Goal: Task Accomplishment & Management: Manage account settings

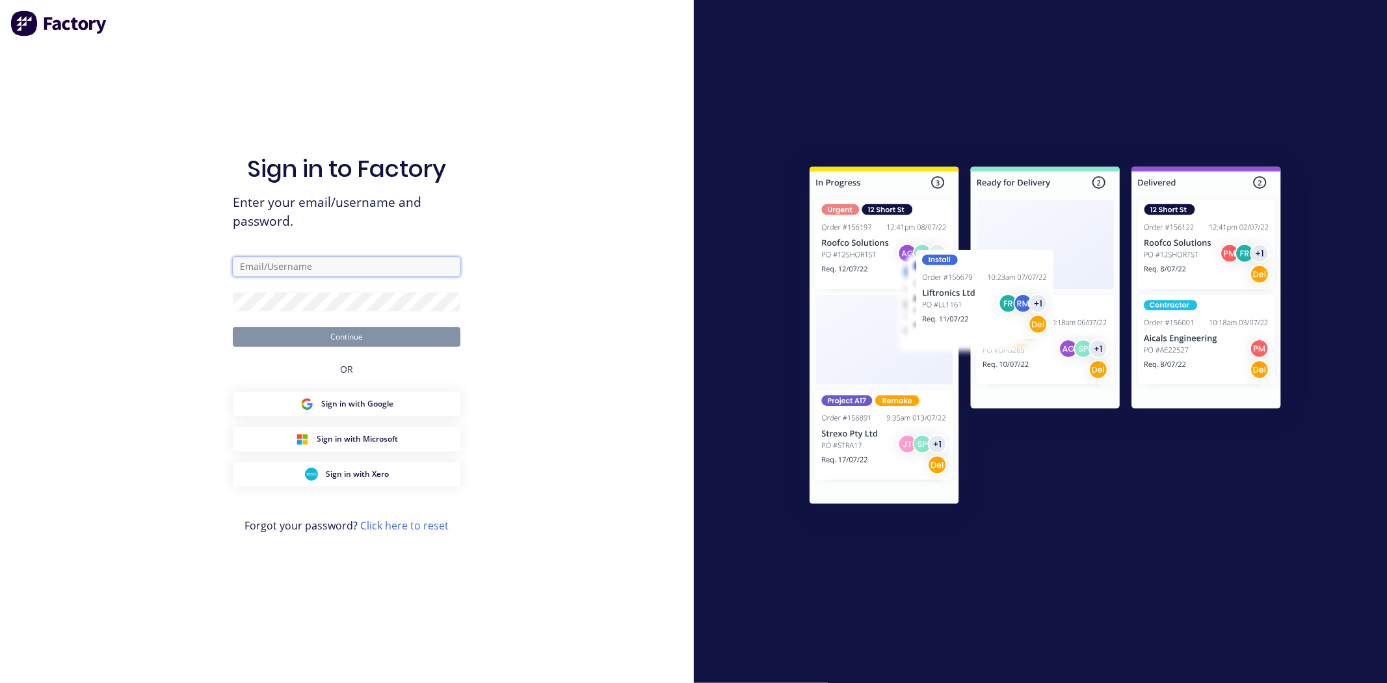
click at [295, 267] on input "text" at bounding box center [347, 267] width 228 height 20
click at [0, 682] on com-1password-button at bounding box center [0, 683] width 0 height 0
type input "[EMAIL_ADDRESS][DOMAIN_NAME]"
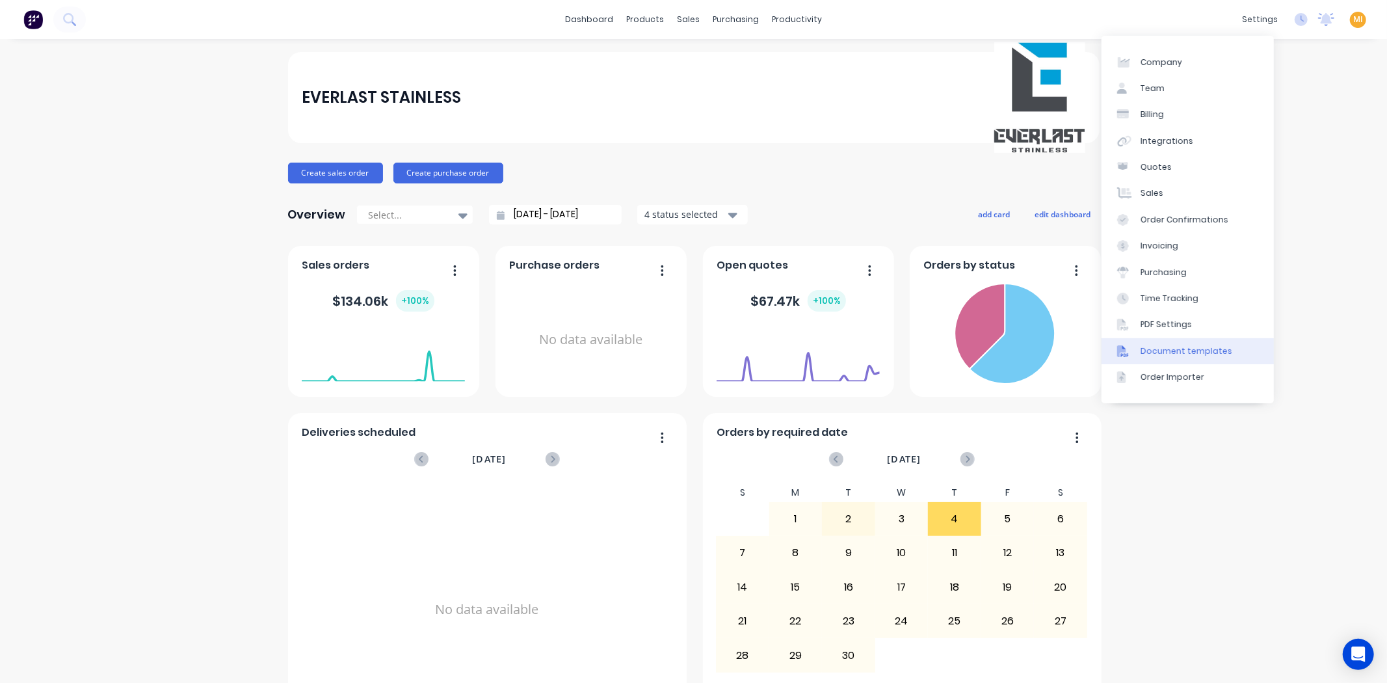
click at [1158, 343] on link "Document templates" at bounding box center [1188, 351] width 172 height 26
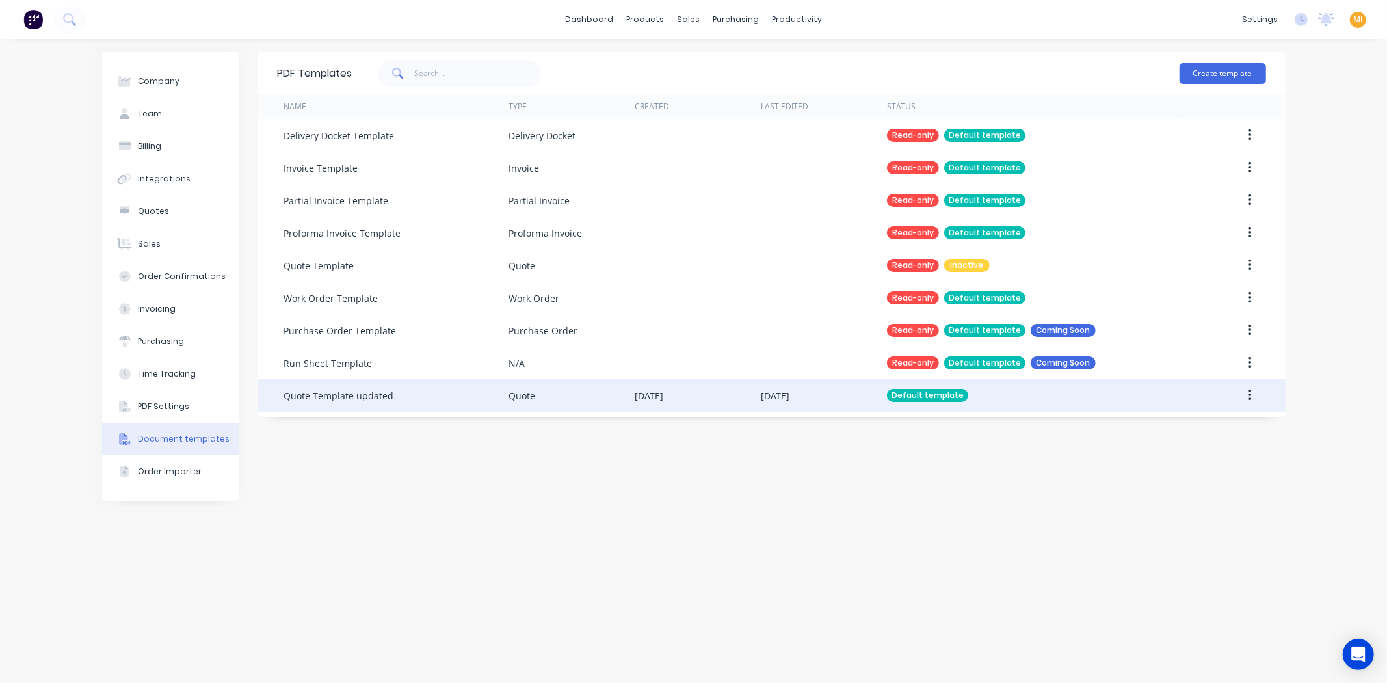
click at [473, 382] on div "Quote Template updated" at bounding box center [396, 395] width 224 height 33
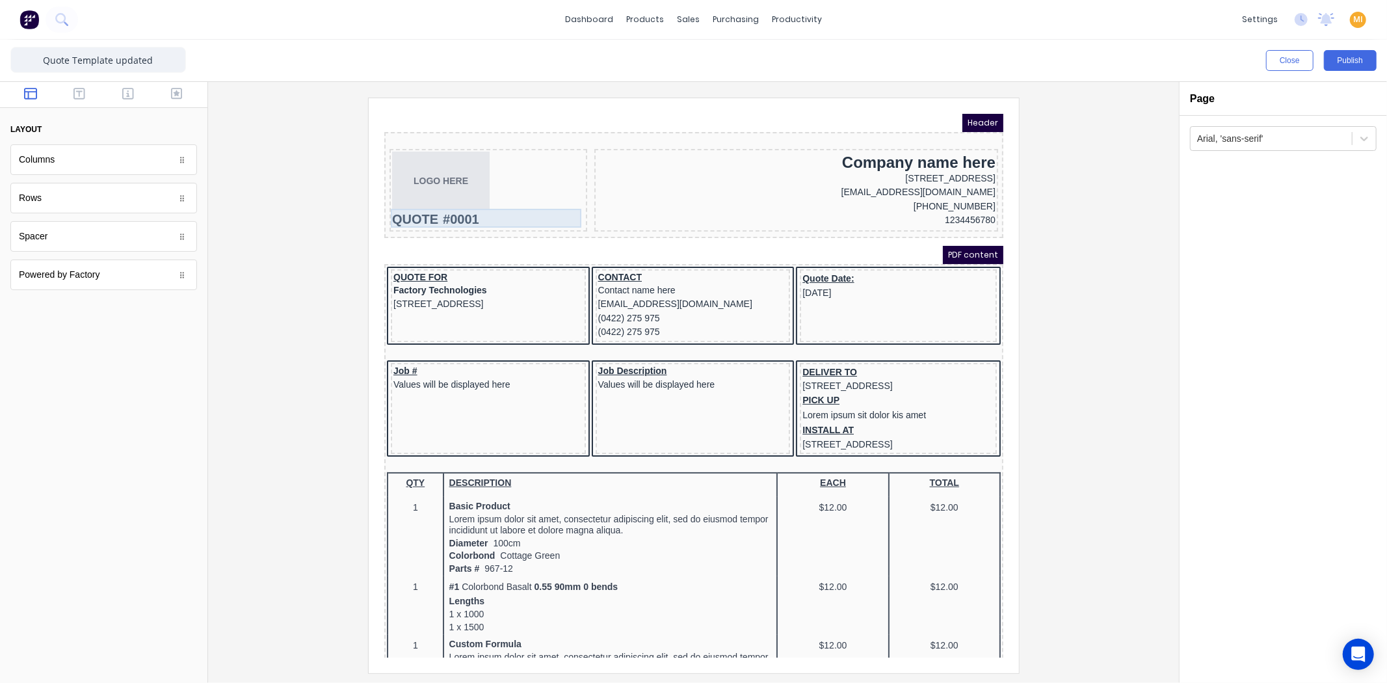
click at [458, 201] on div "QUOTE #0001" at bounding box center [472, 203] width 192 height 19
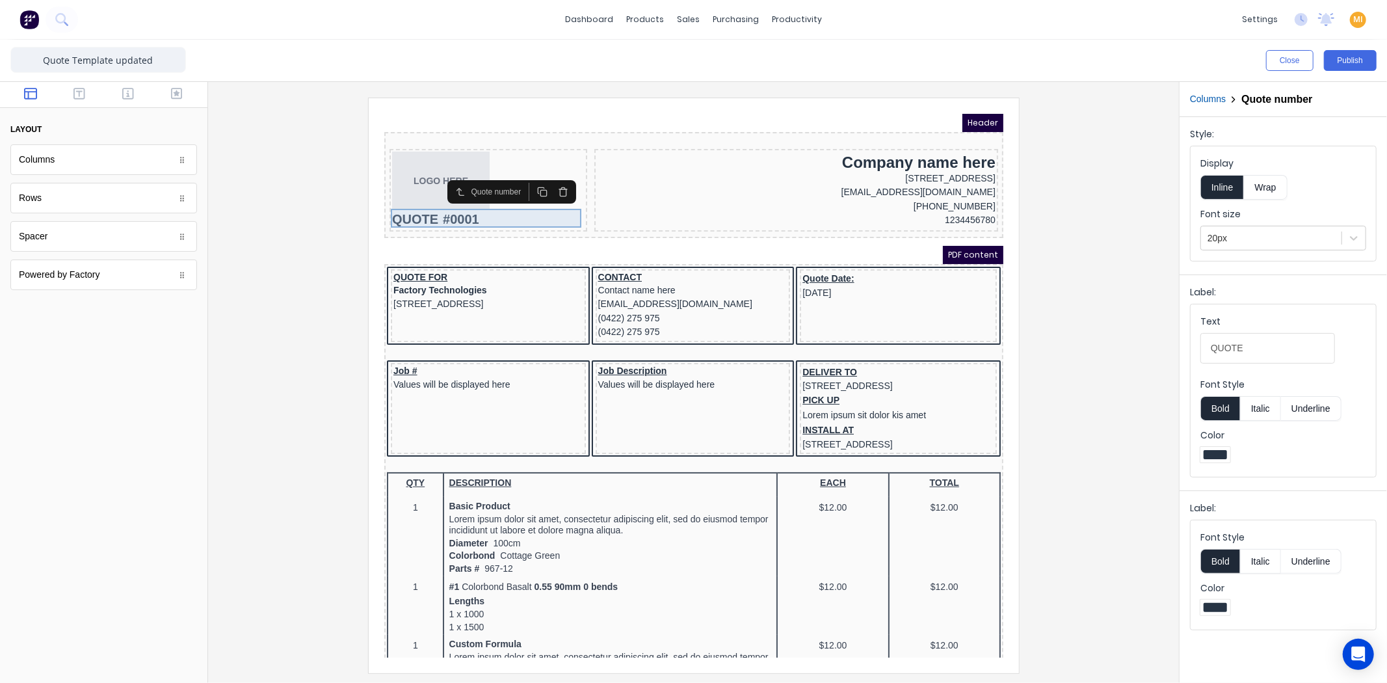
click at [507, 197] on div "QUOTE #0001" at bounding box center [472, 203] width 192 height 19
click at [492, 144] on div "LOGO HERE" at bounding box center [472, 164] width 192 height 59
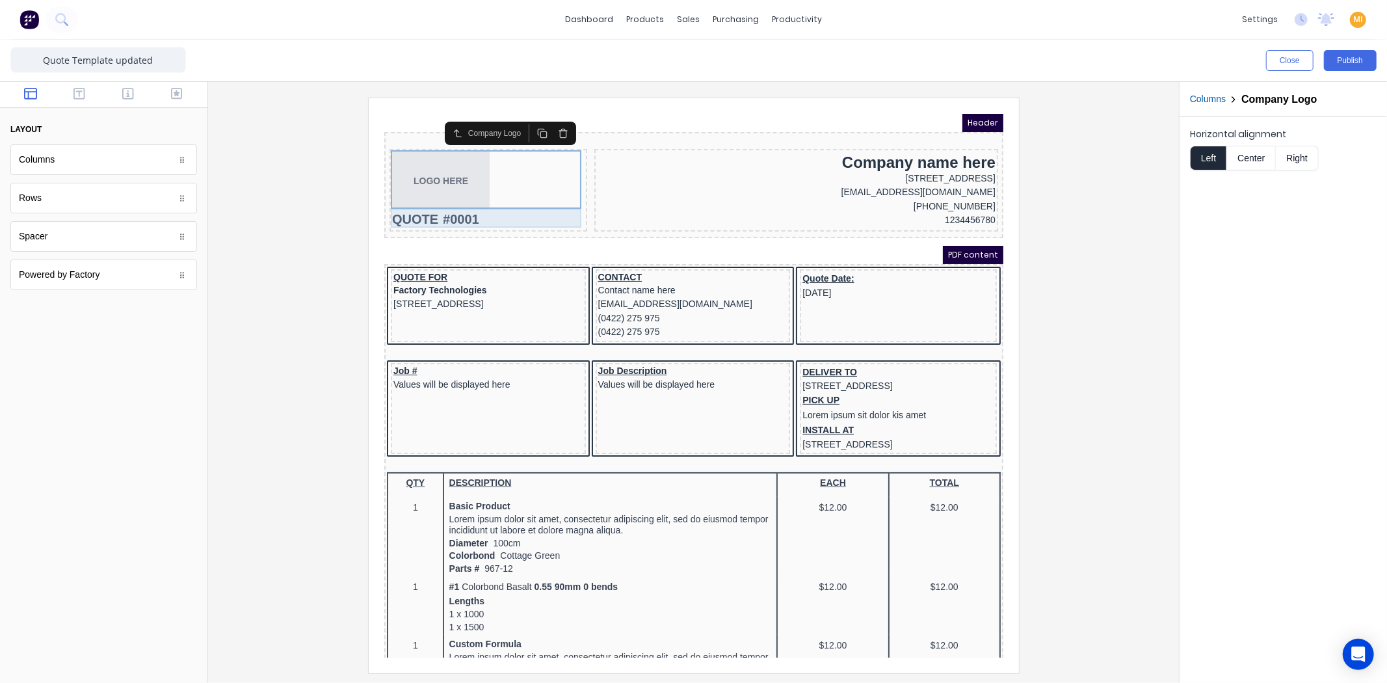
click at [480, 195] on div "QUOTE #0001" at bounding box center [472, 203] width 192 height 19
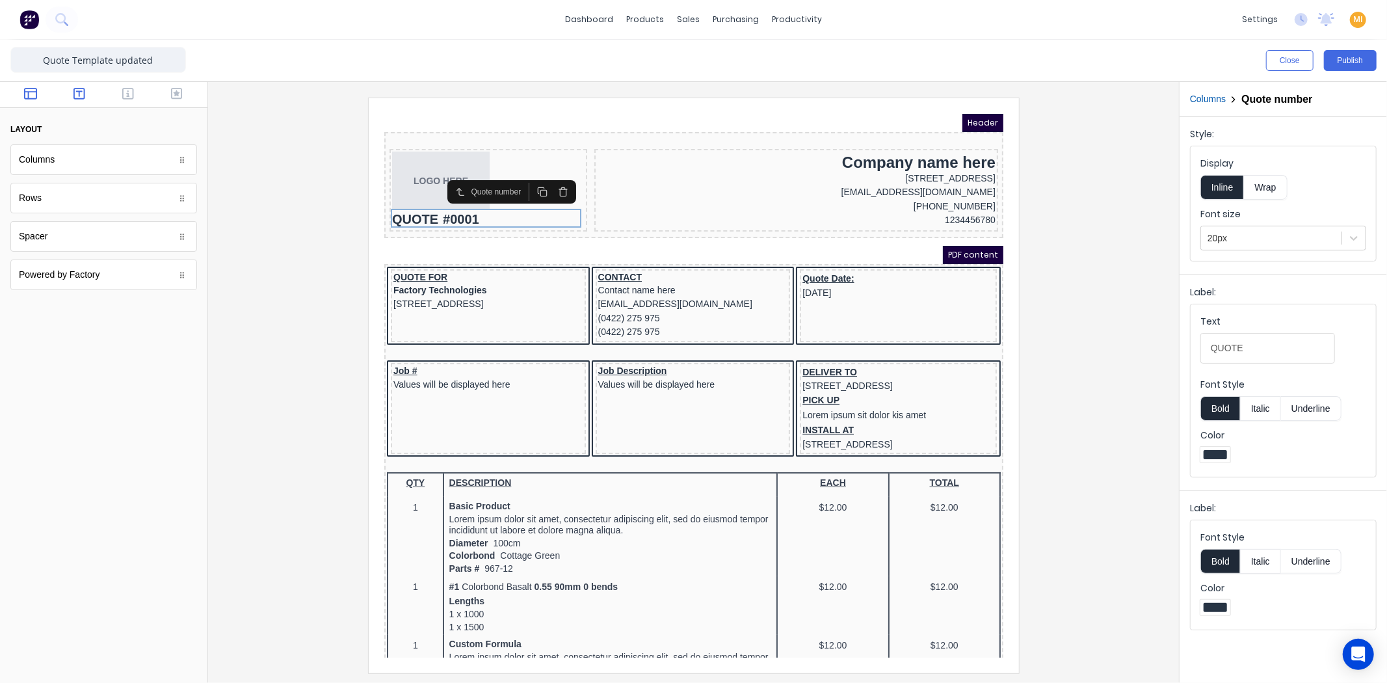
click at [85, 98] on icon "button" at bounding box center [79, 94] width 12 height 12
drag, startPoint x: 133, startPoint y: 95, endPoint x: 133, endPoint y: 112, distance: 16.9
click at [133, 95] on icon "button" at bounding box center [128, 94] width 12 height 12
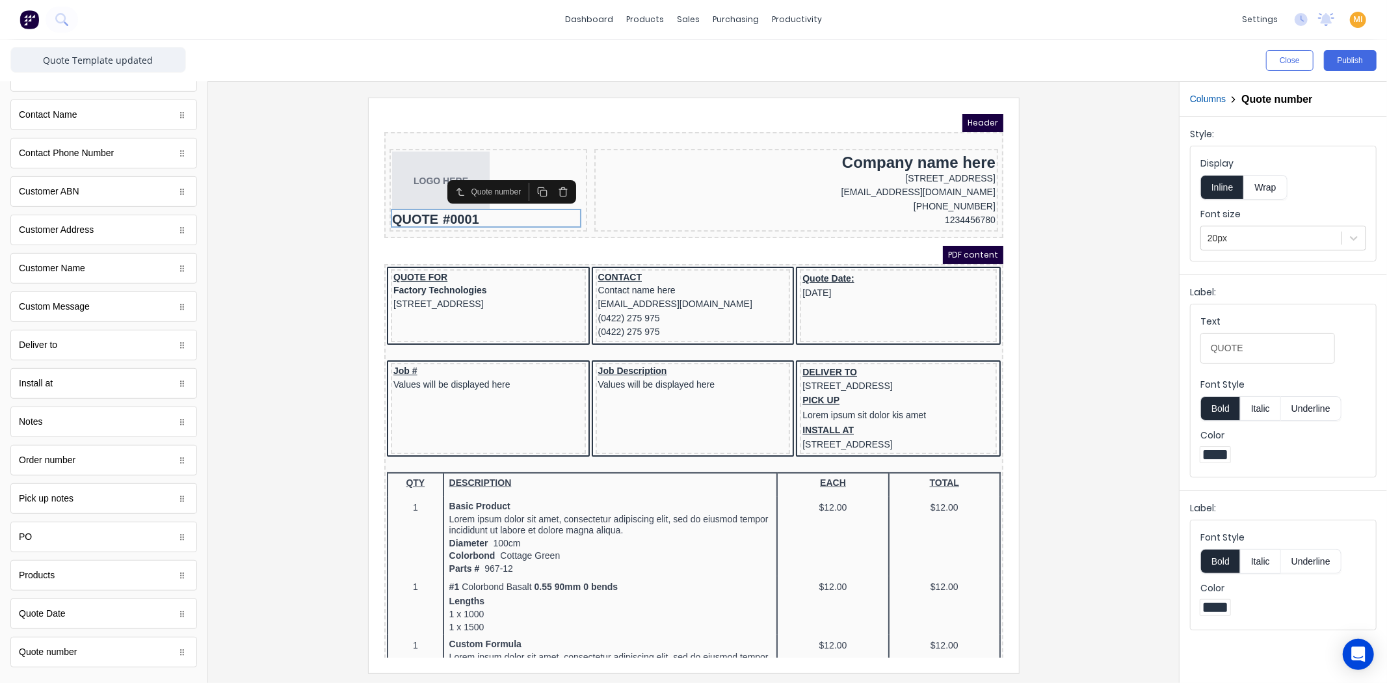
scroll to position [531, 0]
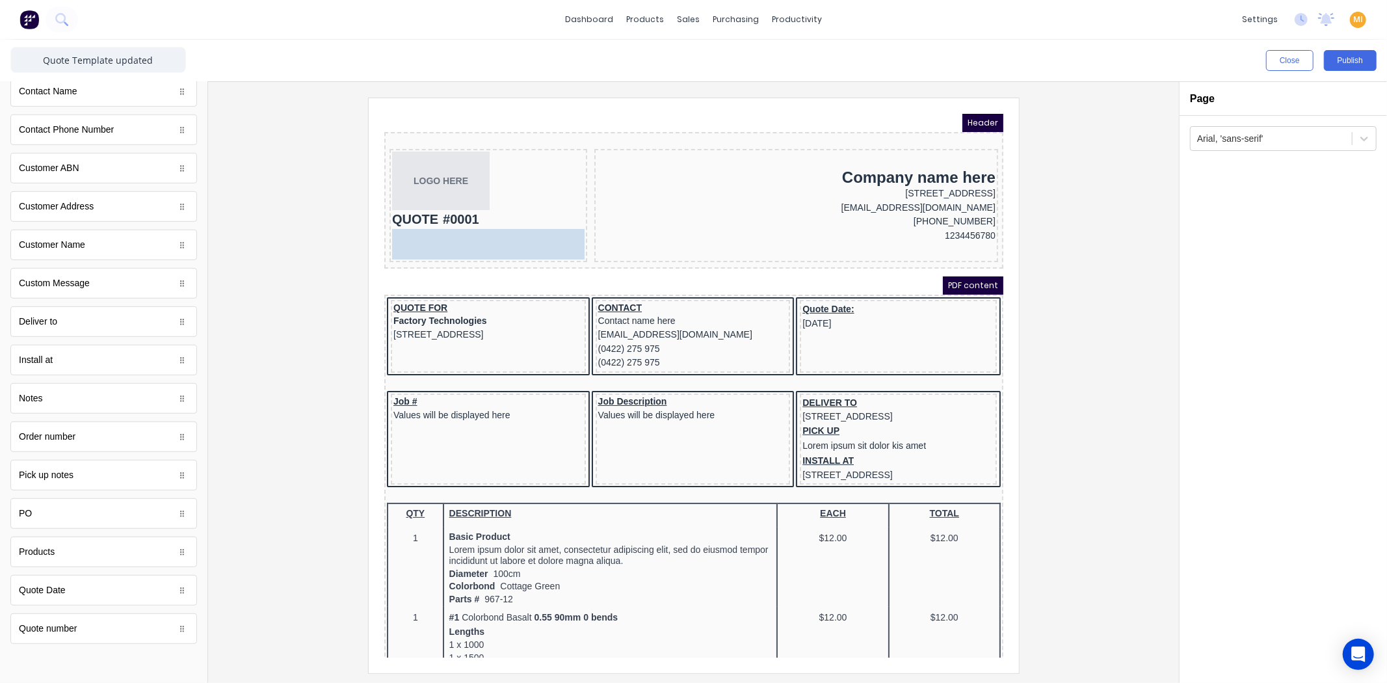
drag, startPoint x: 61, startPoint y: 633, endPoint x: 473, endPoint y: 221, distance: 582.6
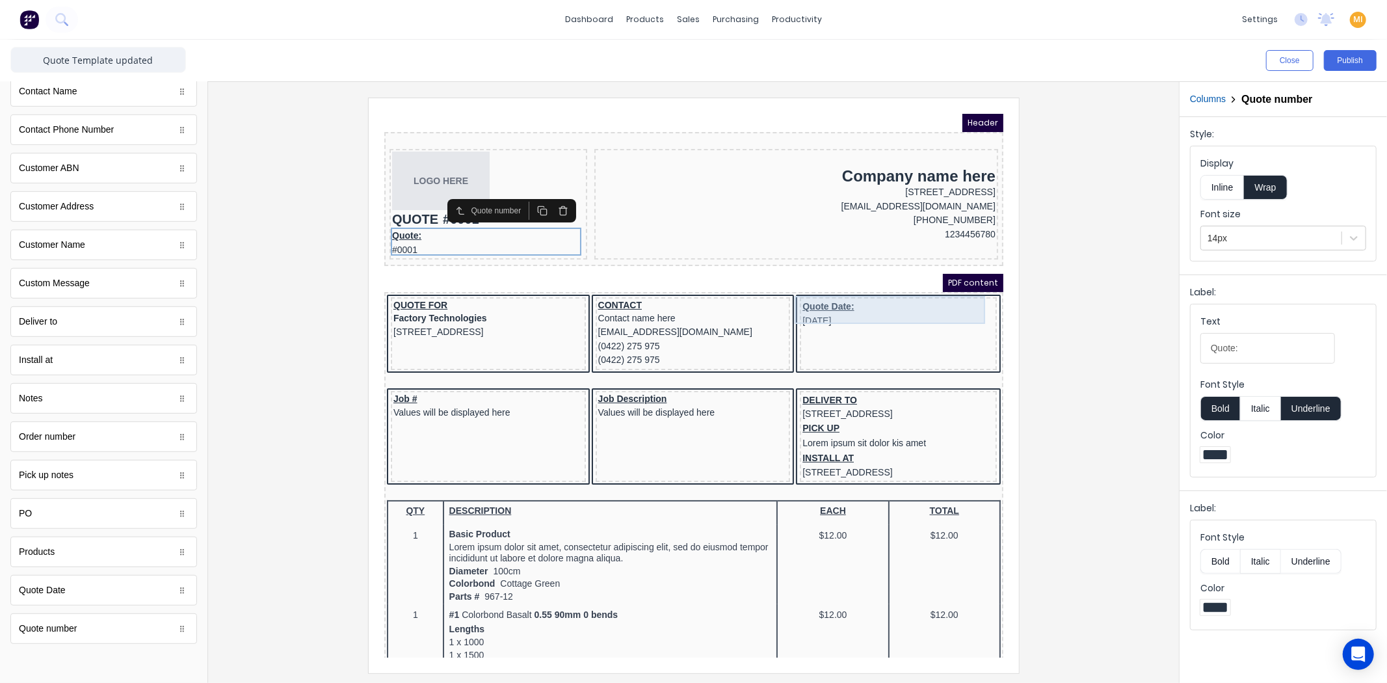
click at [834, 285] on div "Quote Date: 29/10/2024" at bounding box center [882, 298] width 192 height 28
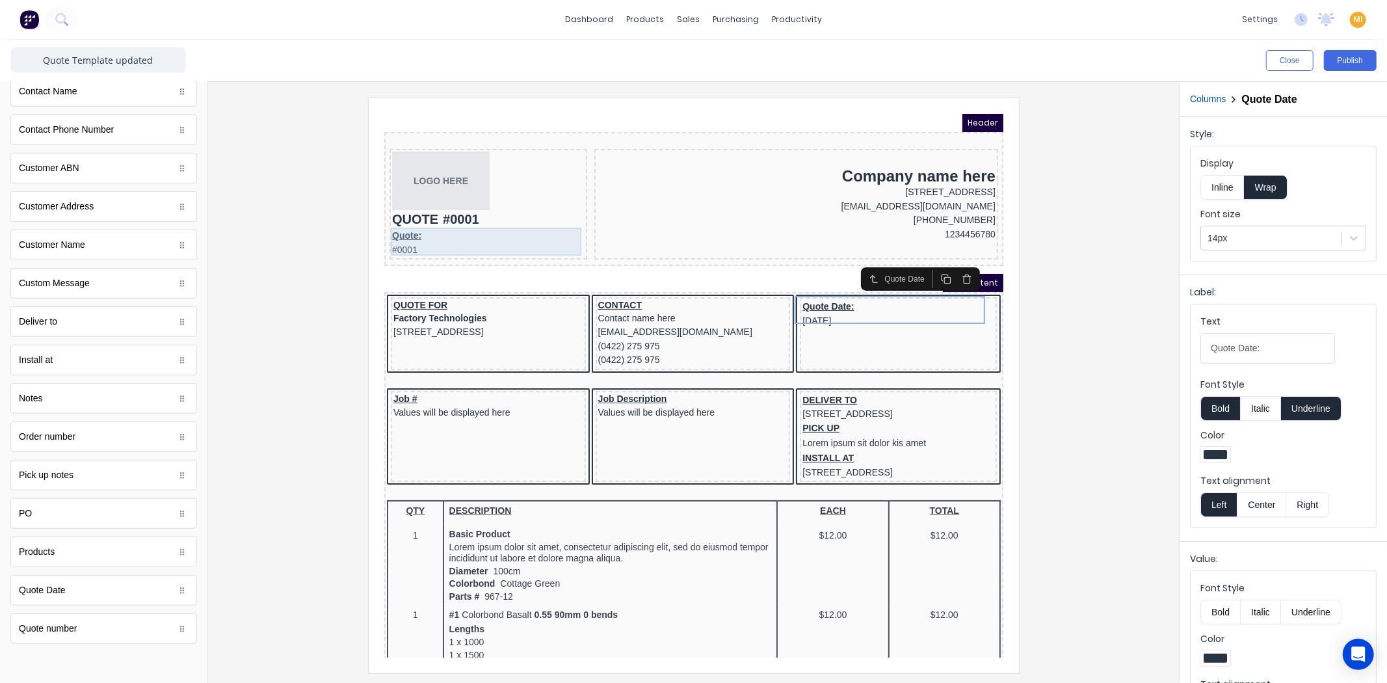
click at [424, 222] on div "Quote: #0001" at bounding box center [472, 227] width 192 height 28
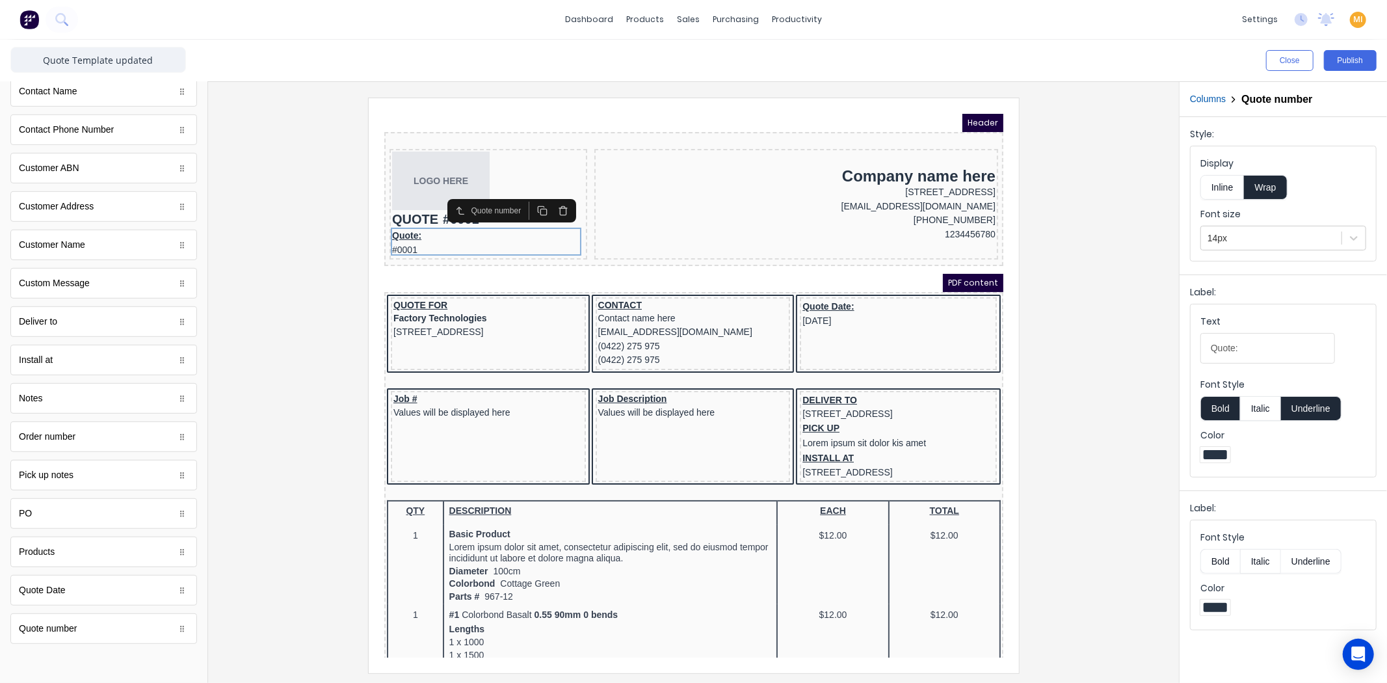
click at [550, 192] on icon "button" at bounding box center [547, 195] width 6 height 7
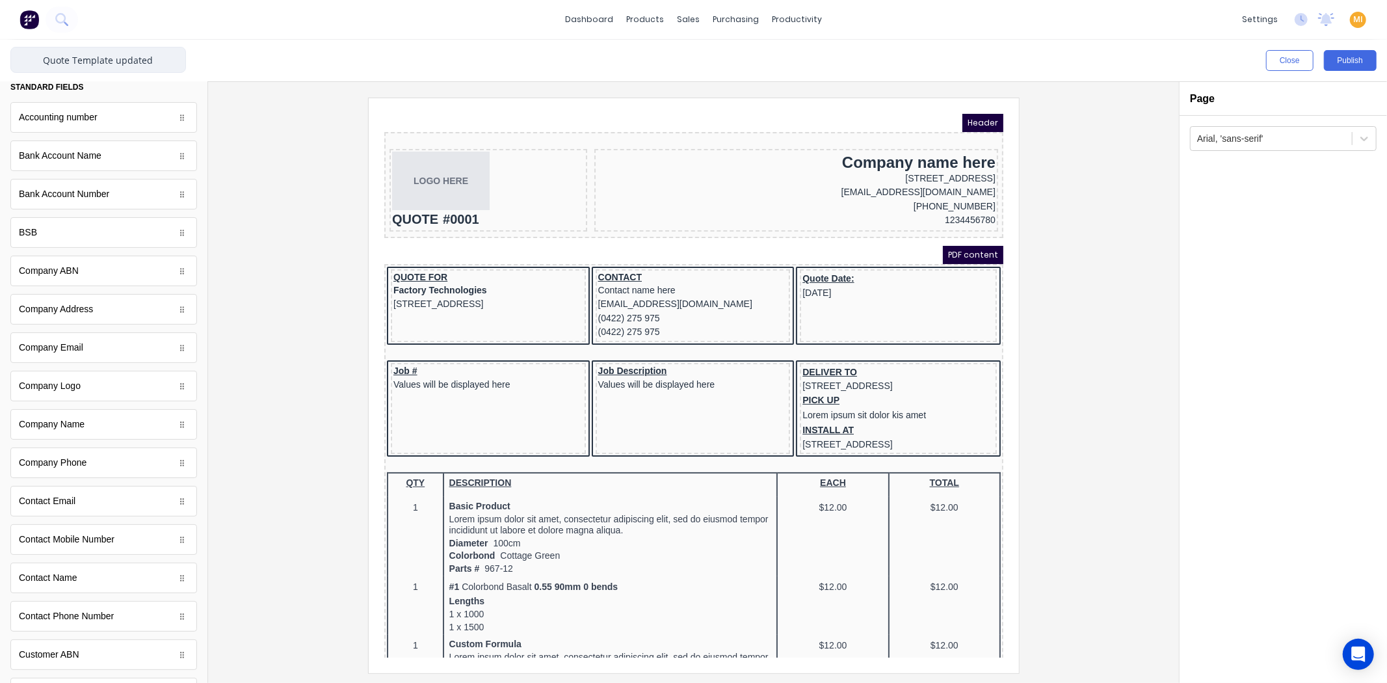
scroll to position [0, 0]
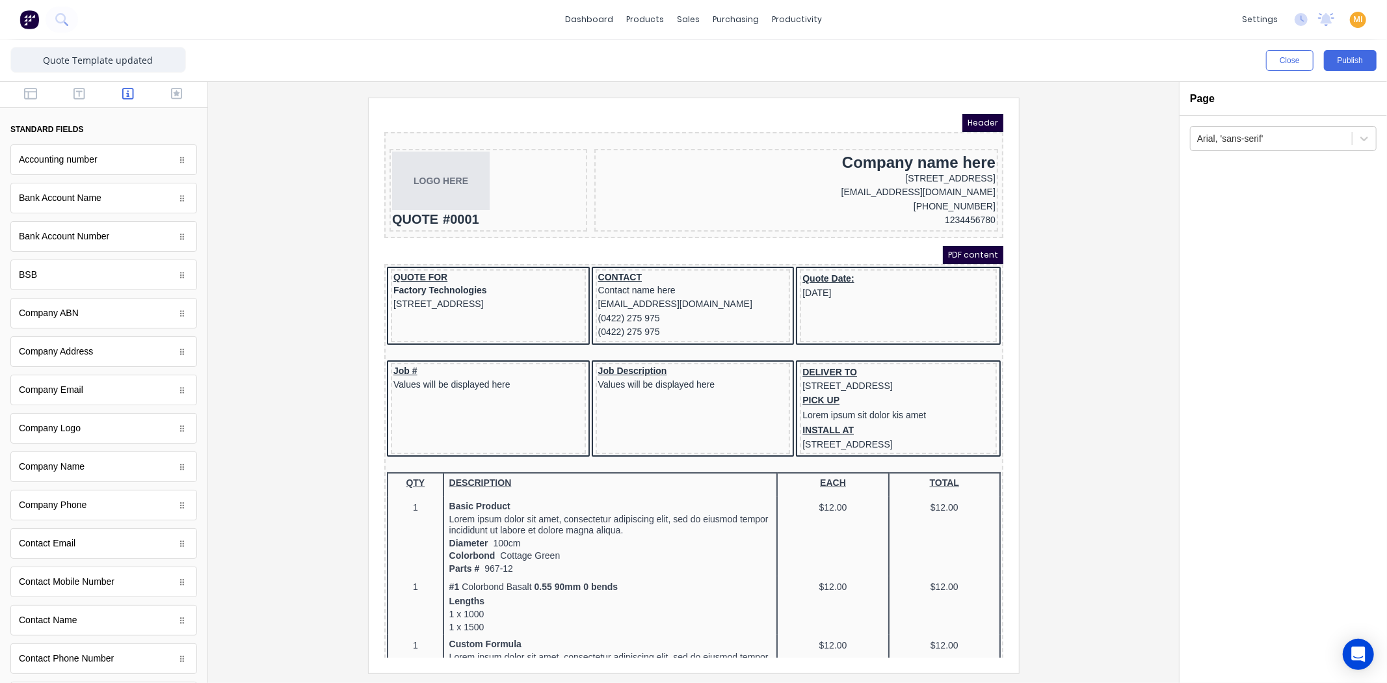
click at [23, 81] on div "Close Publish" at bounding box center [693, 61] width 1387 height 42
click at [24, 94] on icon "button" at bounding box center [30, 93] width 13 height 13
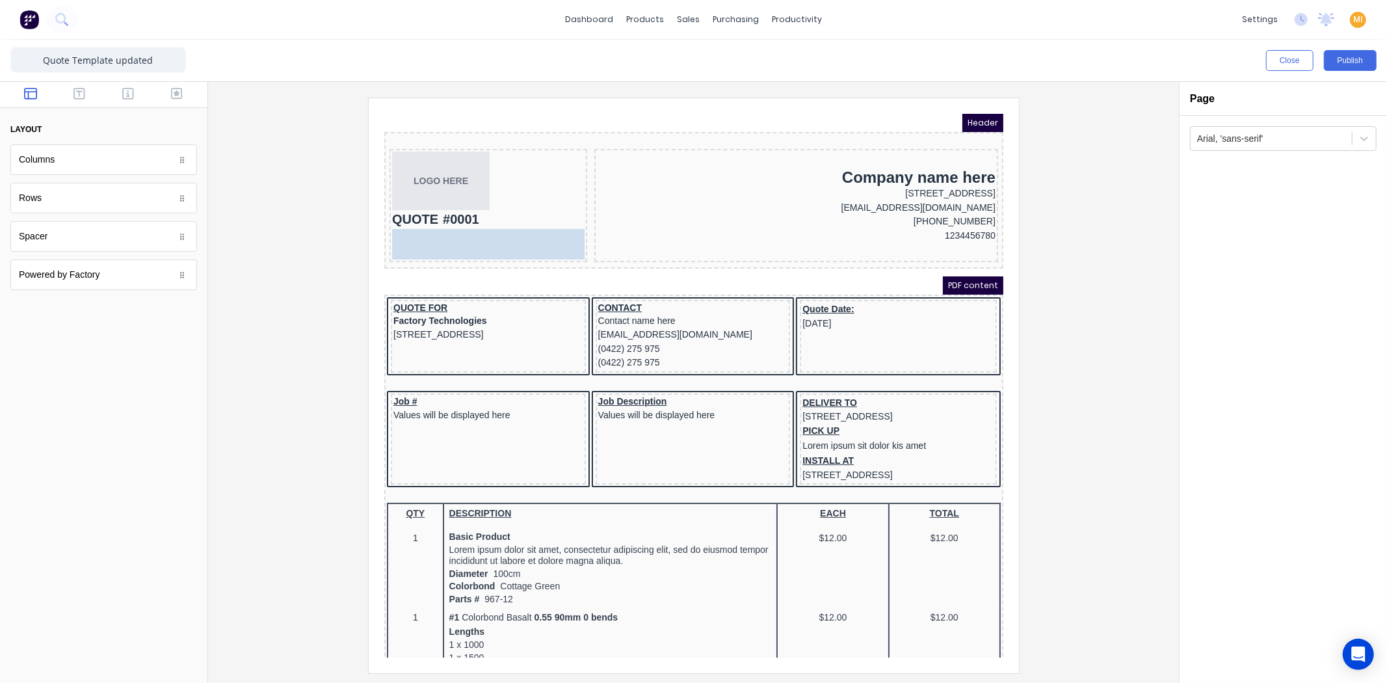
drag, startPoint x: 68, startPoint y: 155, endPoint x: 470, endPoint y: 223, distance: 407.6
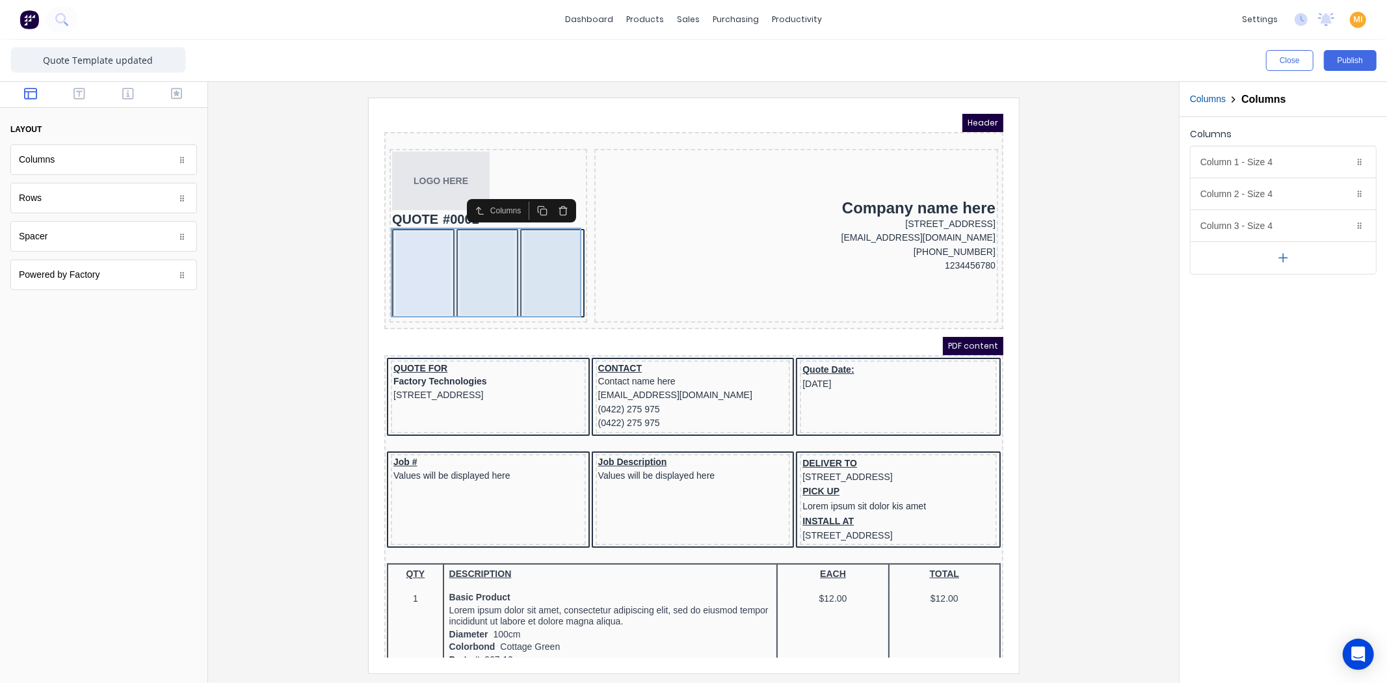
click at [458, 254] on div at bounding box center [471, 256] width 55 height 83
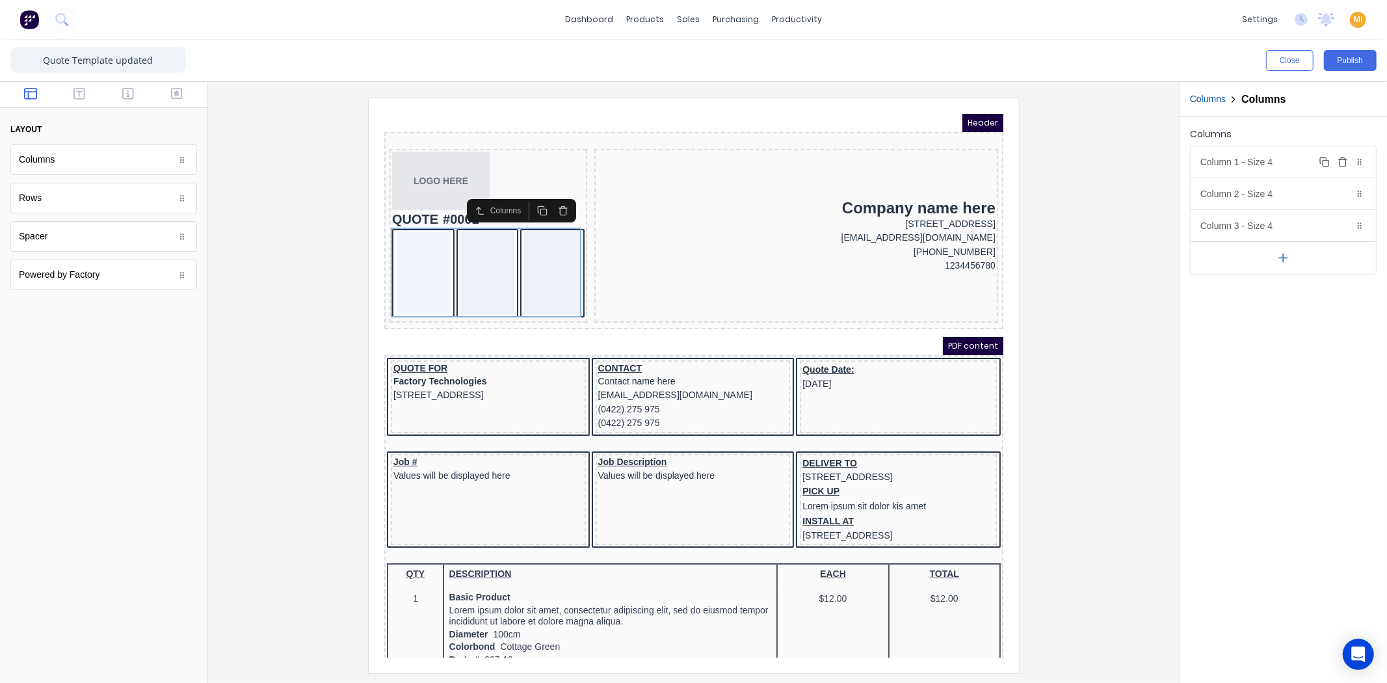
click at [1263, 164] on div "Column 1 - Size 4 Duplicate Delete" at bounding box center [1283, 161] width 185 height 31
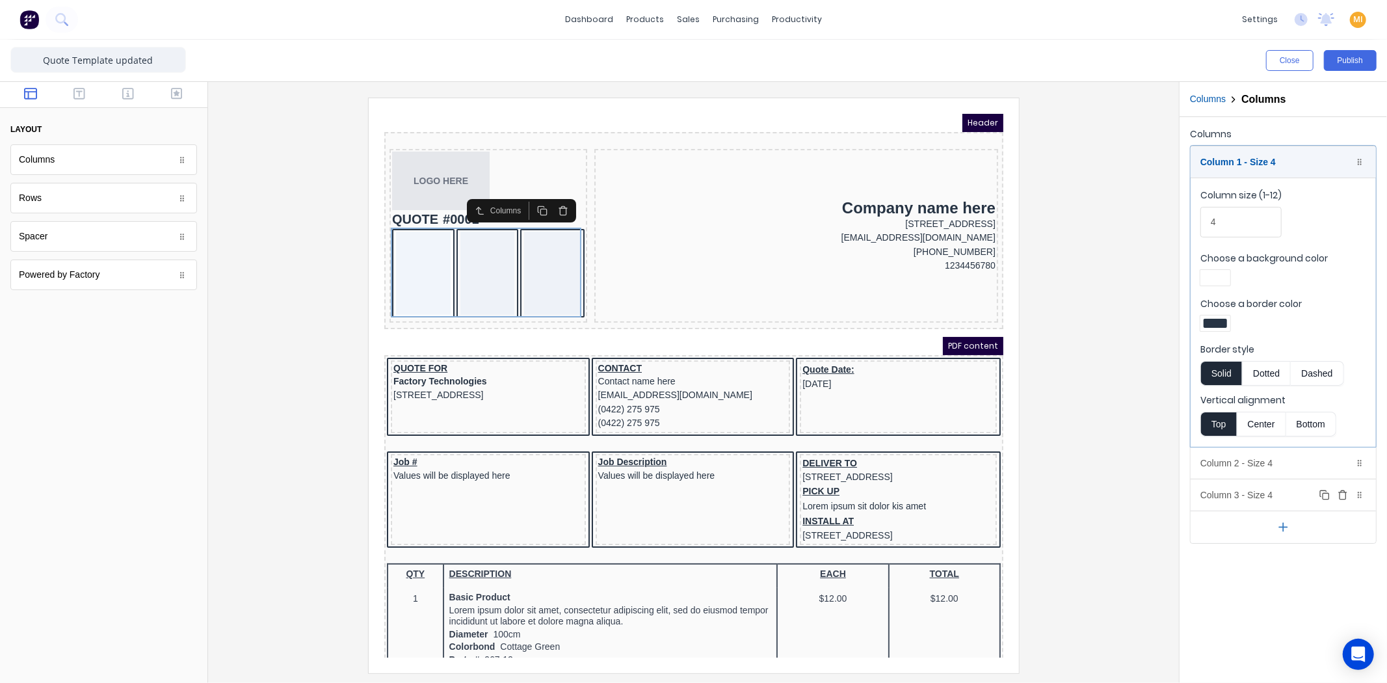
click at [1348, 491] on button "Delete" at bounding box center [1343, 495] width 16 height 16
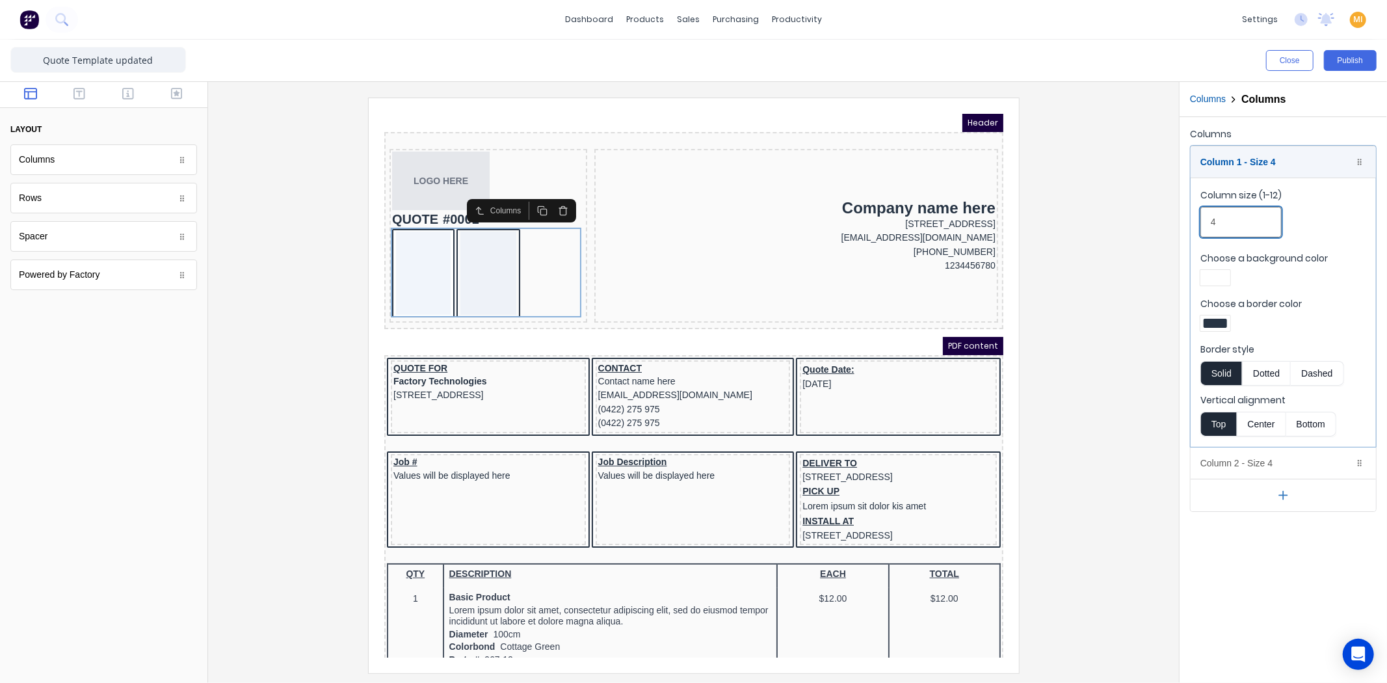
drag, startPoint x: 1221, startPoint y: 218, endPoint x: 1105, endPoint y: 218, distance: 115.7
click at [1105, 218] on div "Close Publish Components layout Columns Columns Rows Rows Spacer Spacer Powered…" at bounding box center [693, 361] width 1387 height 643
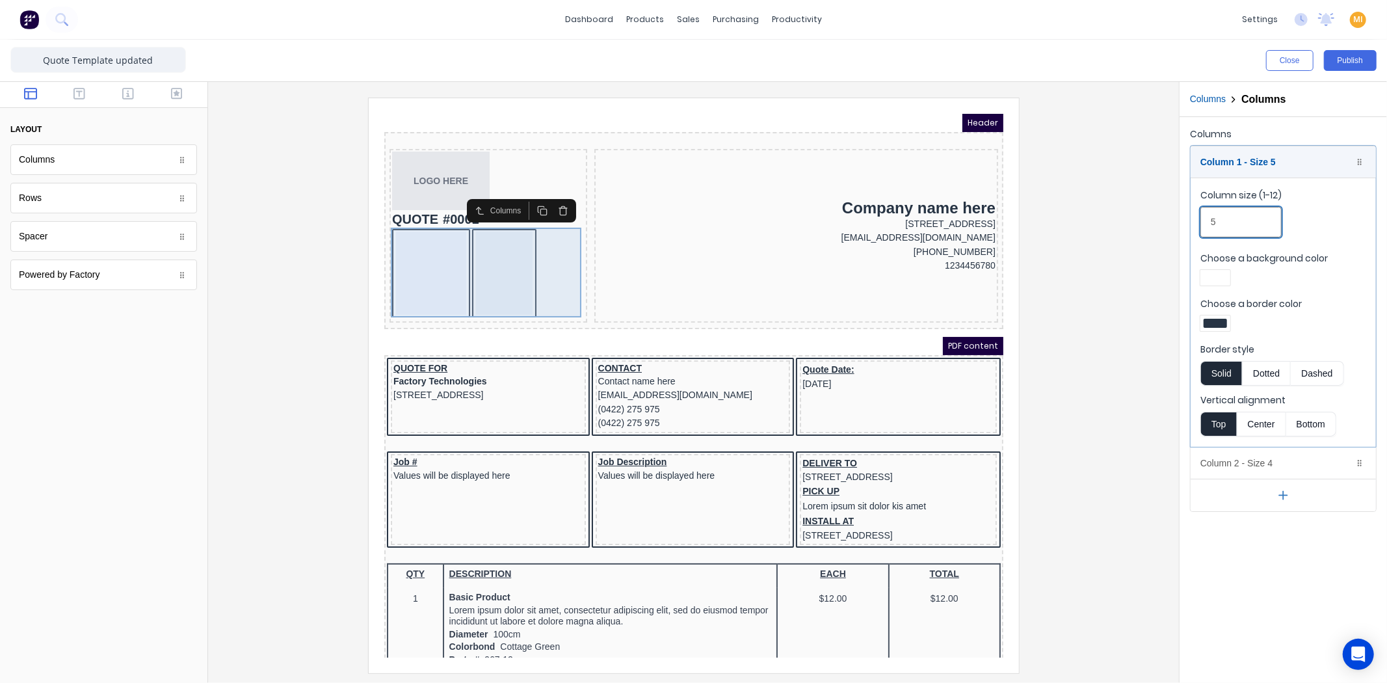
type input "5"
click at [479, 269] on div at bounding box center [488, 256] width 57 height 83
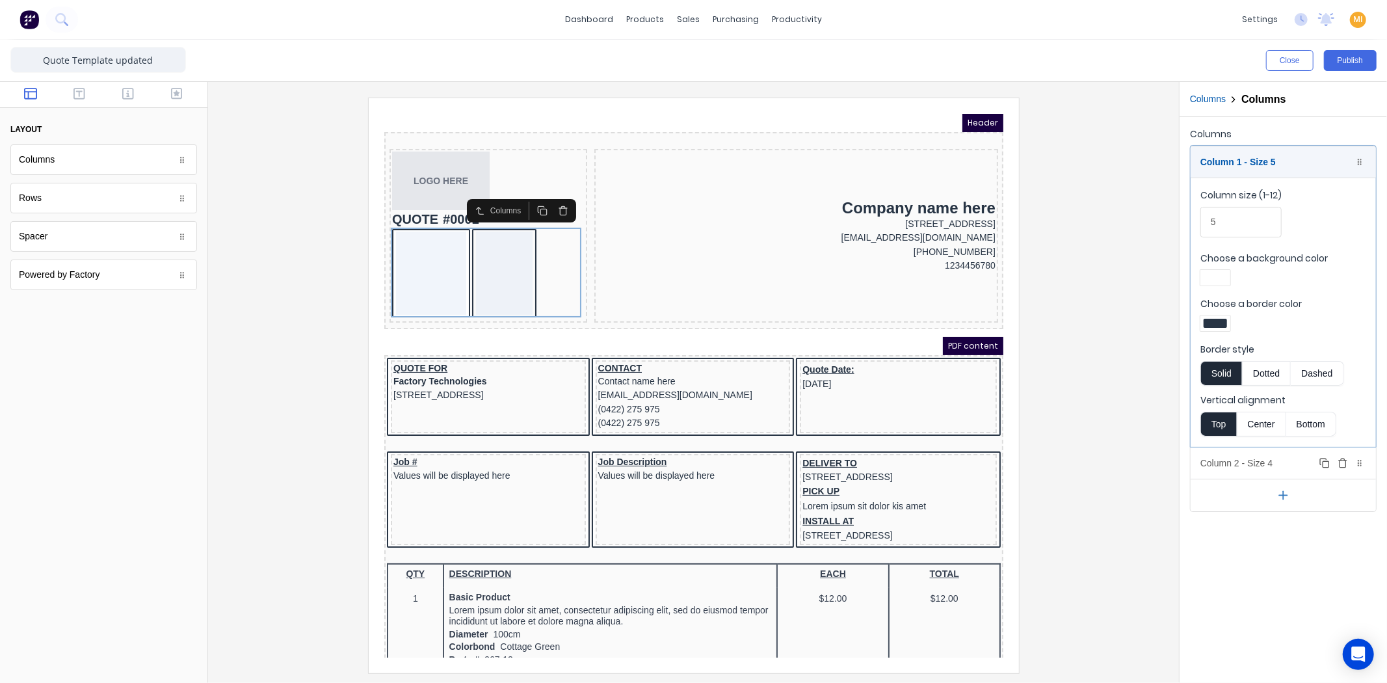
click at [1227, 464] on div "Column 2 - Size 4 Duplicate Delete" at bounding box center [1283, 462] width 185 height 31
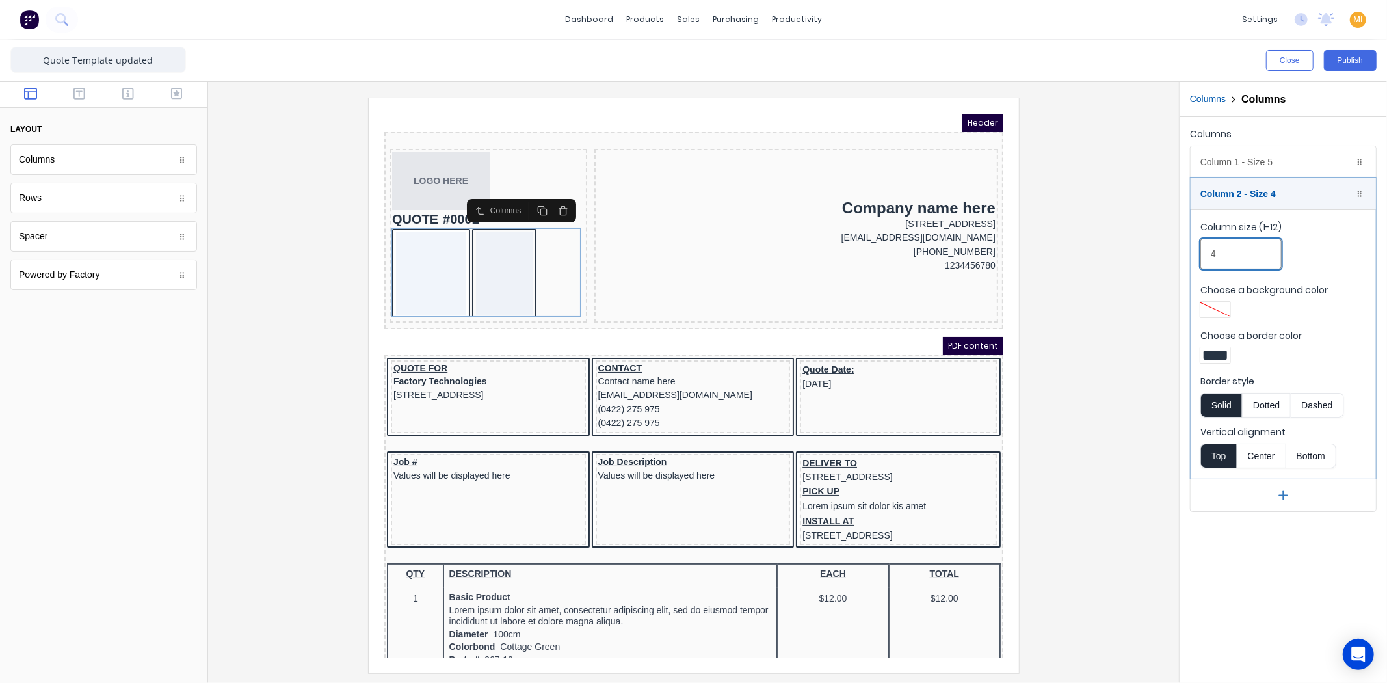
drag, startPoint x: 1230, startPoint y: 252, endPoint x: 1119, endPoint y: 255, distance: 111.2
click at [1119, 255] on div "Close Publish Components layout Columns Columns Rows Rows Spacer Spacer Powered…" at bounding box center [693, 361] width 1387 height 643
type input "7"
click at [1220, 352] on div at bounding box center [1215, 354] width 23 height 9
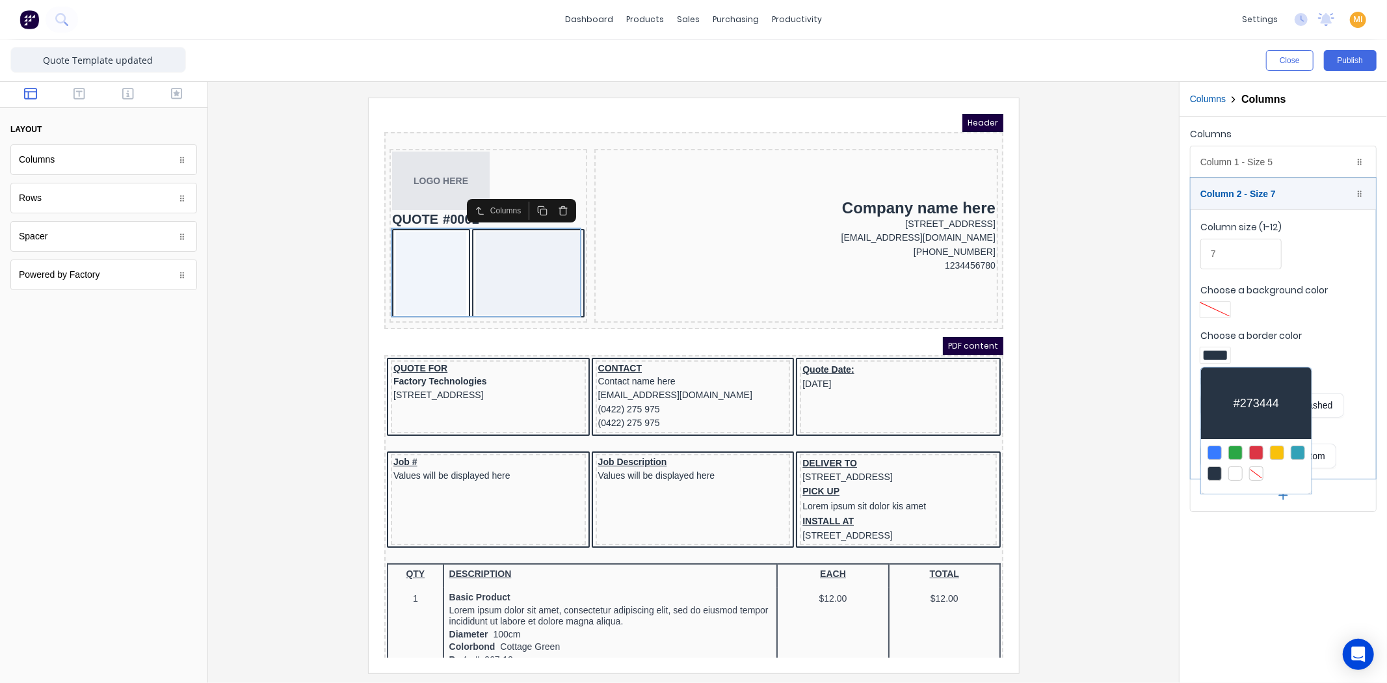
click at [1211, 471] on div at bounding box center [1215, 473] width 14 height 14
click at [1224, 172] on div at bounding box center [693, 341] width 1387 height 683
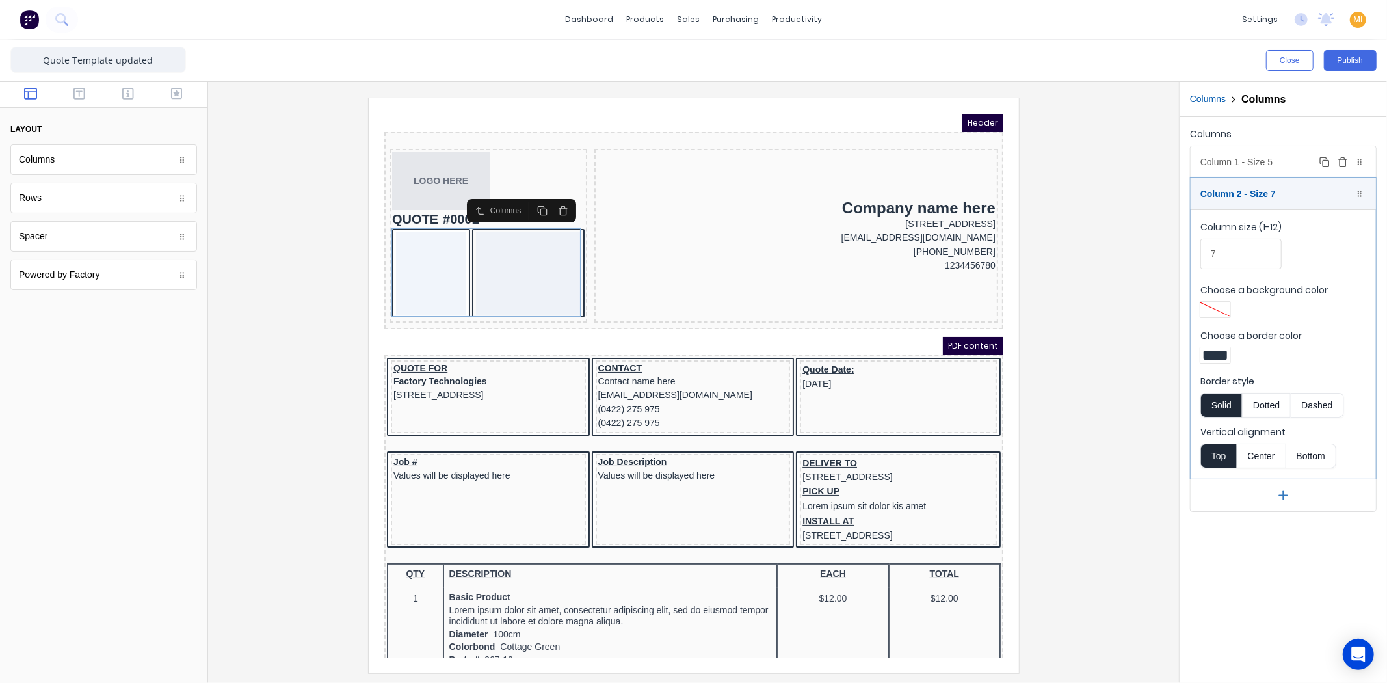
click at [1238, 163] on div "Column 1 - Size 5 Duplicate Delete" at bounding box center [1283, 161] width 185 height 31
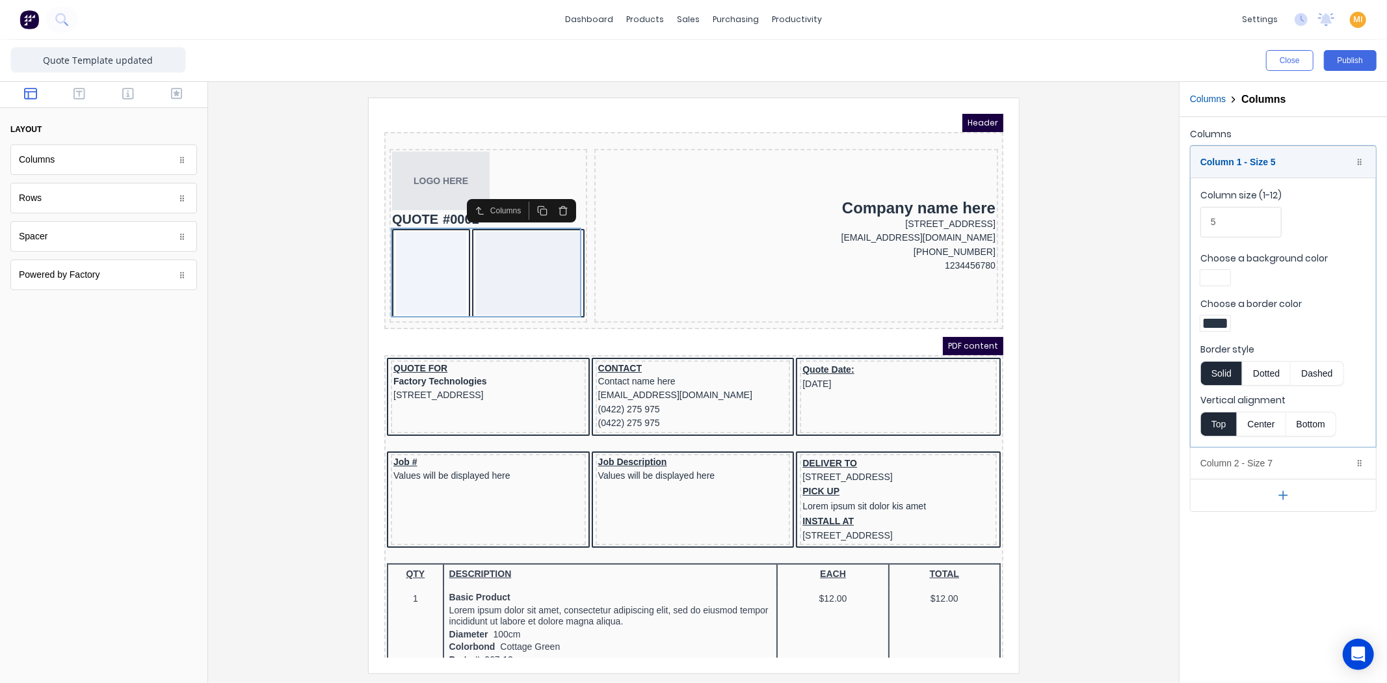
click at [1213, 323] on div at bounding box center [1215, 323] width 23 height 9
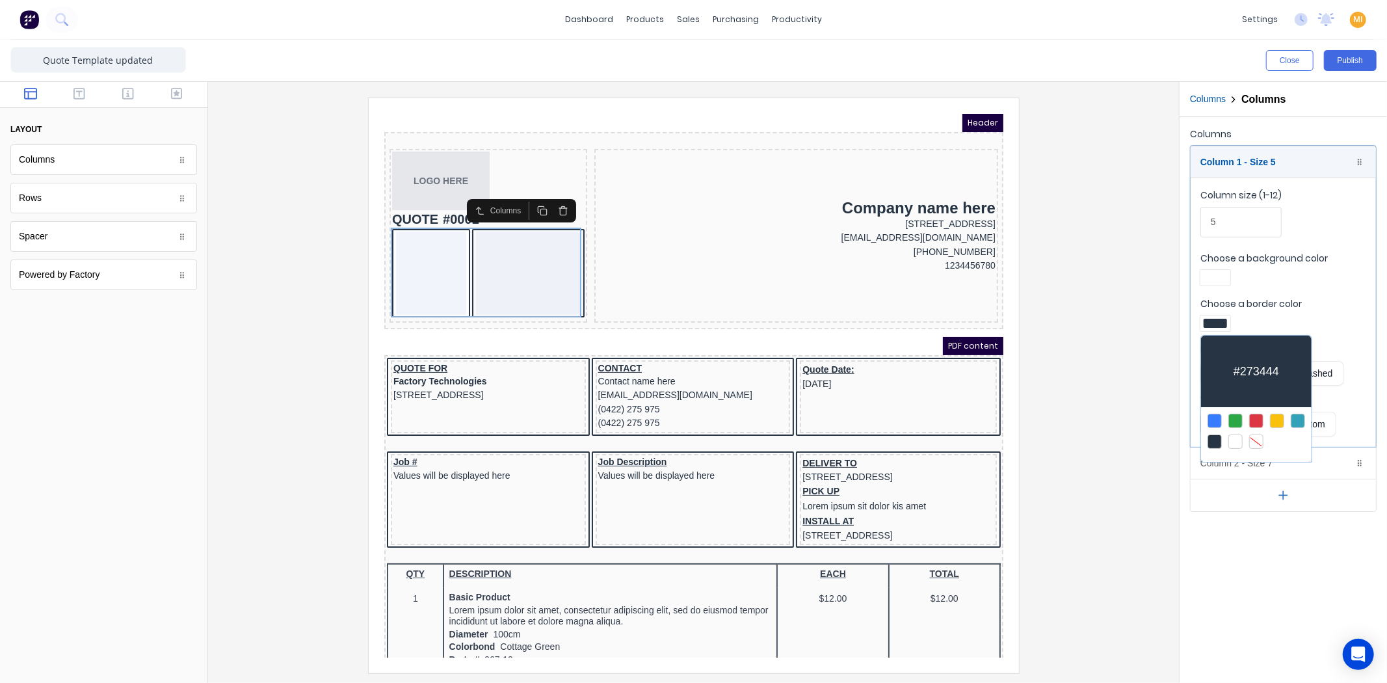
click at [1256, 438] on div at bounding box center [1256, 441] width 14 height 14
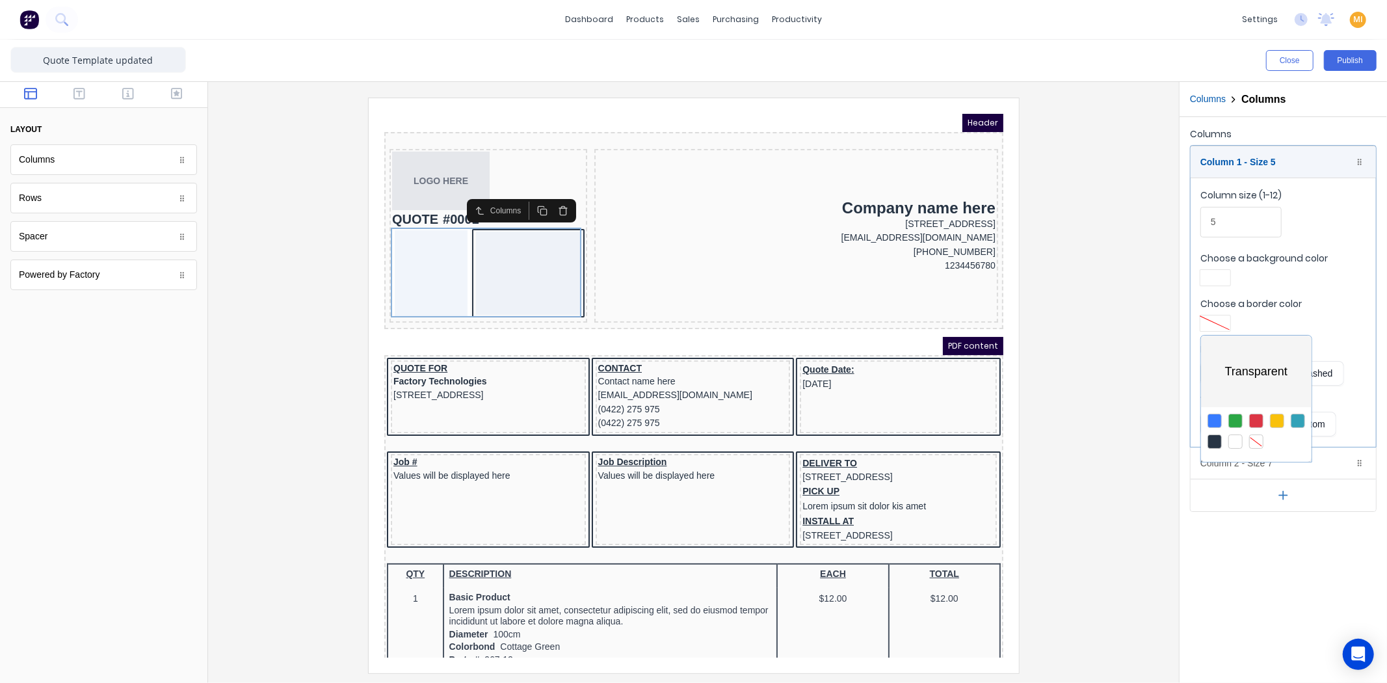
click at [1095, 358] on div at bounding box center [693, 341] width 1387 height 683
click at [1232, 462] on div "Column 2 - Size 7 Duplicate Delete" at bounding box center [1283, 462] width 185 height 31
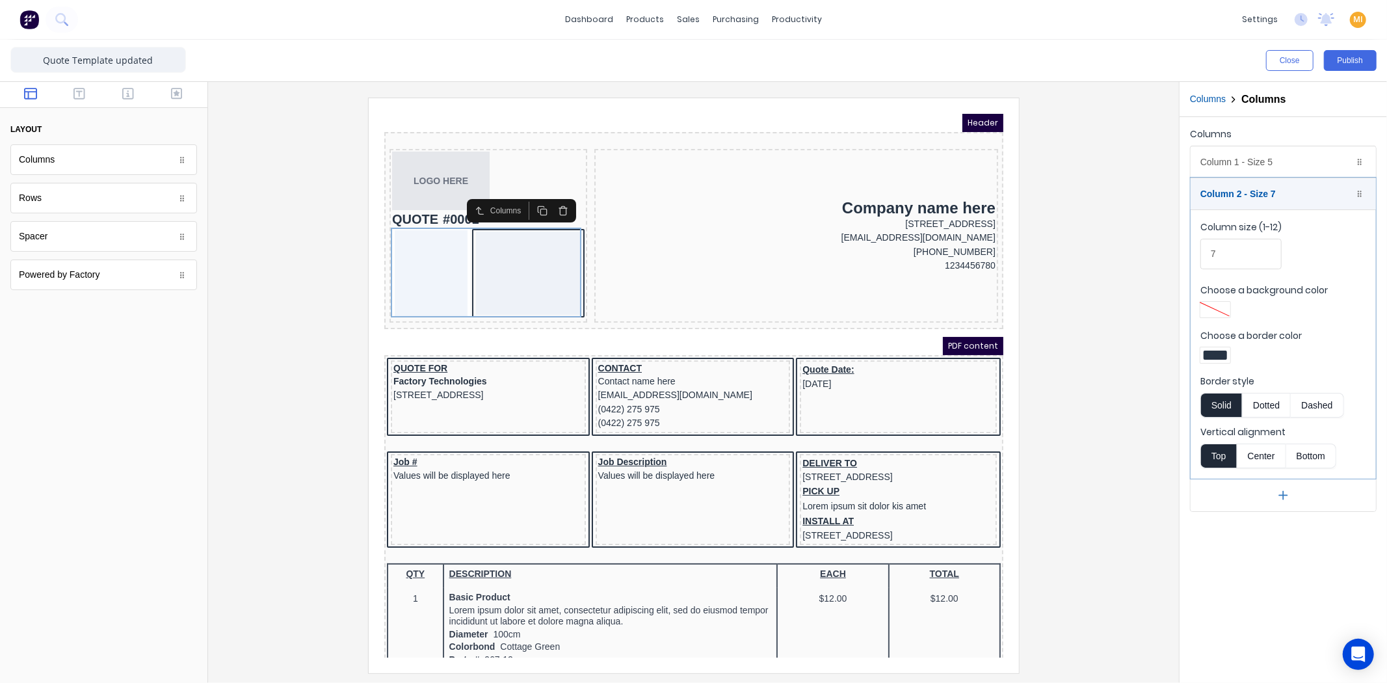
click at [1216, 350] on div at bounding box center [1215, 354] width 23 height 9
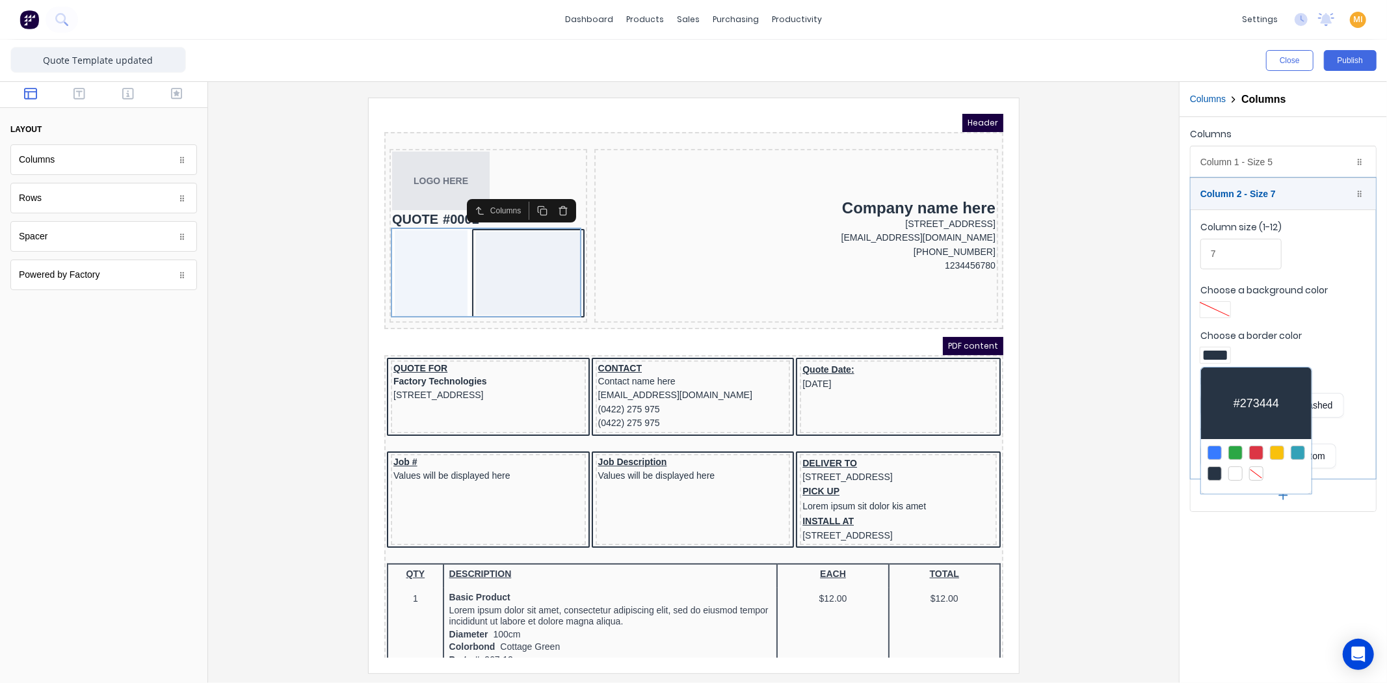
click at [1253, 470] on div at bounding box center [1256, 473] width 14 height 14
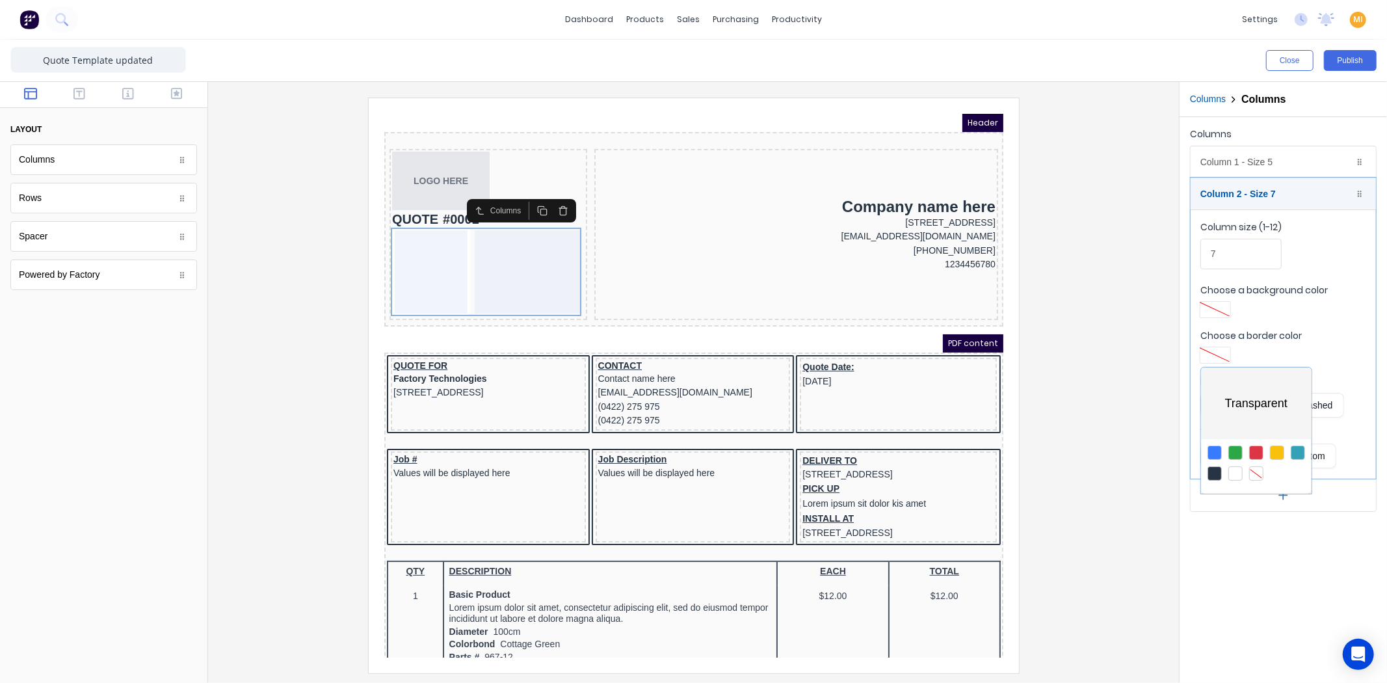
click at [1103, 411] on div at bounding box center [693, 341] width 1387 height 683
click at [283, 204] on div at bounding box center [693, 385] width 950 height 575
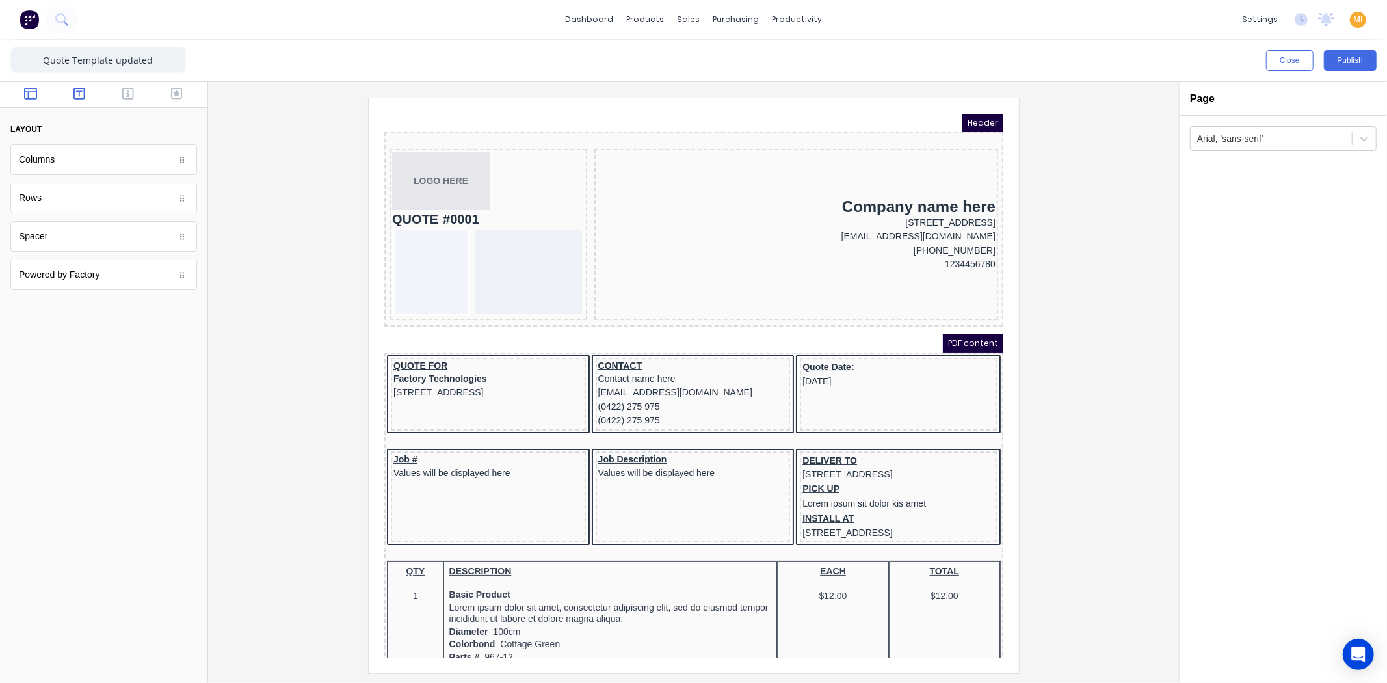
click at [85, 96] on button "button" at bounding box center [79, 95] width 41 height 16
click at [120, 92] on button "button" at bounding box center [128, 95] width 41 height 16
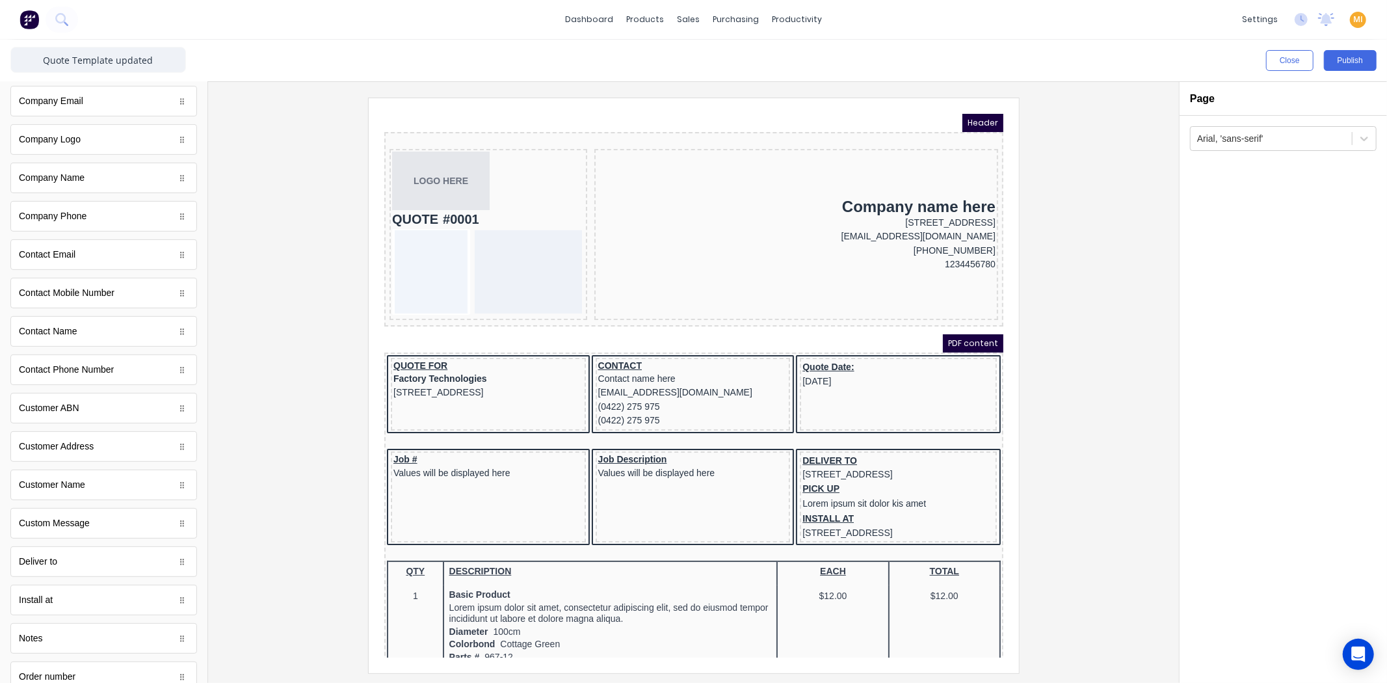
scroll to position [531, 0]
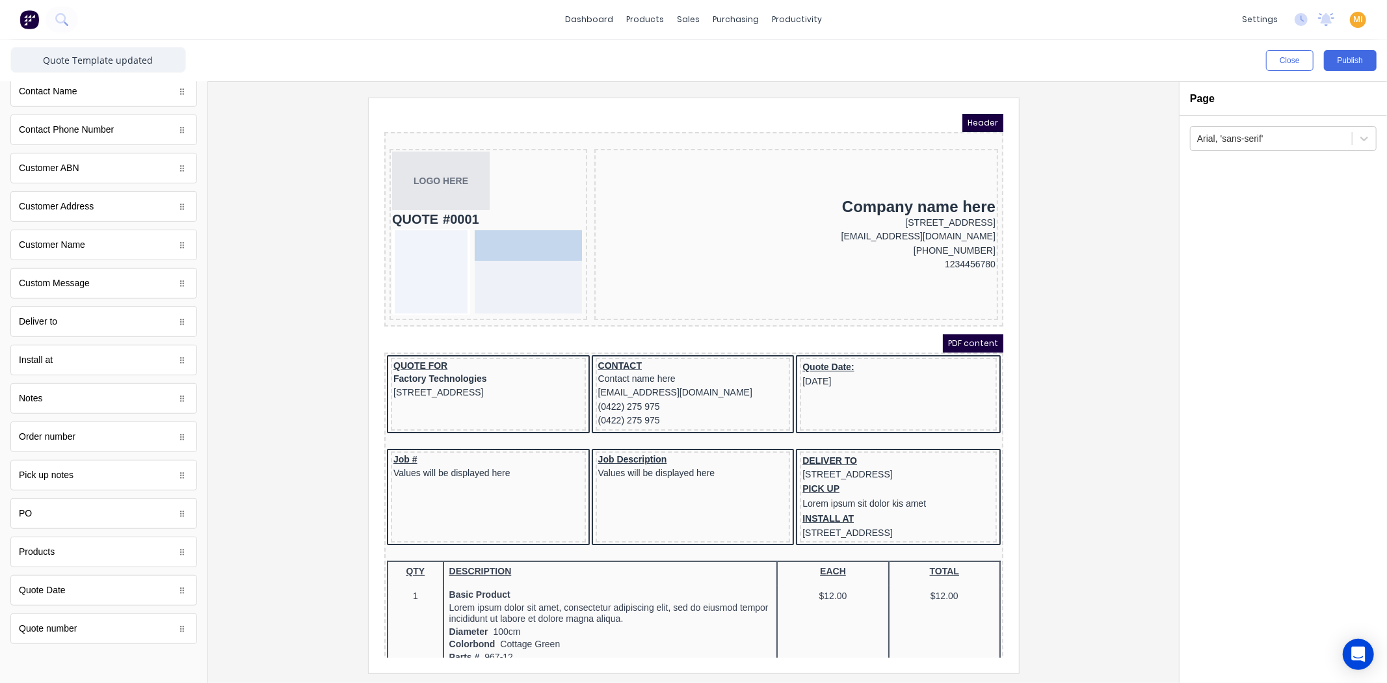
drag, startPoint x: 206, startPoint y: 530, endPoint x: 128, endPoint y: 123, distance: 414.5
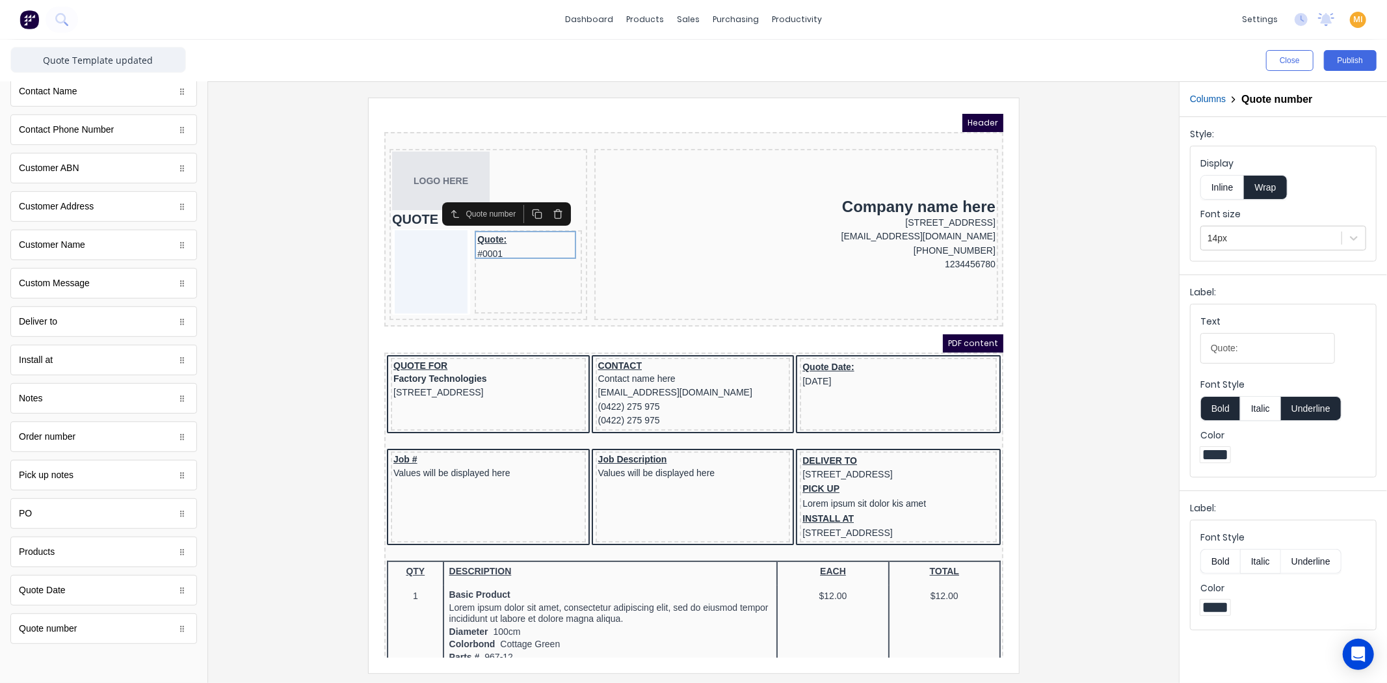
click at [1223, 185] on button "Inline" at bounding box center [1222, 187] width 44 height 25
click at [411, 203] on div "QUOTE #0001" at bounding box center [472, 203] width 192 height 19
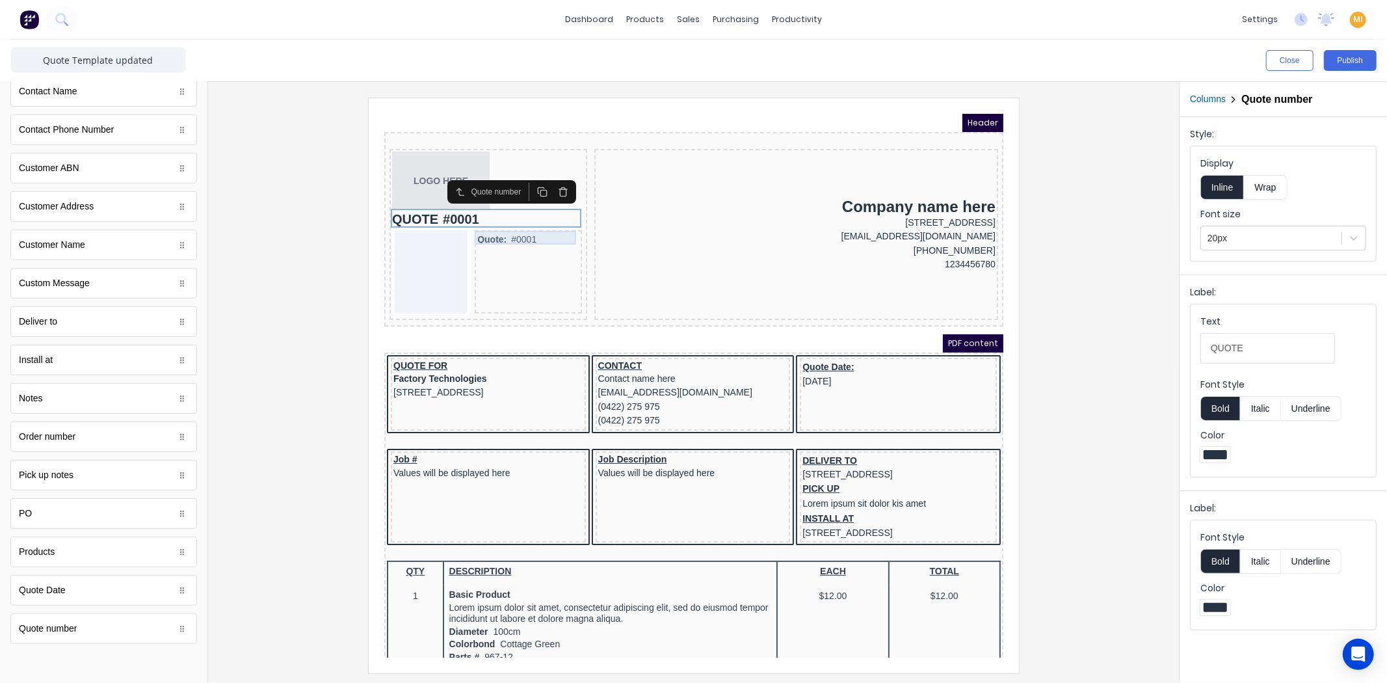
click at [518, 219] on div "Quote: #0001" at bounding box center [511, 224] width 101 height 14
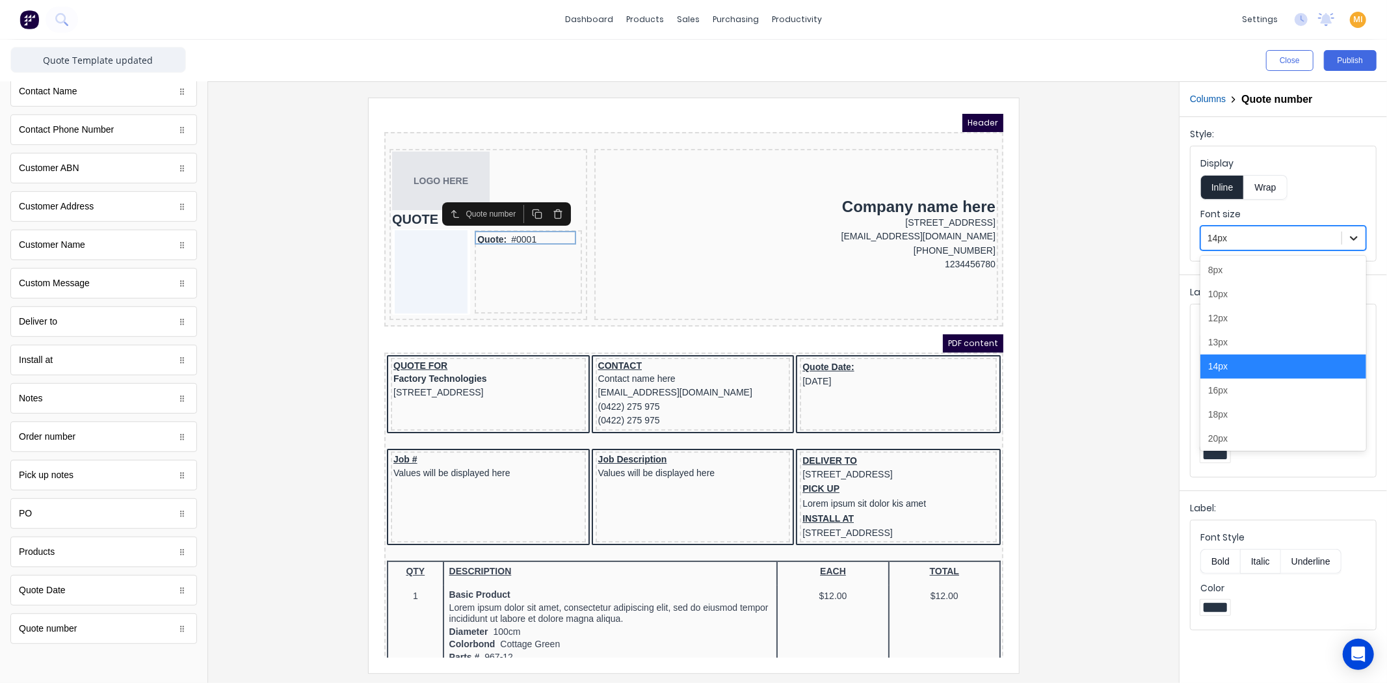
click at [1360, 235] on icon at bounding box center [1353, 237] width 13 height 13
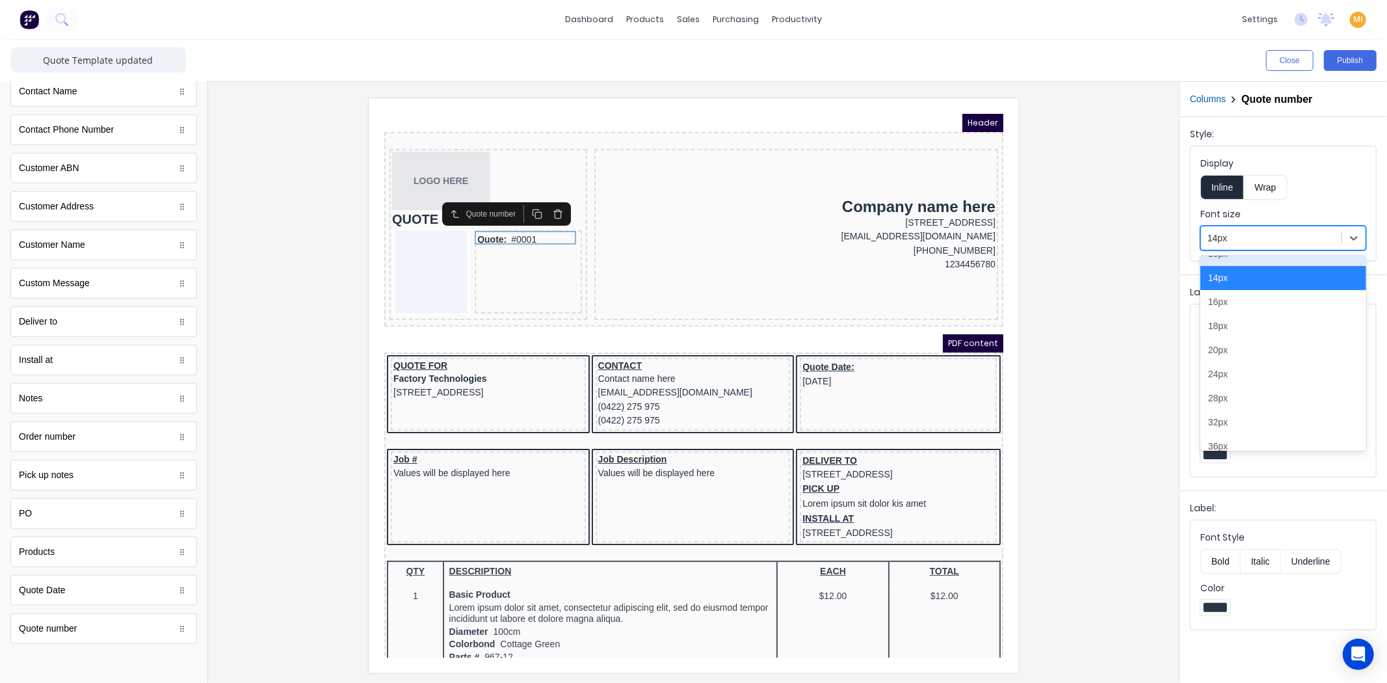
scroll to position [144, 0]
click at [1247, 294] on div "20px" at bounding box center [1283, 294] width 166 height 24
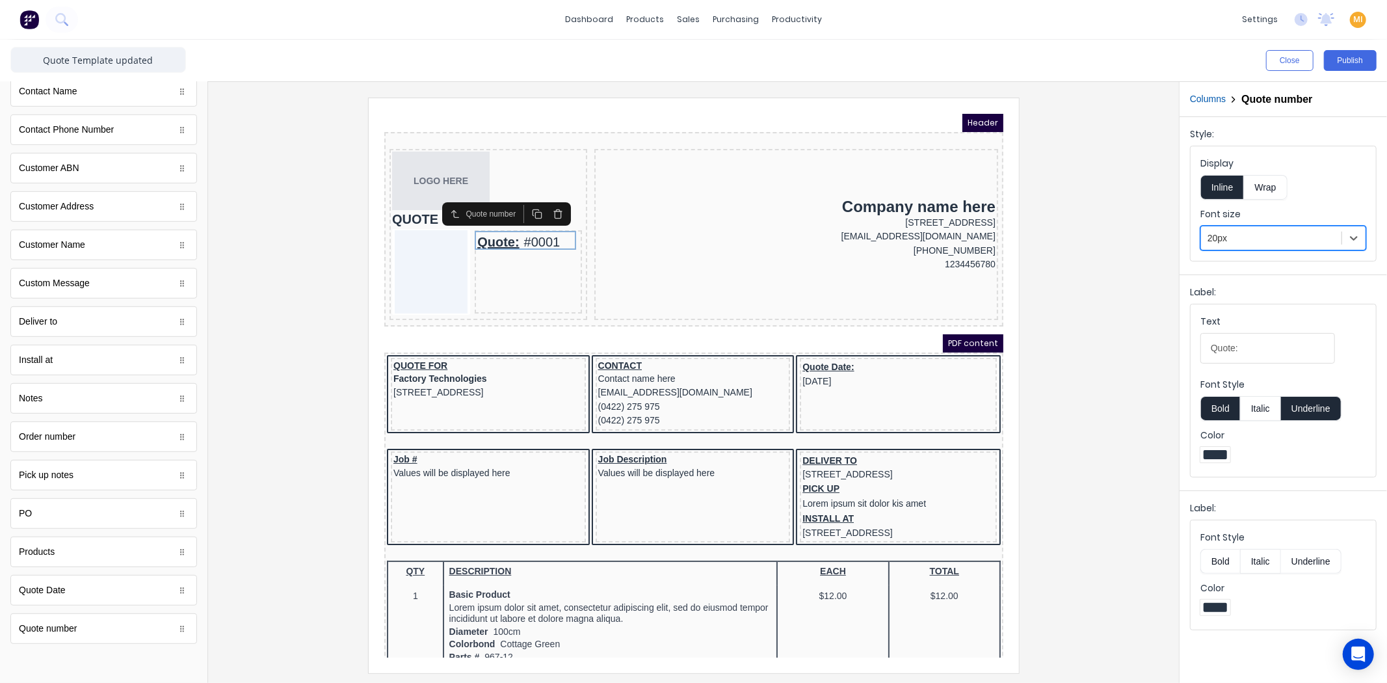
click at [1218, 560] on button "Bold" at bounding box center [1220, 561] width 40 height 25
click at [1087, 445] on div at bounding box center [693, 385] width 950 height 575
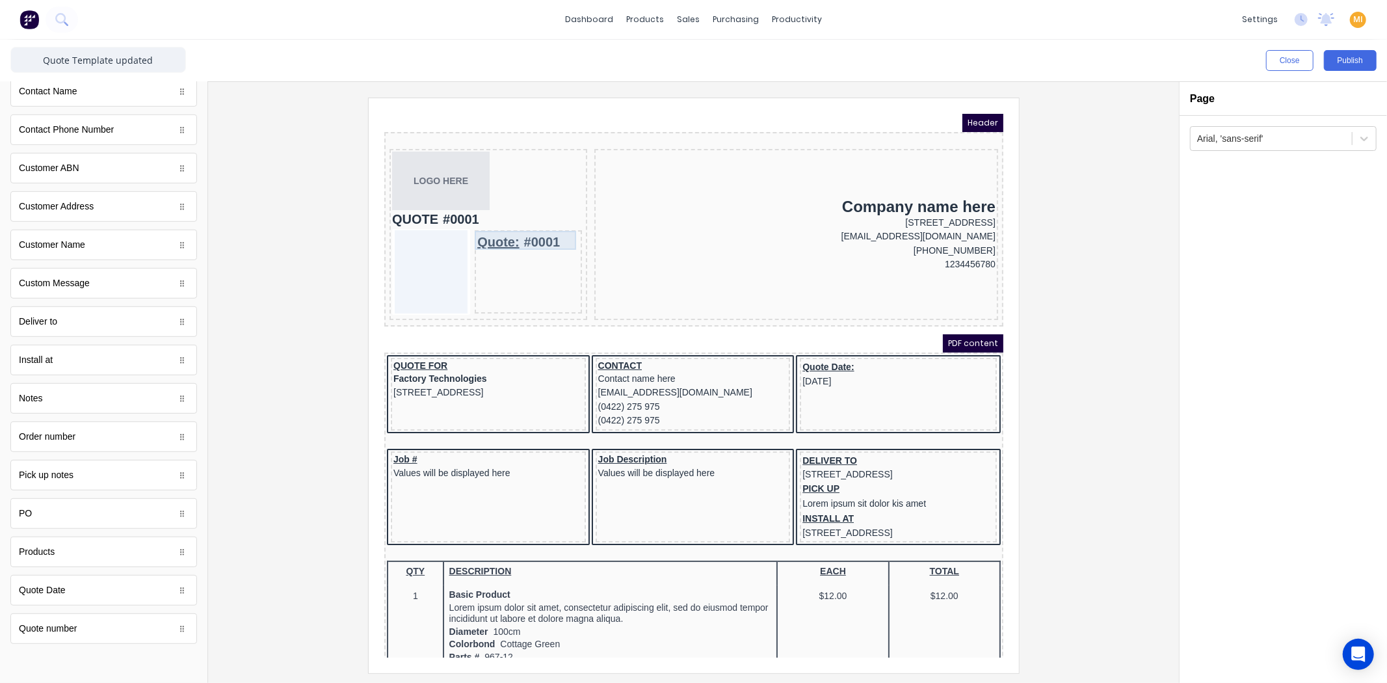
click at [530, 220] on div "Quote: #0001" at bounding box center [511, 226] width 101 height 19
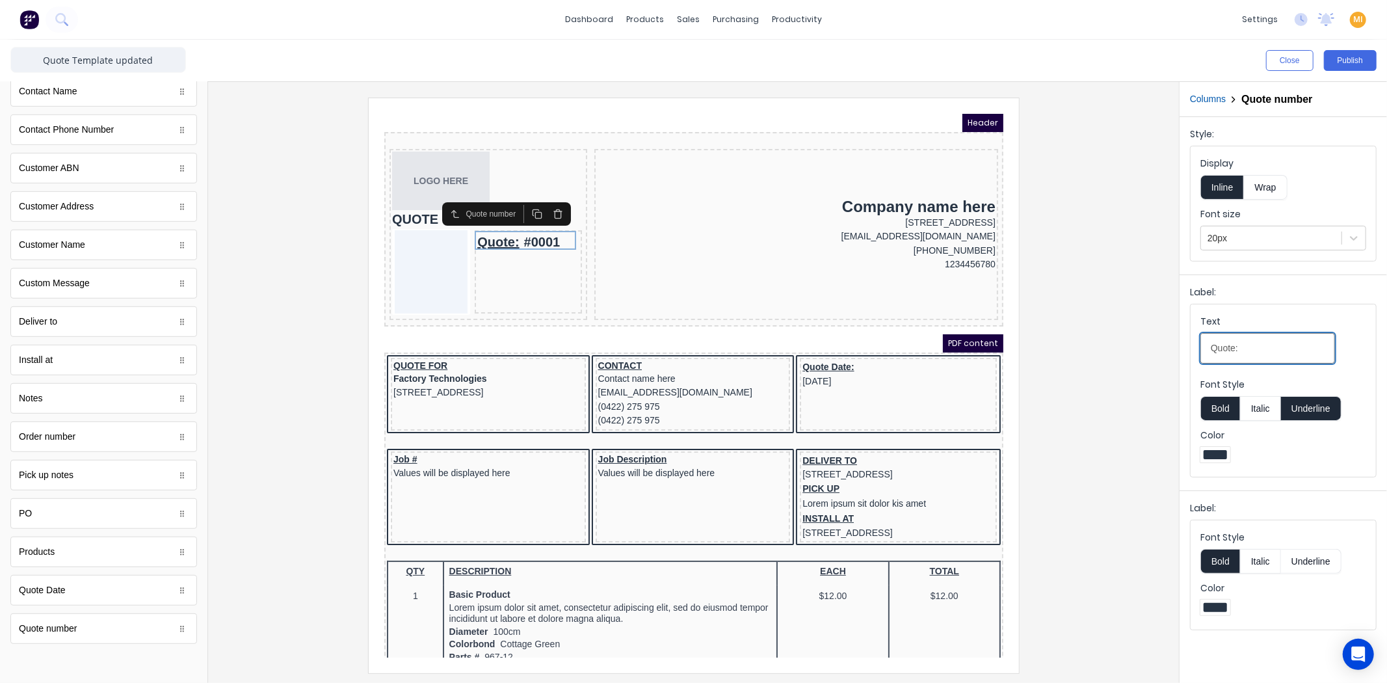
drag, startPoint x: 1247, startPoint y: 349, endPoint x: 1124, endPoint y: 348, distance: 122.9
click at [1124, 348] on div "Close Publish Components standard fields Accounting number Accounting number Ba…" at bounding box center [693, 361] width 1387 height 643
type input "QUOTE:"
click at [1321, 412] on button "Underline" at bounding box center [1311, 408] width 60 height 25
click at [1126, 416] on div at bounding box center [693, 385] width 950 height 575
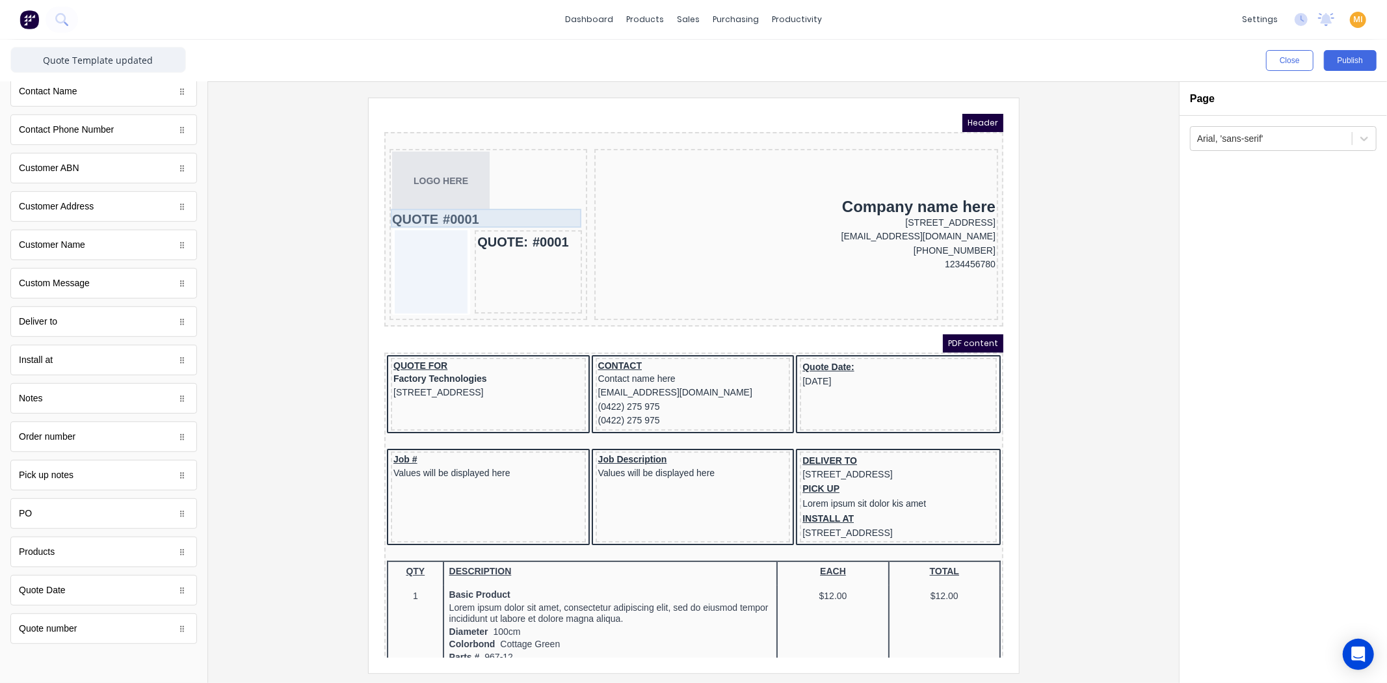
click at [393, 197] on div "QUOTE #0001" at bounding box center [472, 203] width 192 height 19
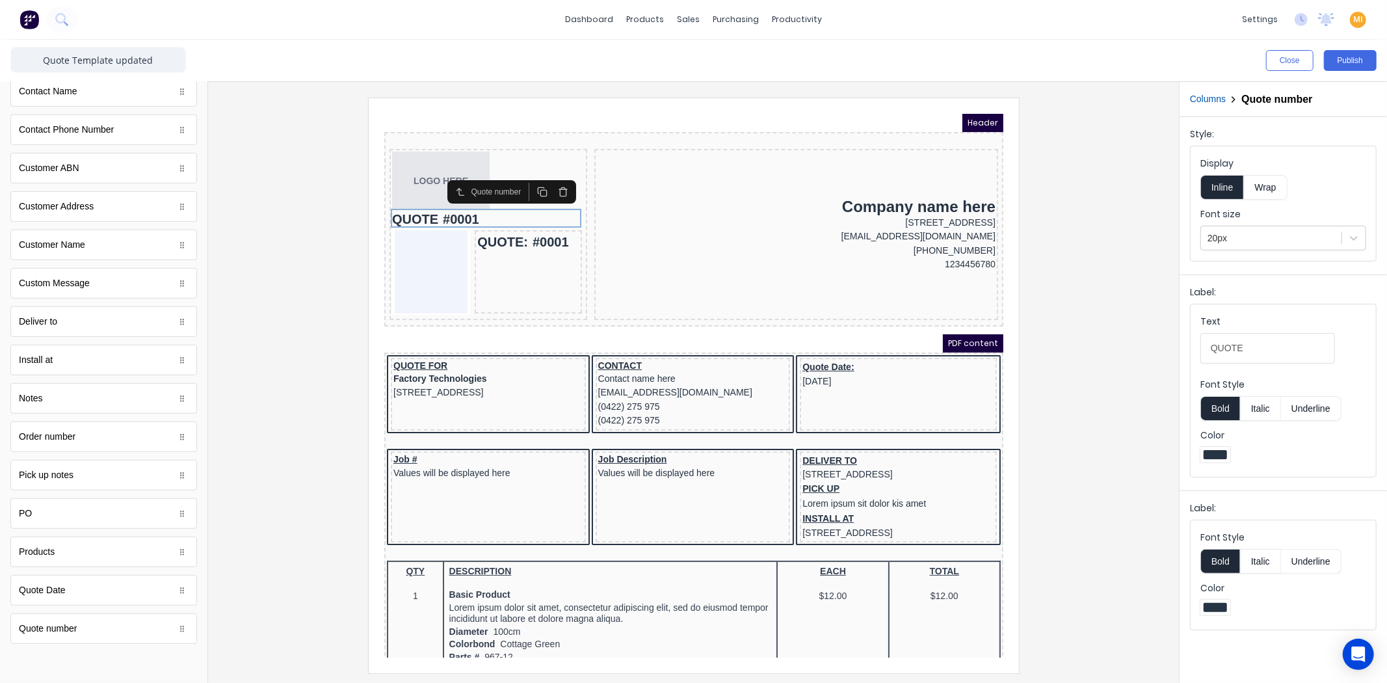
click at [546, 180] on icon "button" at bounding box center [547, 176] width 6 height 7
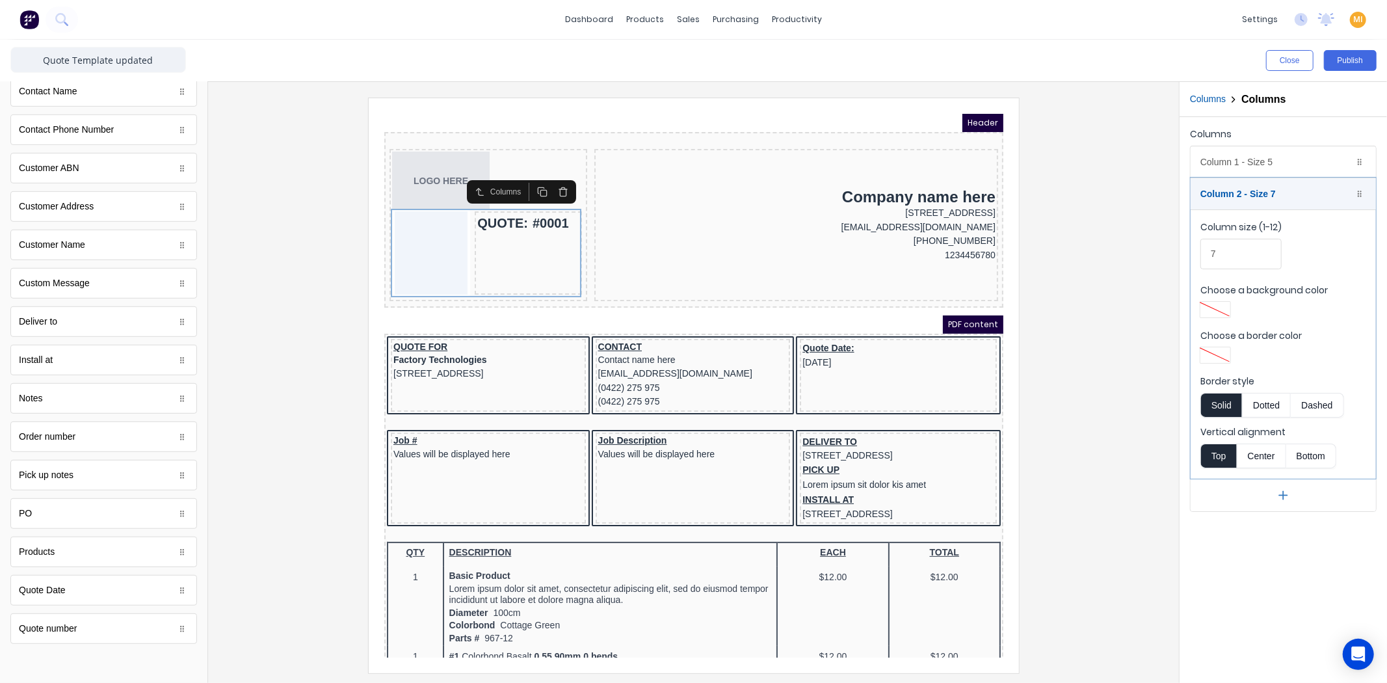
click at [319, 254] on div at bounding box center [693, 385] width 950 height 575
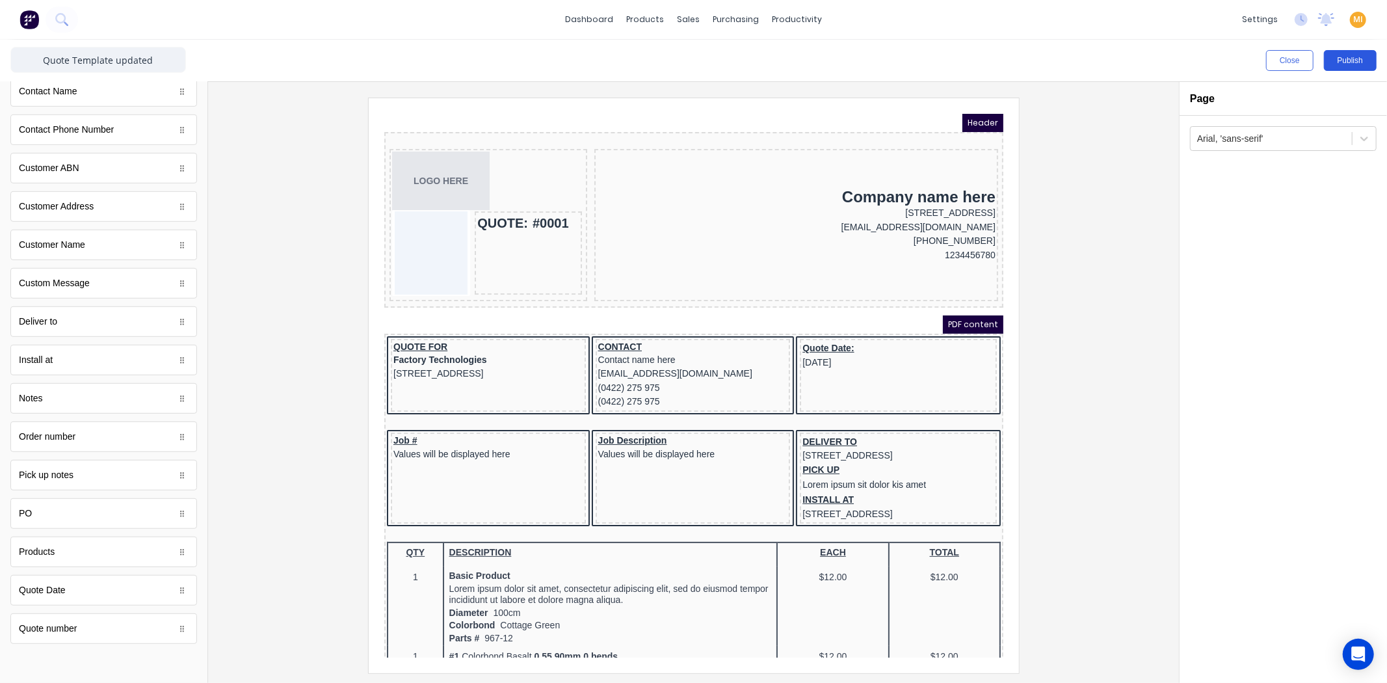
click at [1373, 66] on button "Publish" at bounding box center [1350, 60] width 53 height 21
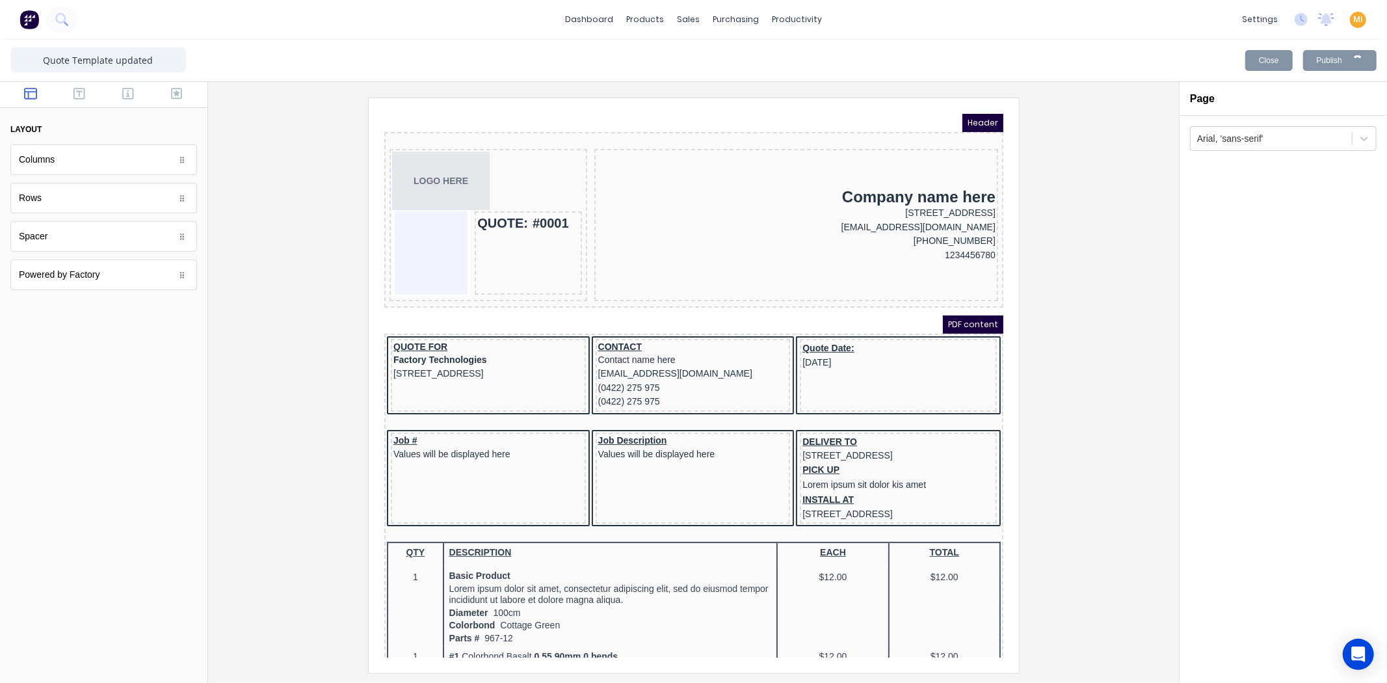
scroll to position [0, 0]
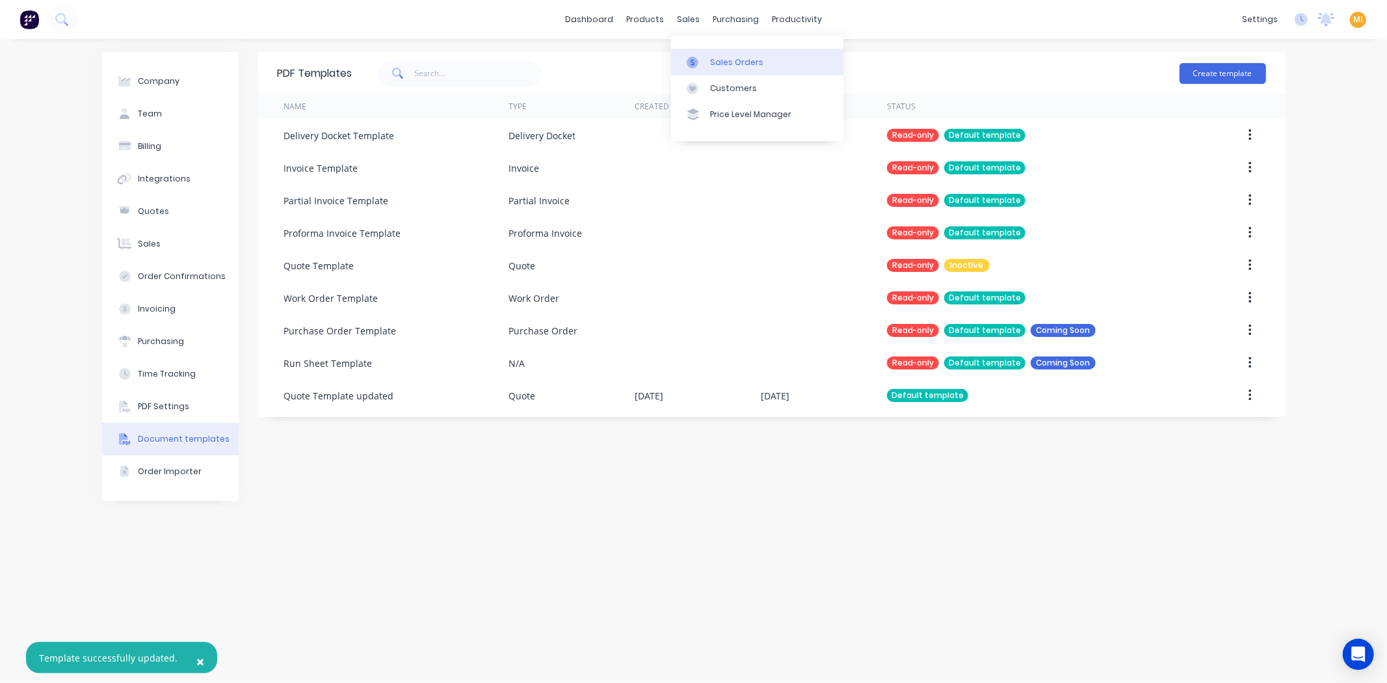
click at [738, 72] on link "Sales Orders" at bounding box center [757, 62] width 172 height 26
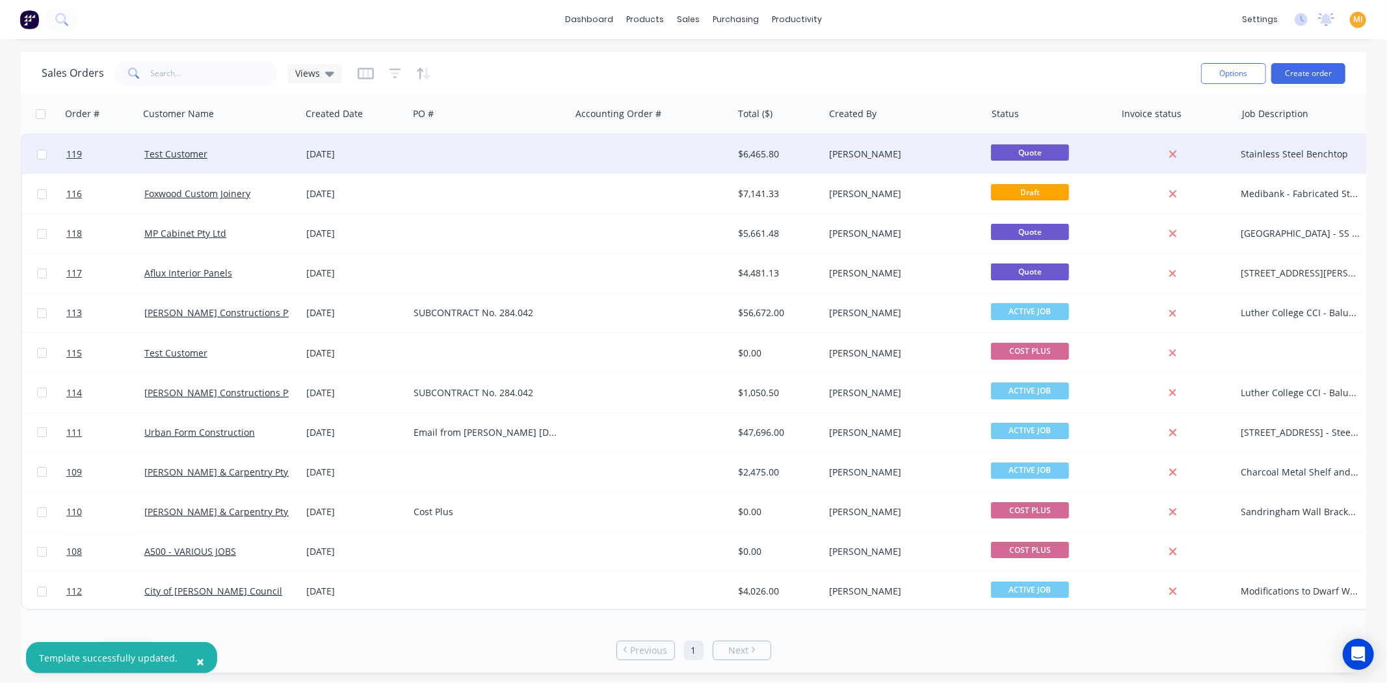
click at [237, 152] on div "Test Customer" at bounding box center [216, 154] width 144 height 13
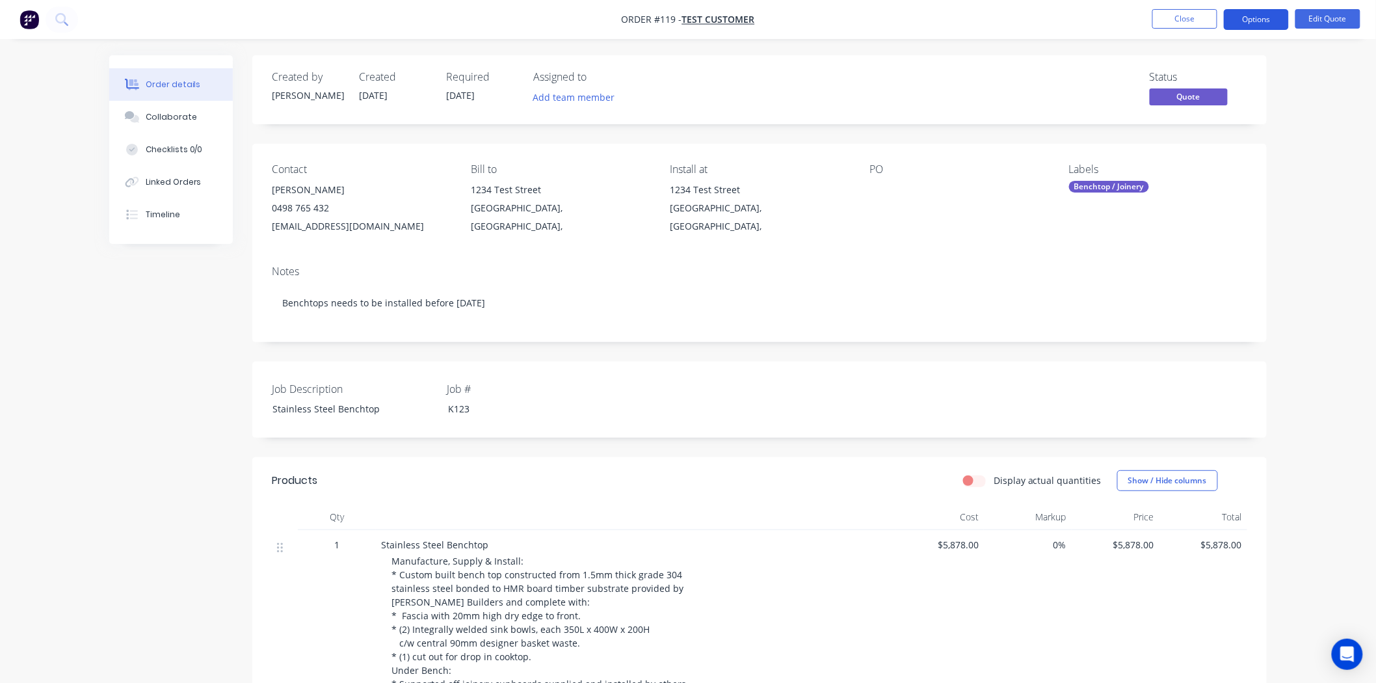
click at [1267, 18] on button "Options" at bounding box center [1256, 19] width 65 height 21
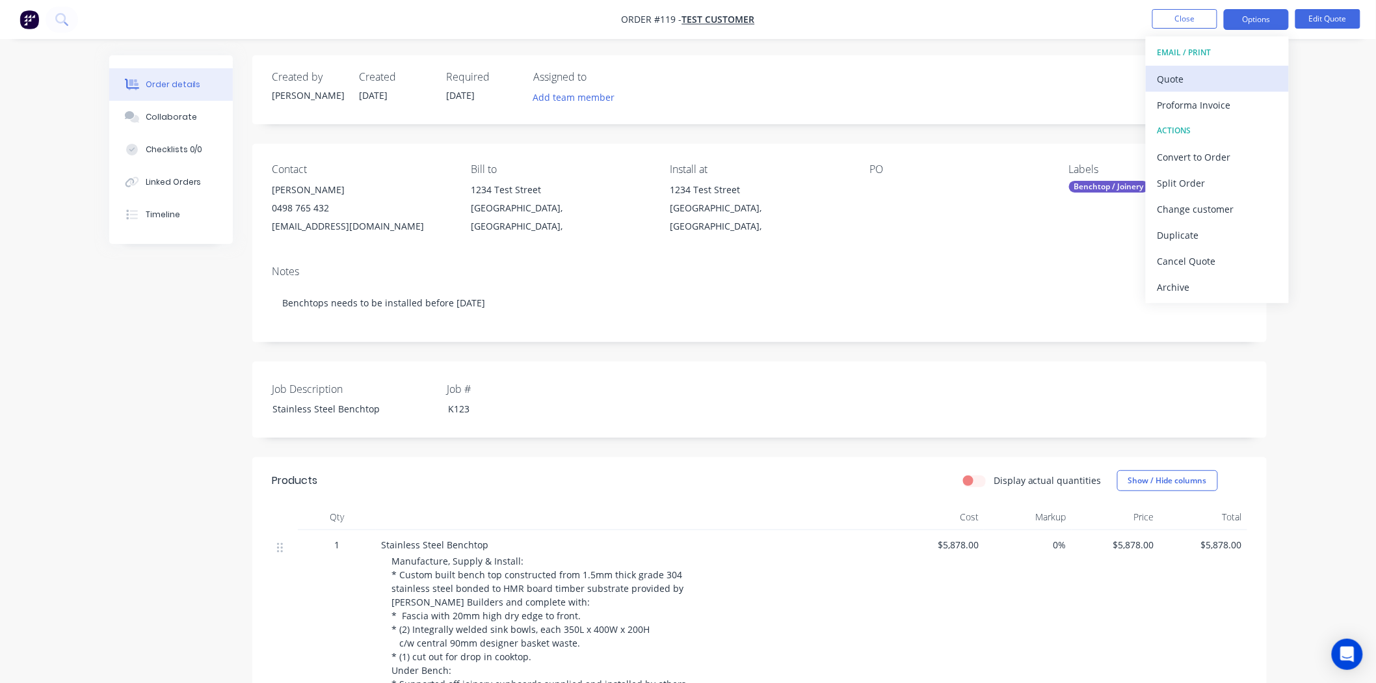
click at [1210, 72] on div "Quote" at bounding box center [1217, 79] width 120 height 19
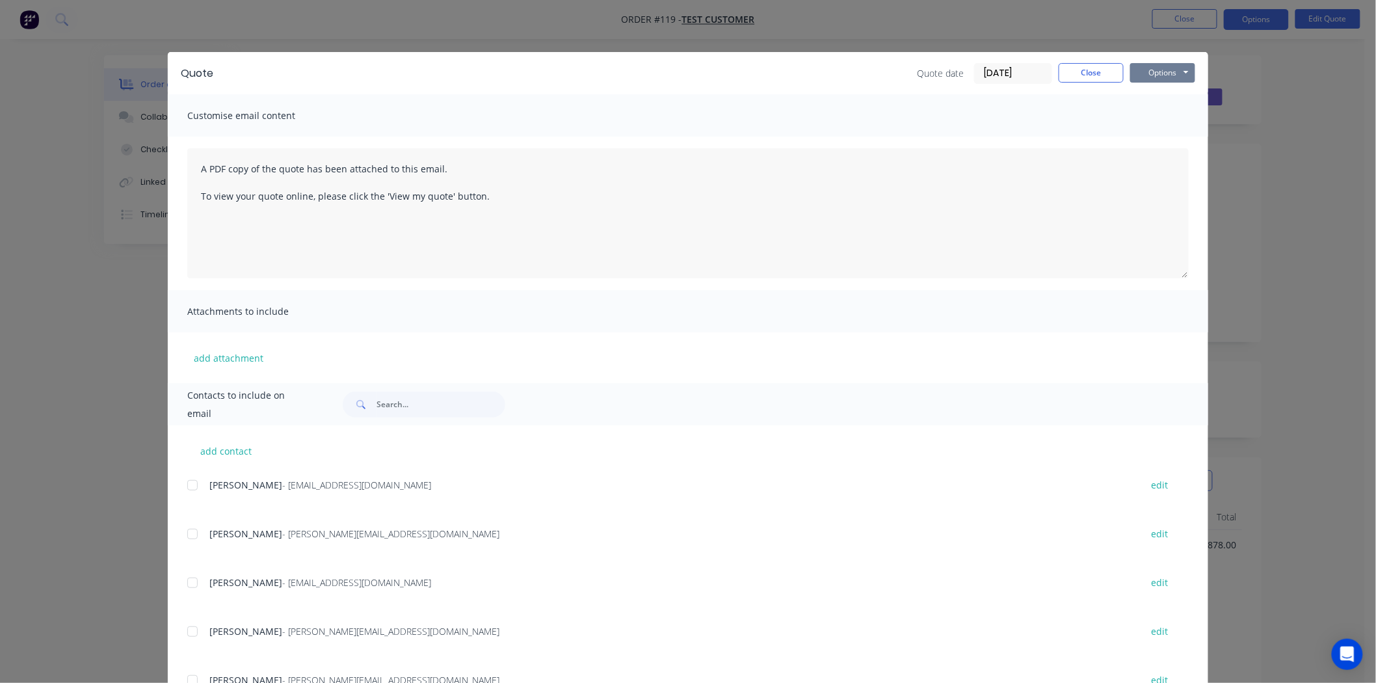
click at [1170, 75] on button "Options" at bounding box center [1162, 73] width 65 height 20
click at [1161, 92] on button "Preview" at bounding box center [1171, 95] width 83 height 21
drag, startPoint x: 1089, startPoint y: 69, endPoint x: 1191, endPoint y: 5, distance: 120.7
click at [1089, 68] on button "Close" at bounding box center [1091, 73] width 65 height 20
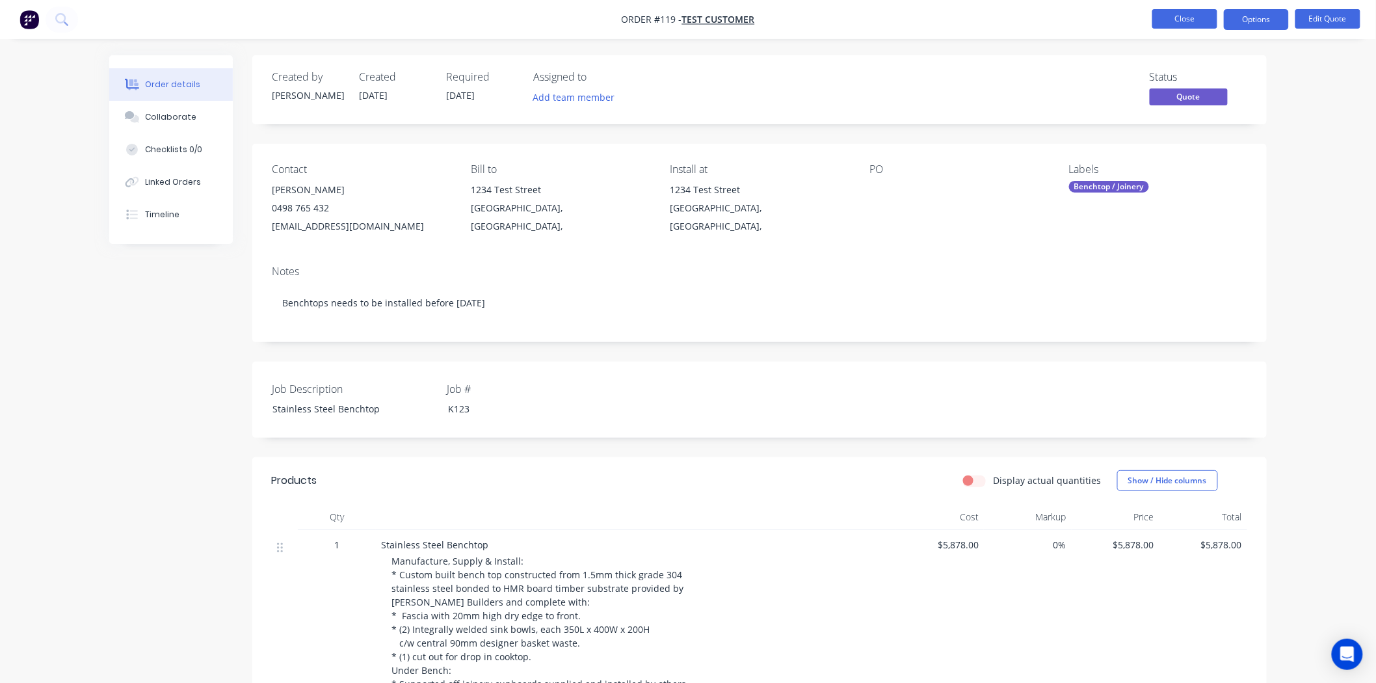
click at [1184, 18] on button "Close" at bounding box center [1184, 19] width 65 height 20
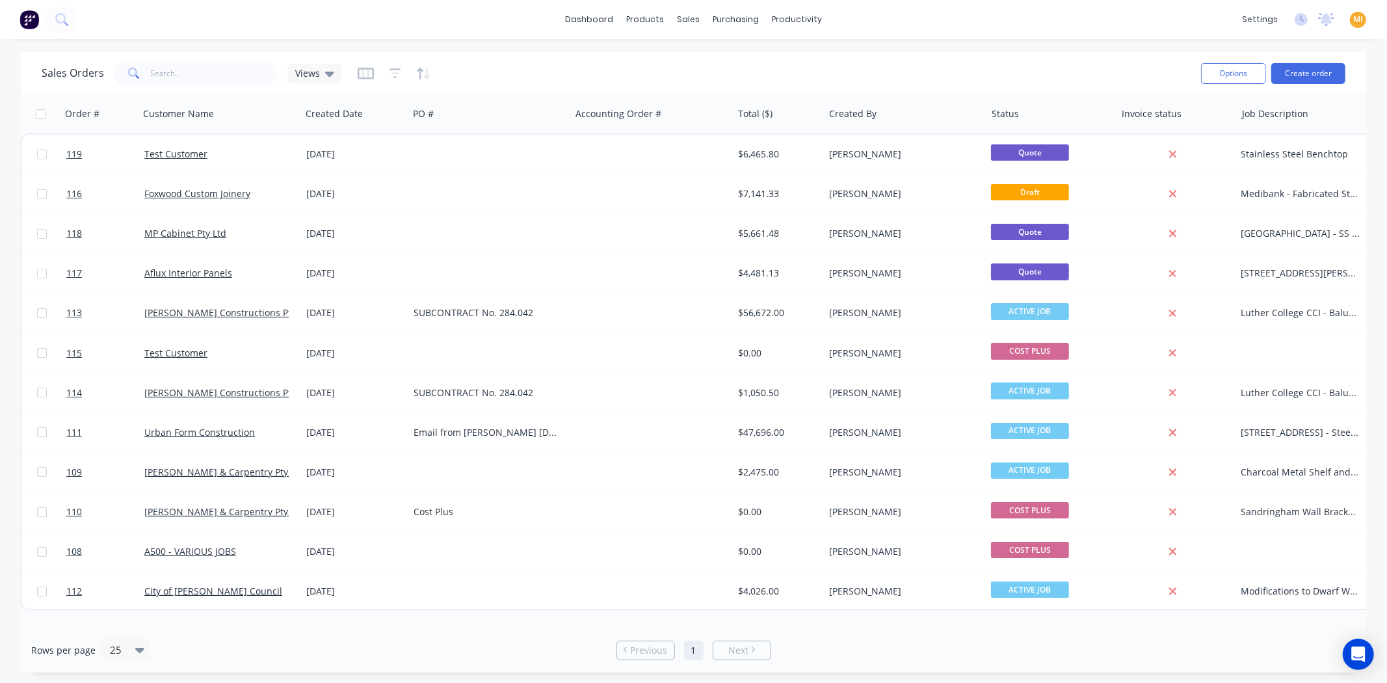
click at [31, 18] on img at bounding box center [30, 20] width 20 height 20
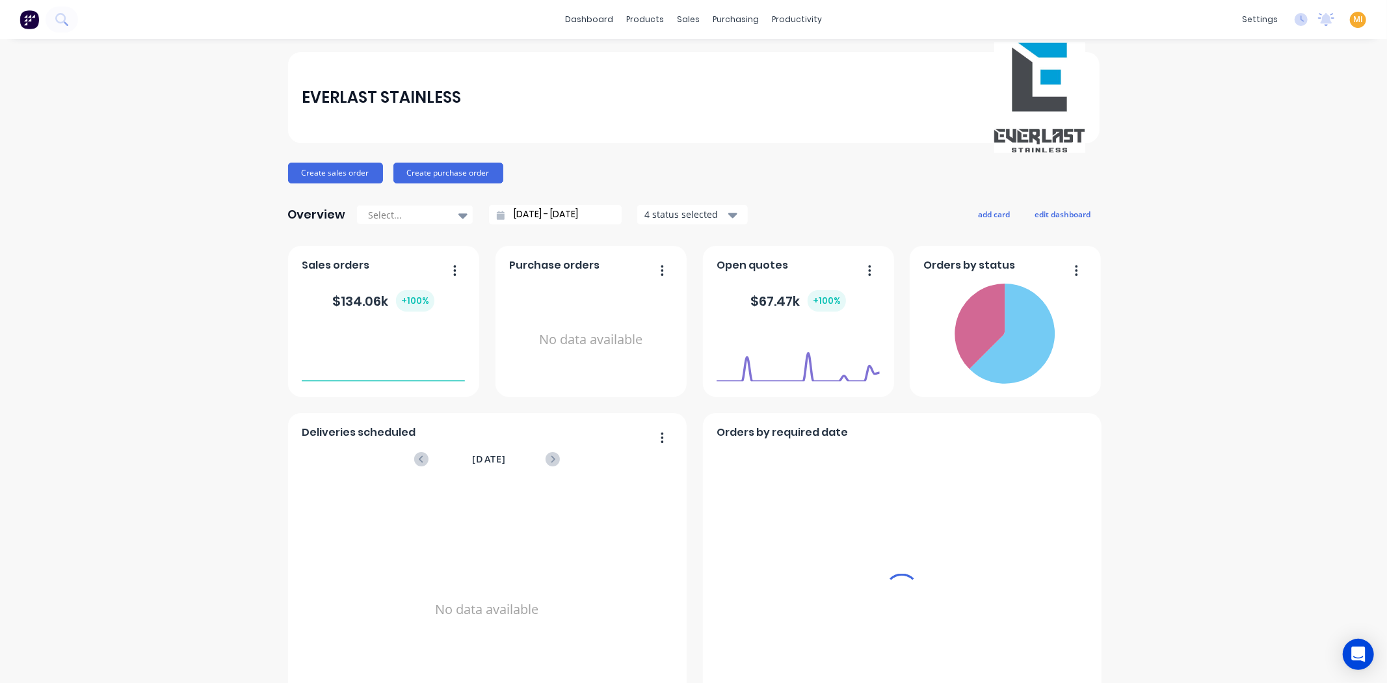
click at [1353, 23] on span "MI" at bounding box center [1358, 20] width 10 height 12
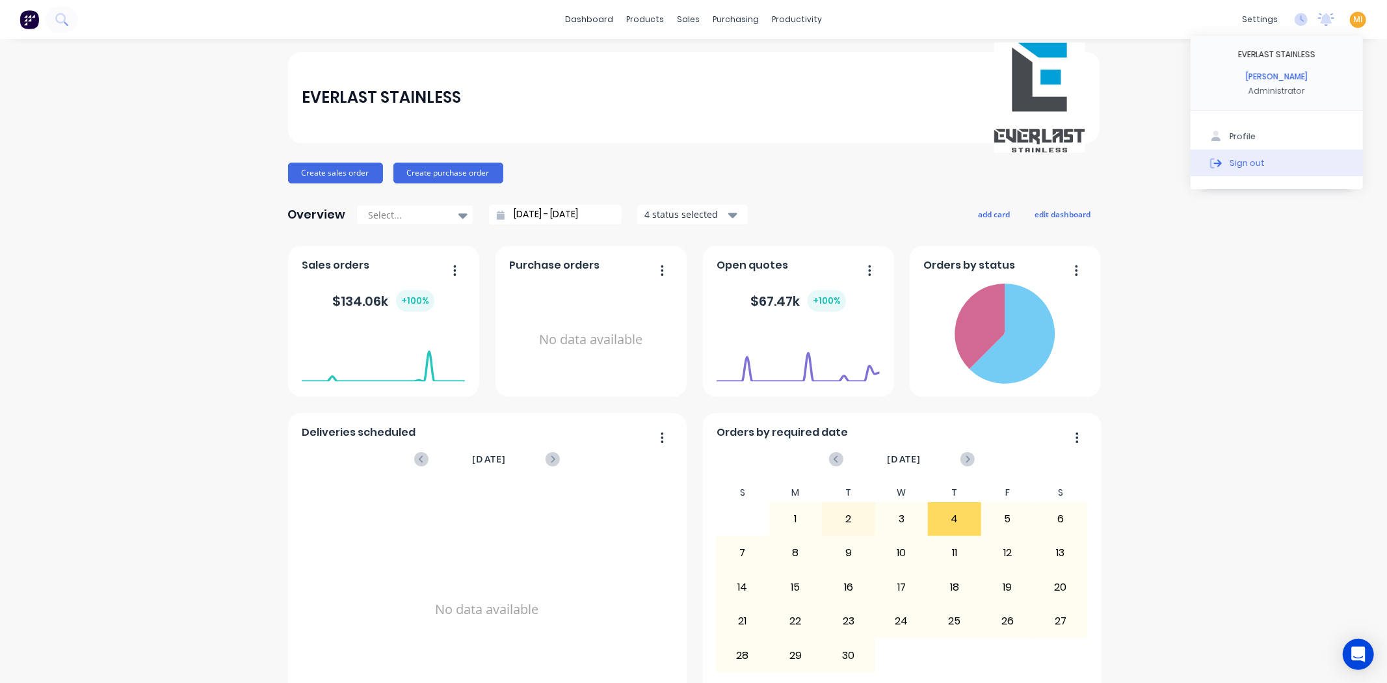
click at [1301, 163] on button "Sign out" at bounding box center [1277, 163] width 172 height 26
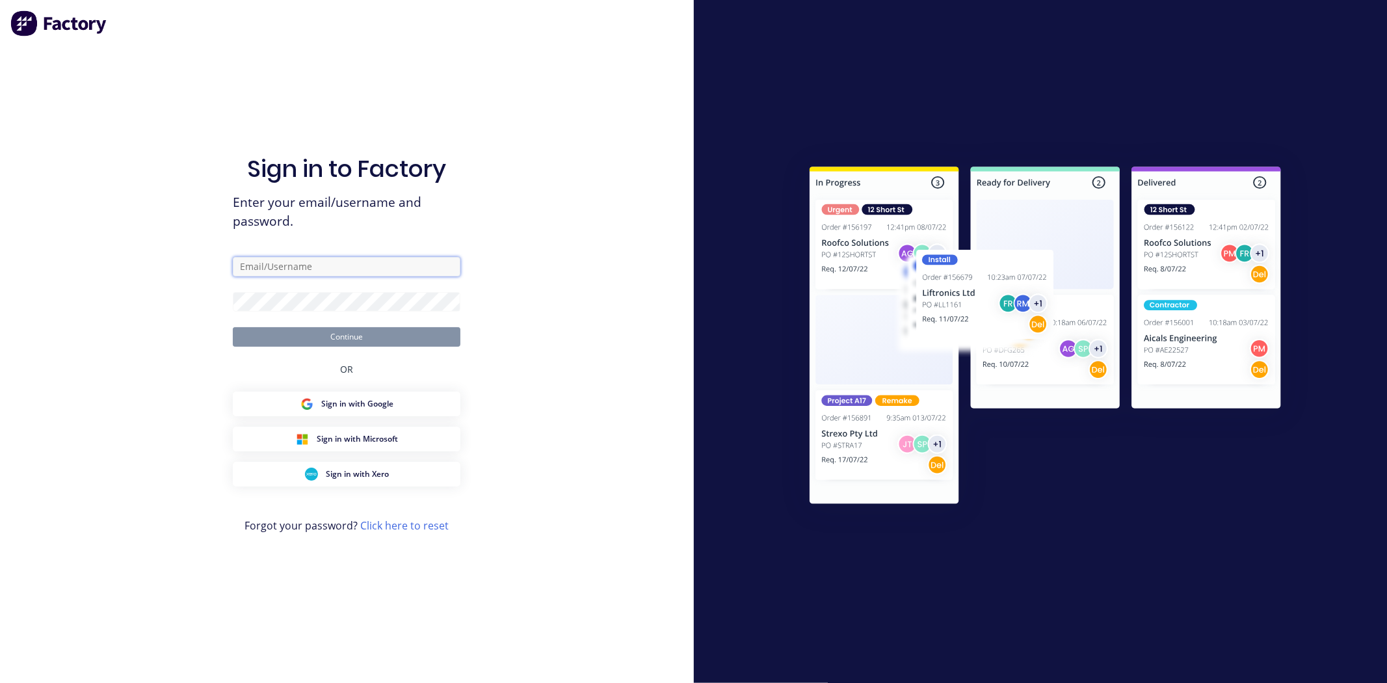
click at [298, 276] on input "text" at bounding box center [347, 267] width 228 height 20
type input "[EMAIL_ADDRESS][DOMAIN_NAME]"
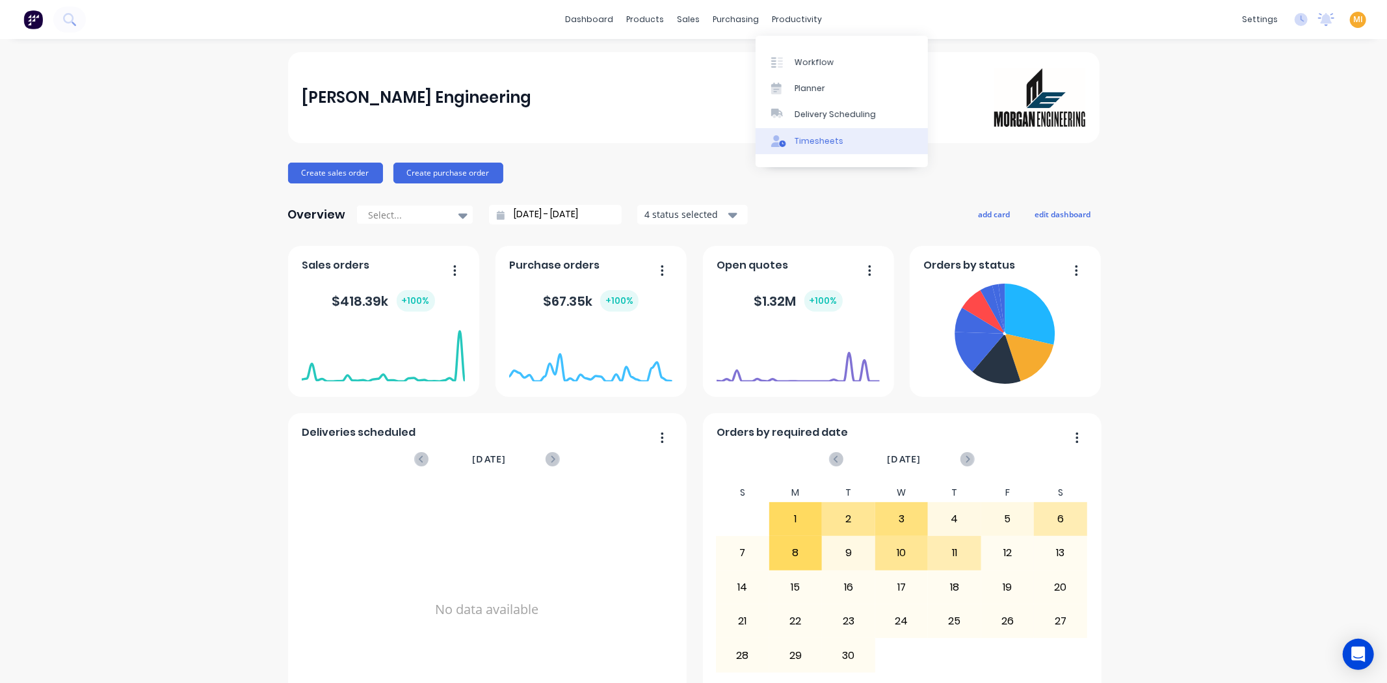
click at [826, 142] on div "Timesheets" at bounding box center [819, 141] width 49 height 12
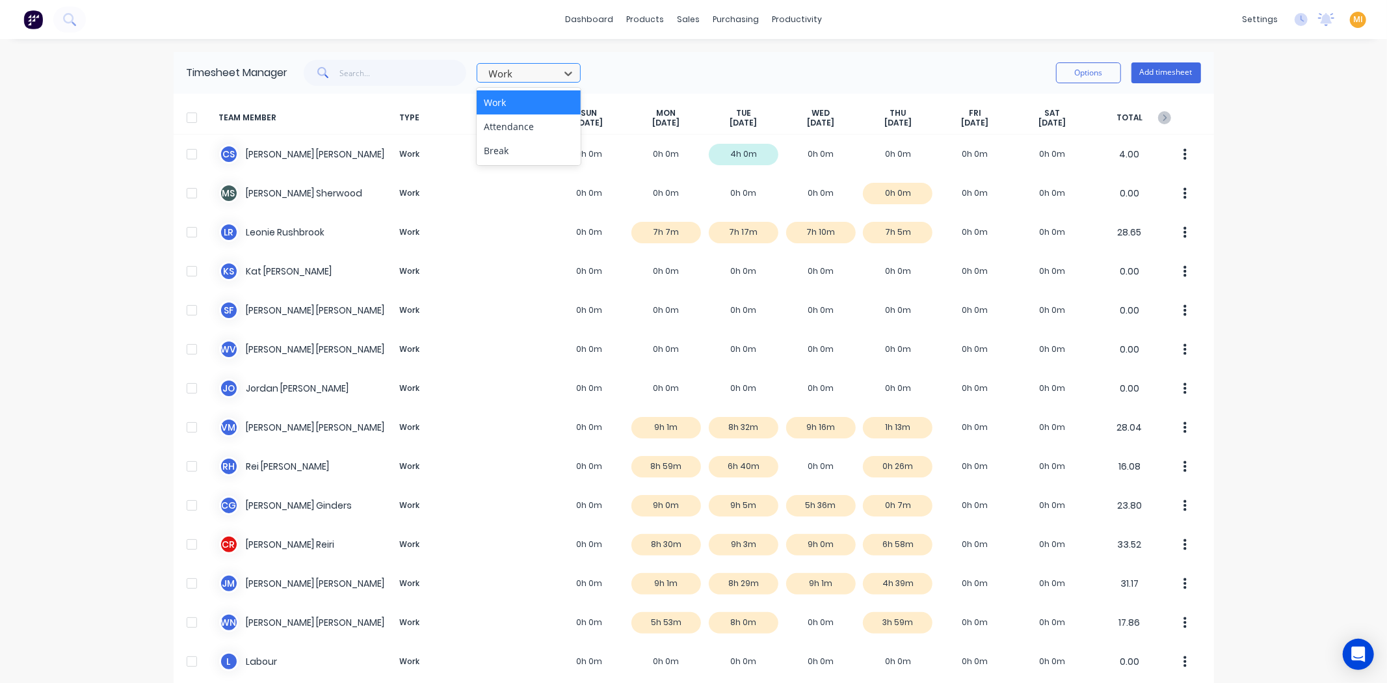
click at [516, 66] on div at bounding box center [520, 74] width 65 height 16
click at [529, 127] on div "Attendance" at bounding box center [529, 126] width 104 height 24
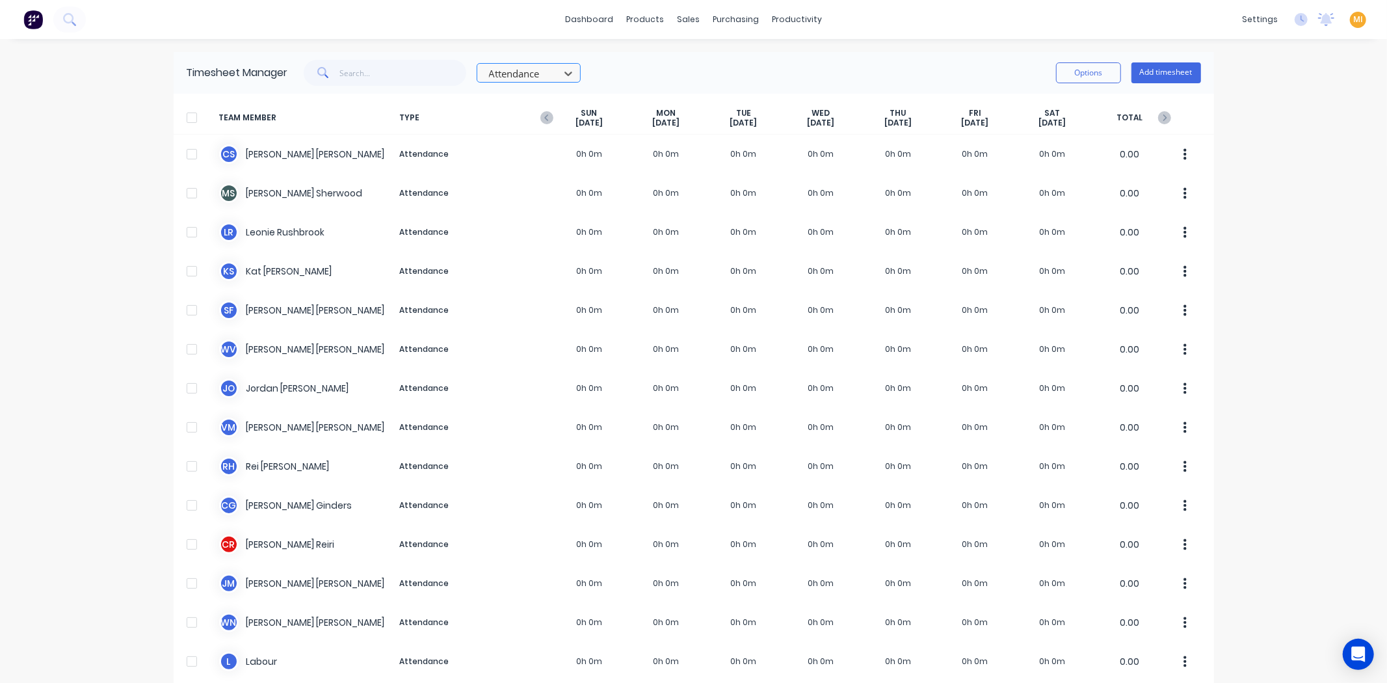
click at [543, 74] on div at bounding box center [520, 74] width 65 height 16
click at [522, 145] on div "Break" at bounding box center [529, 151] width 104 height 24
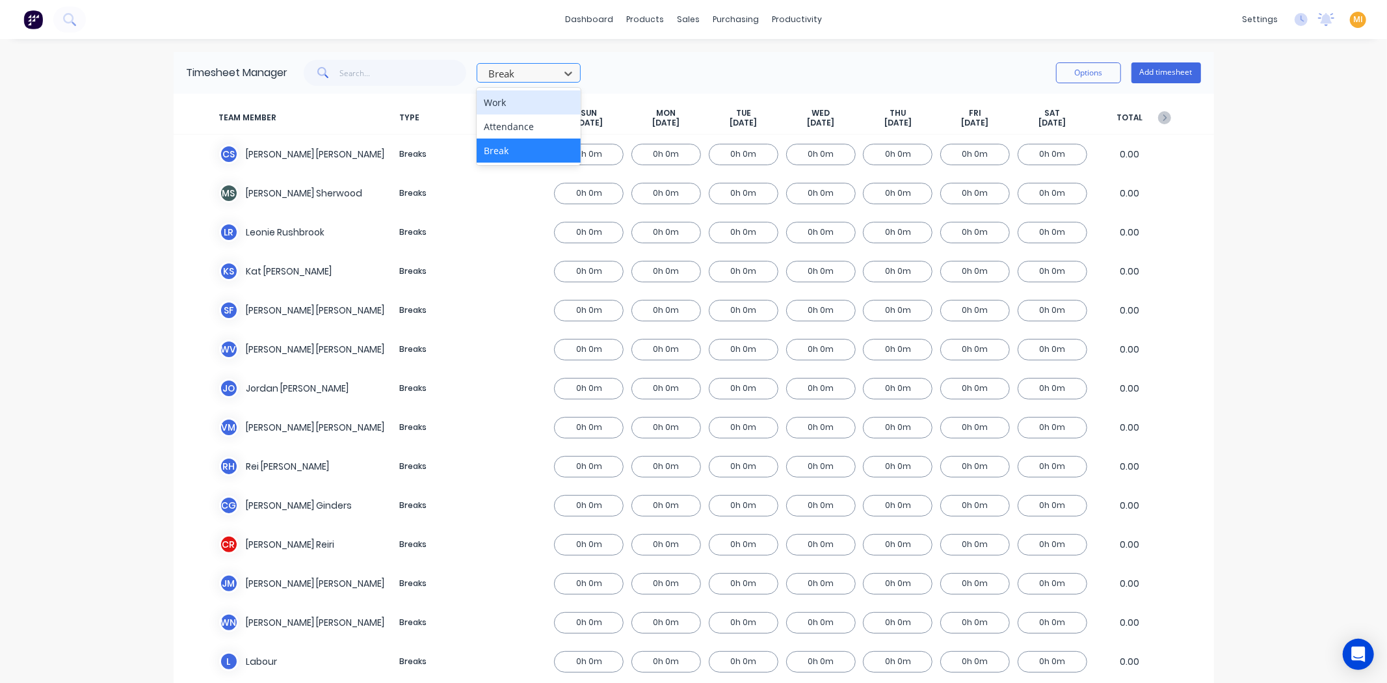
click at [528, 79] on div at bounding box center [520, 74] width 65 height 16
click at [528, 99] on div "Work" at bounding box center [529, 102] width 104 height 24
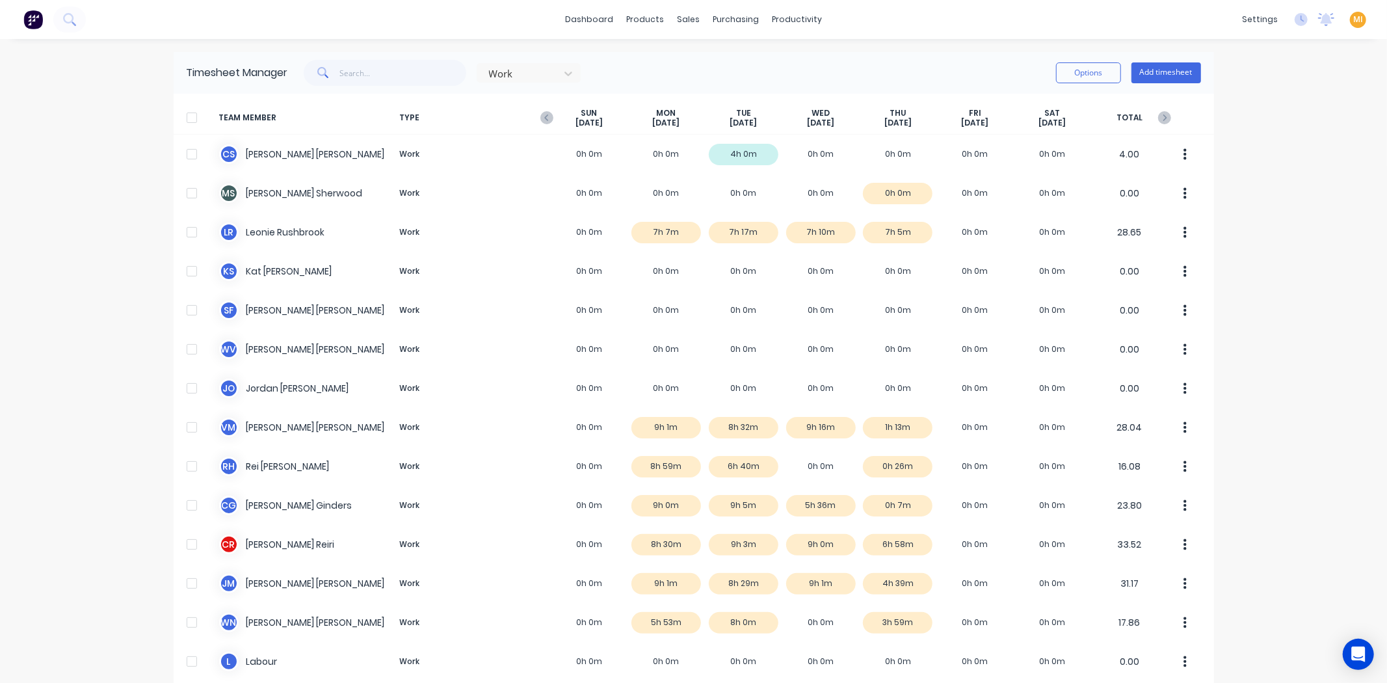
click at [24, 18] on img at bounding box center [33, 20] width 20 height 20
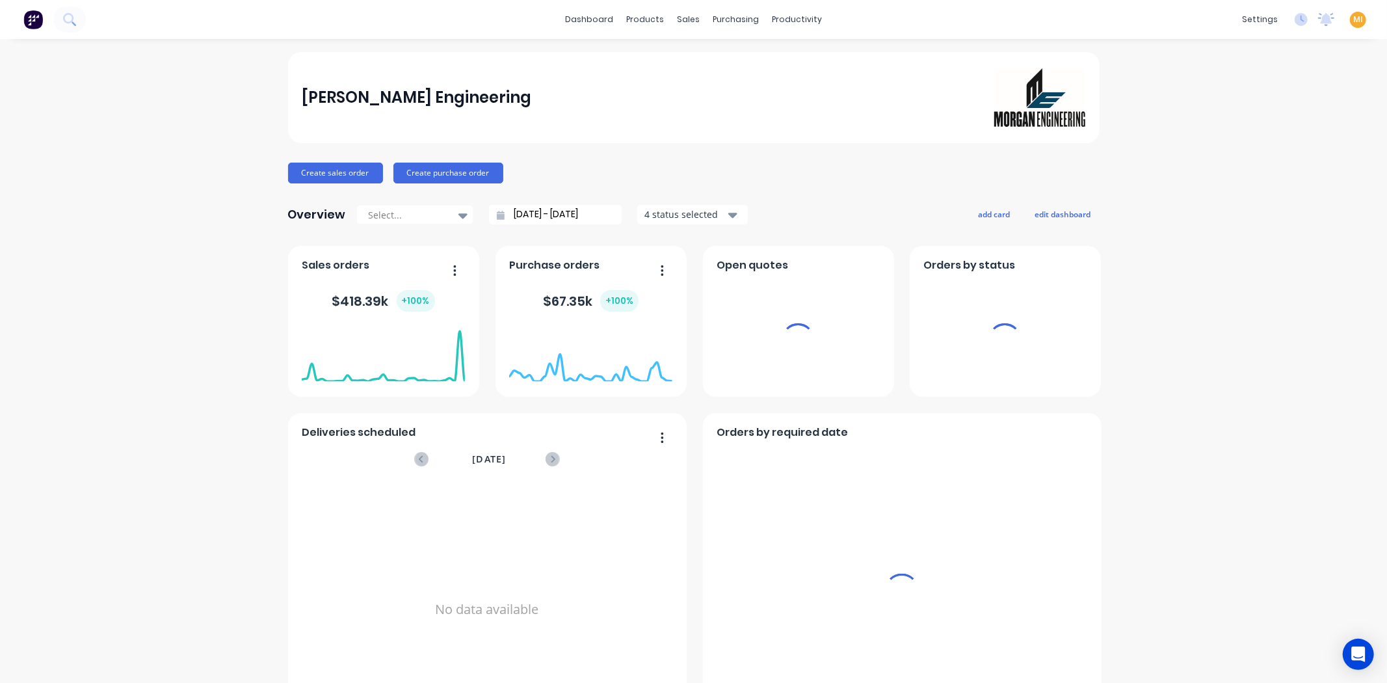
click at [1353, 17] on span "MI" at bounding box center [1358, 20] width 10 height 12
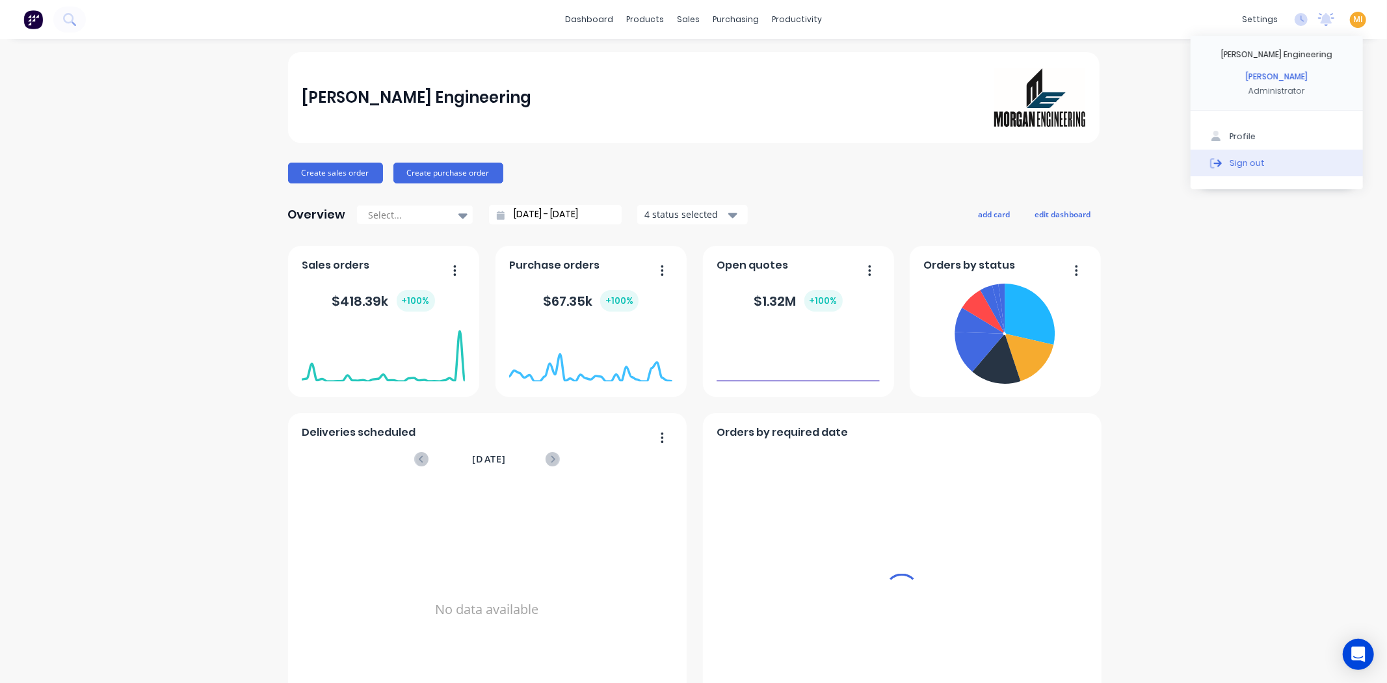
click at [1288, 165] on button "Sign out" at bounding box center [1277, 163] width 172 height 26
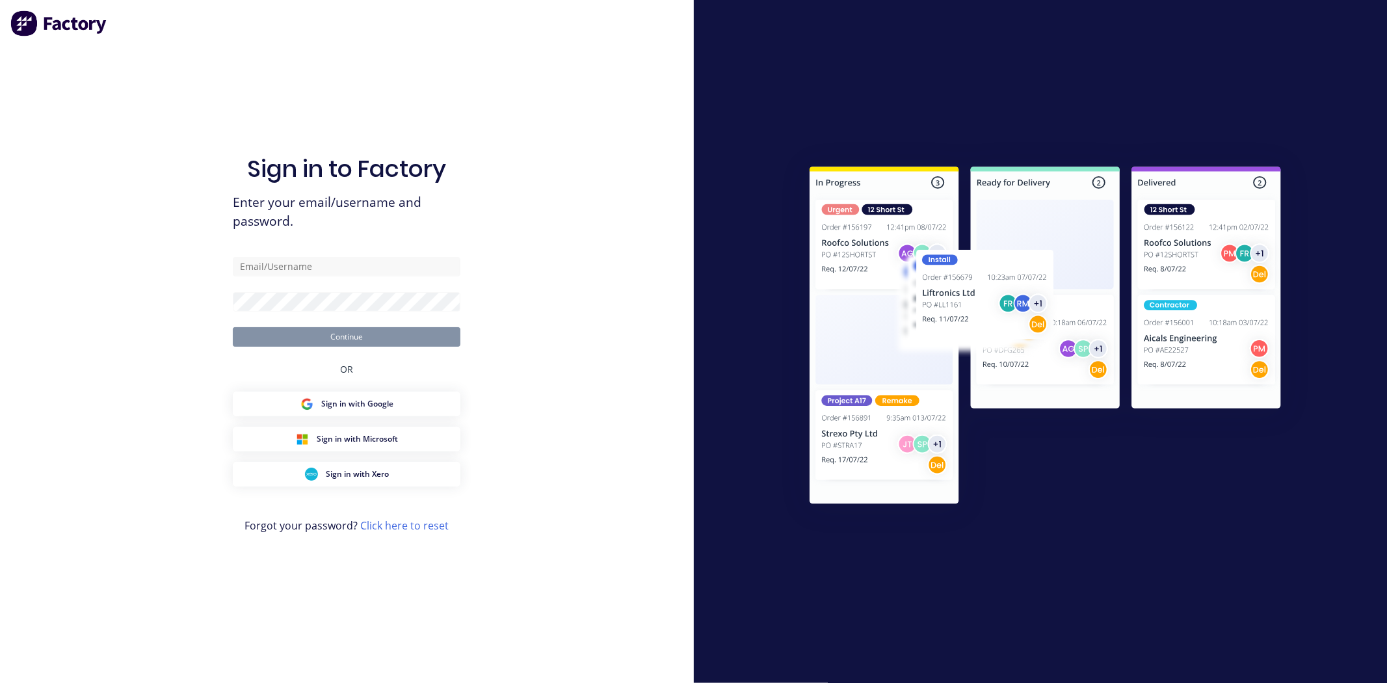
click at [322, 254] on div "Sign in to Factory Enter your email/username and password. Continue OR Sign in …" at bounding box center [347, 354] width 228 height 636
click at [317, 267] on input "text" at bounding box center [347, 267] width 228 height 20
type input "[EMAIL_ADDRESS][DOMAIN_NAME]"
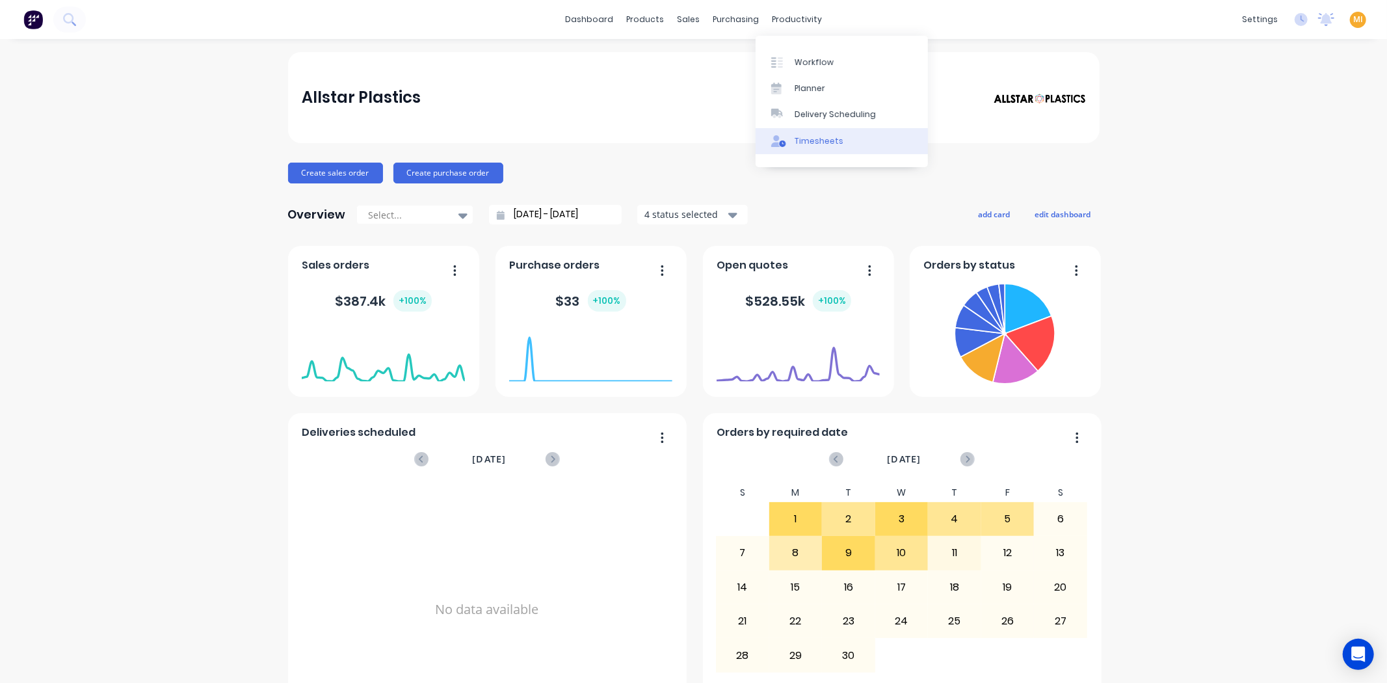
click at [804, 135] on div "Timesheets" at bounding box center [819, 141] width 49 height 12
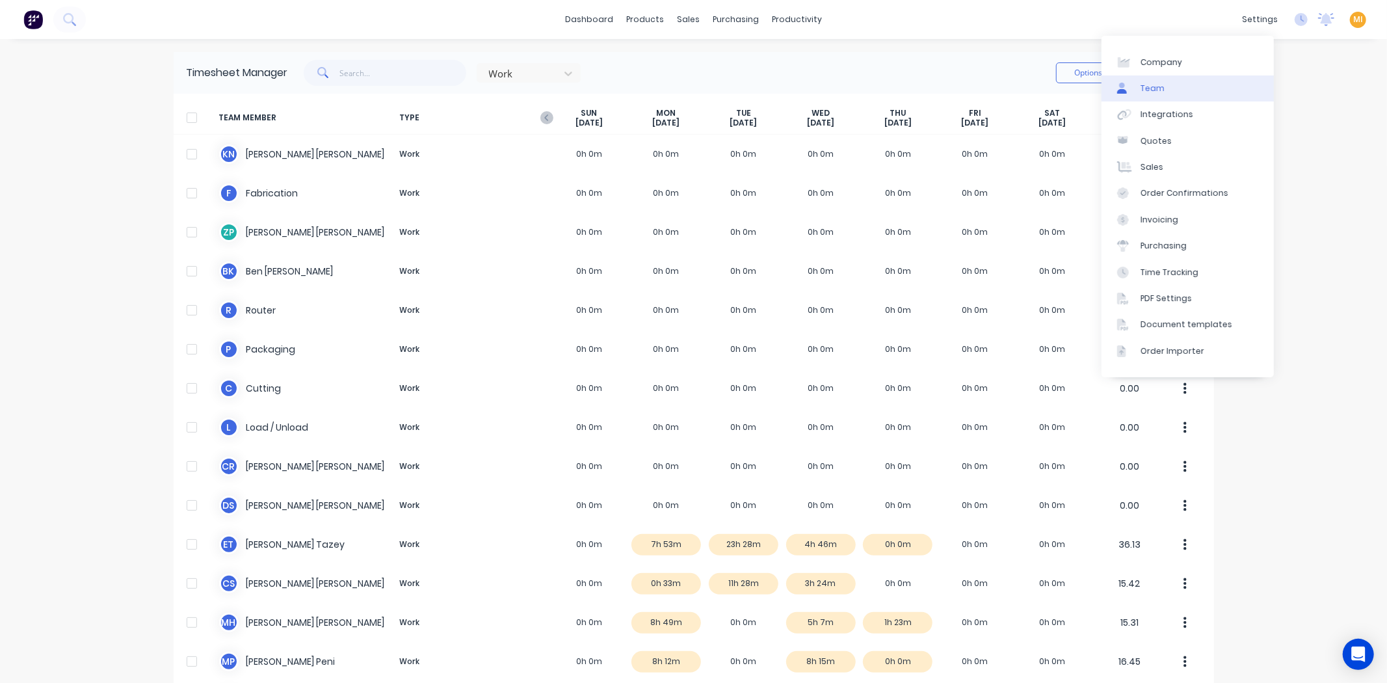
click at [1193, 88] on link "Team" at bounding box center [1188, 88] width 172 height 26
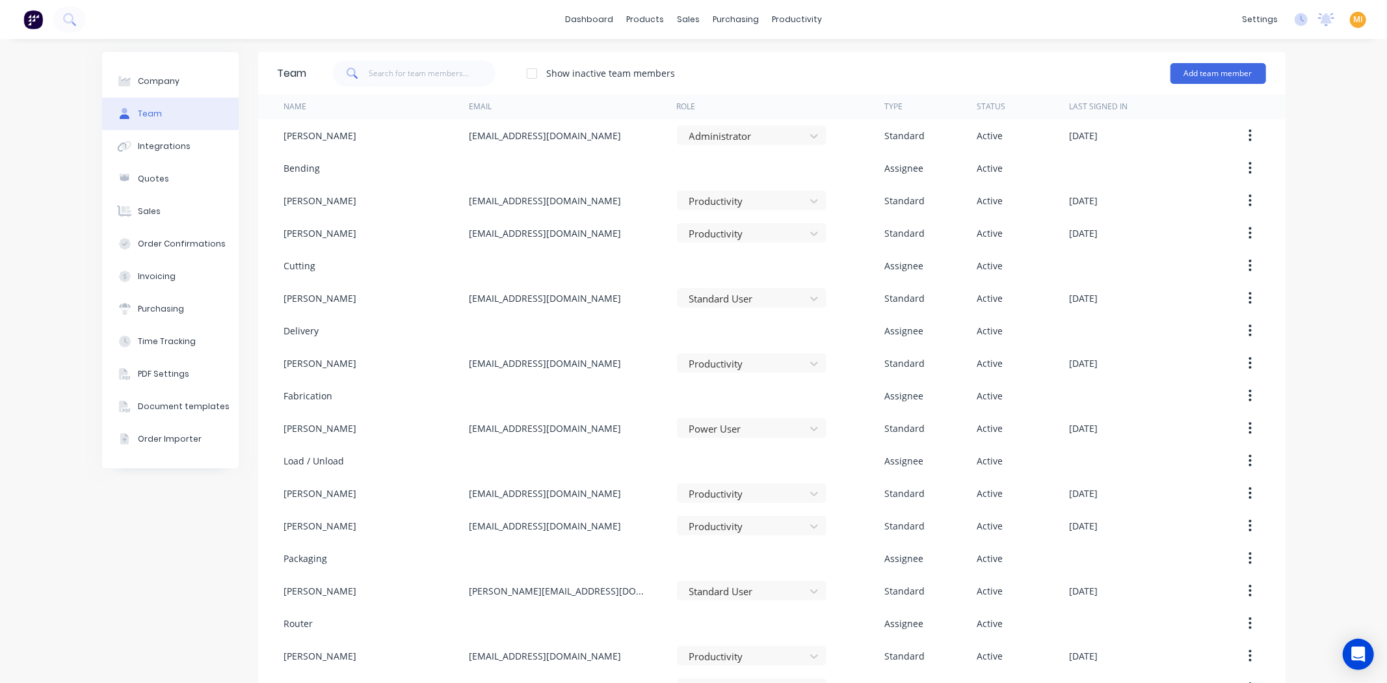
click at [20, 25] on button at bounding box center [33, 20] width 27 height 26
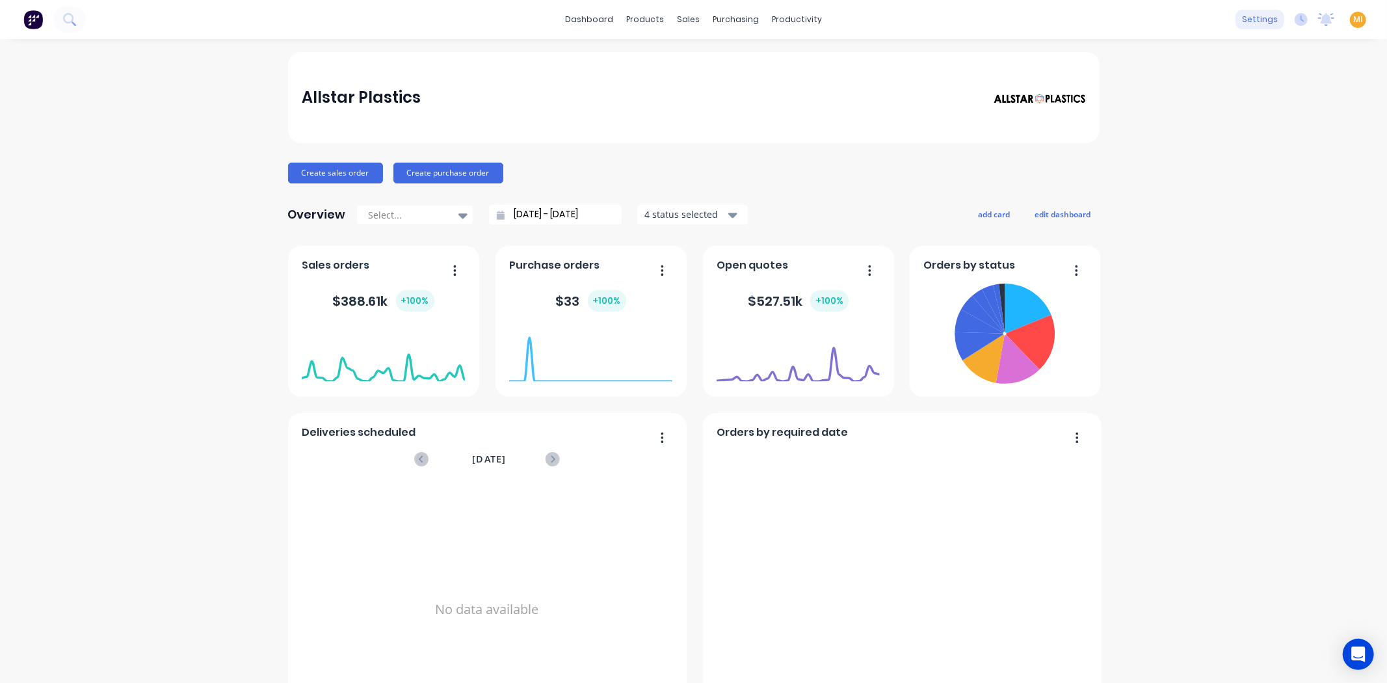
click at [1255, 18] on div "settings" at bounding box center [1260, 20] width 49 height 20
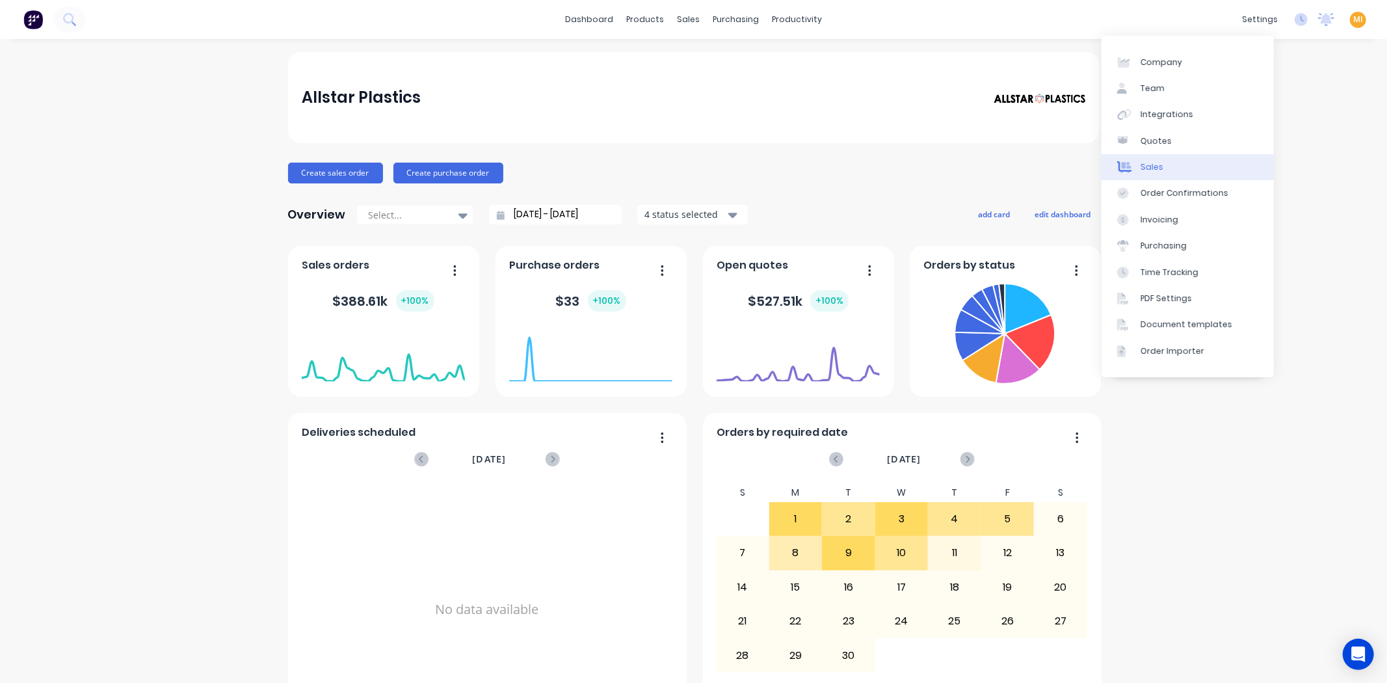
click at [1190, 163] on link "Sales" at bounding box center [1188, 167] width 172 height 26
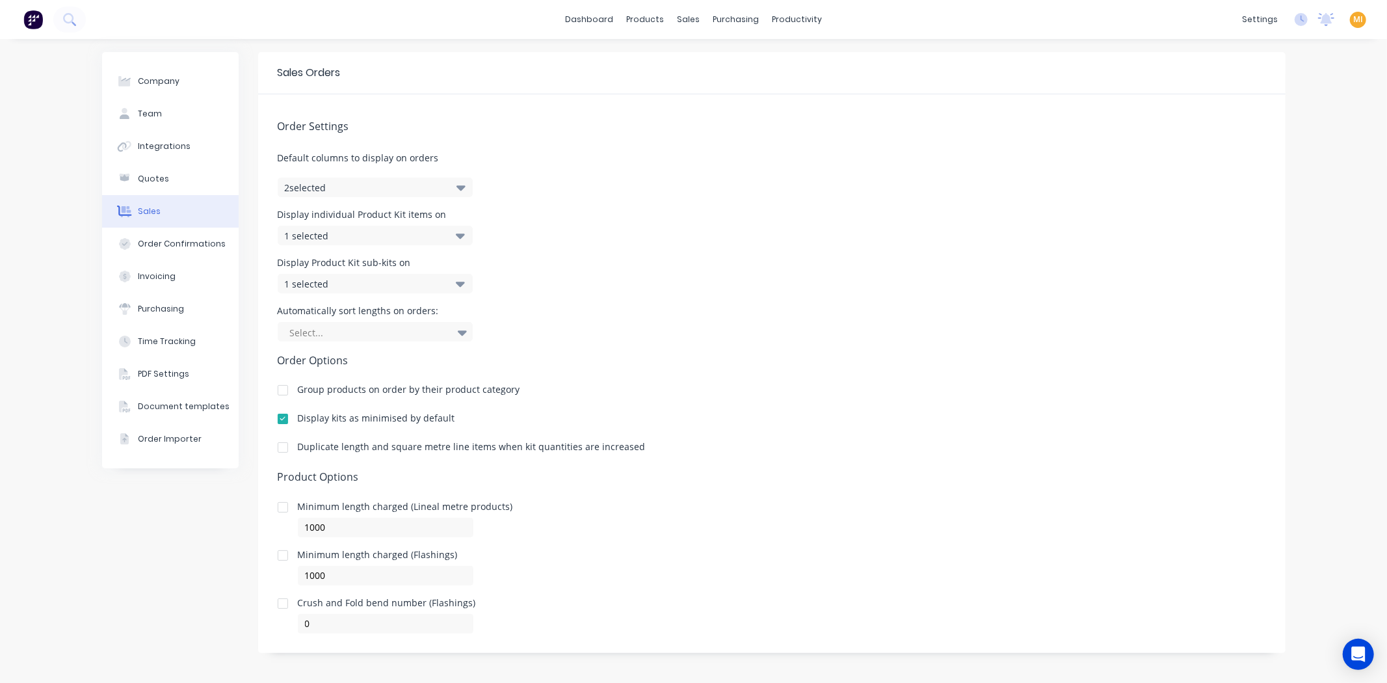
scroll to position [2, 0]
click at [152, 377] on div "PDF Settings" at bounding box center [163, 372] width 51 height 12
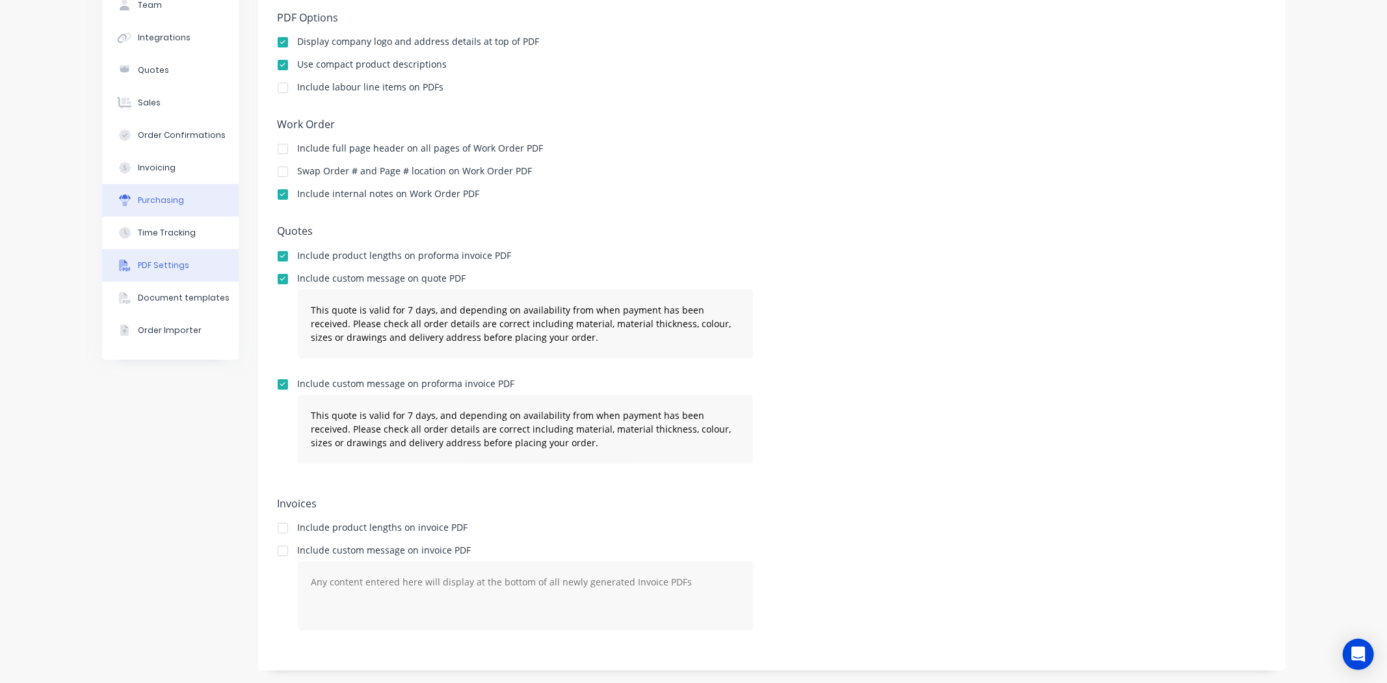
scroll to position [36, 0]
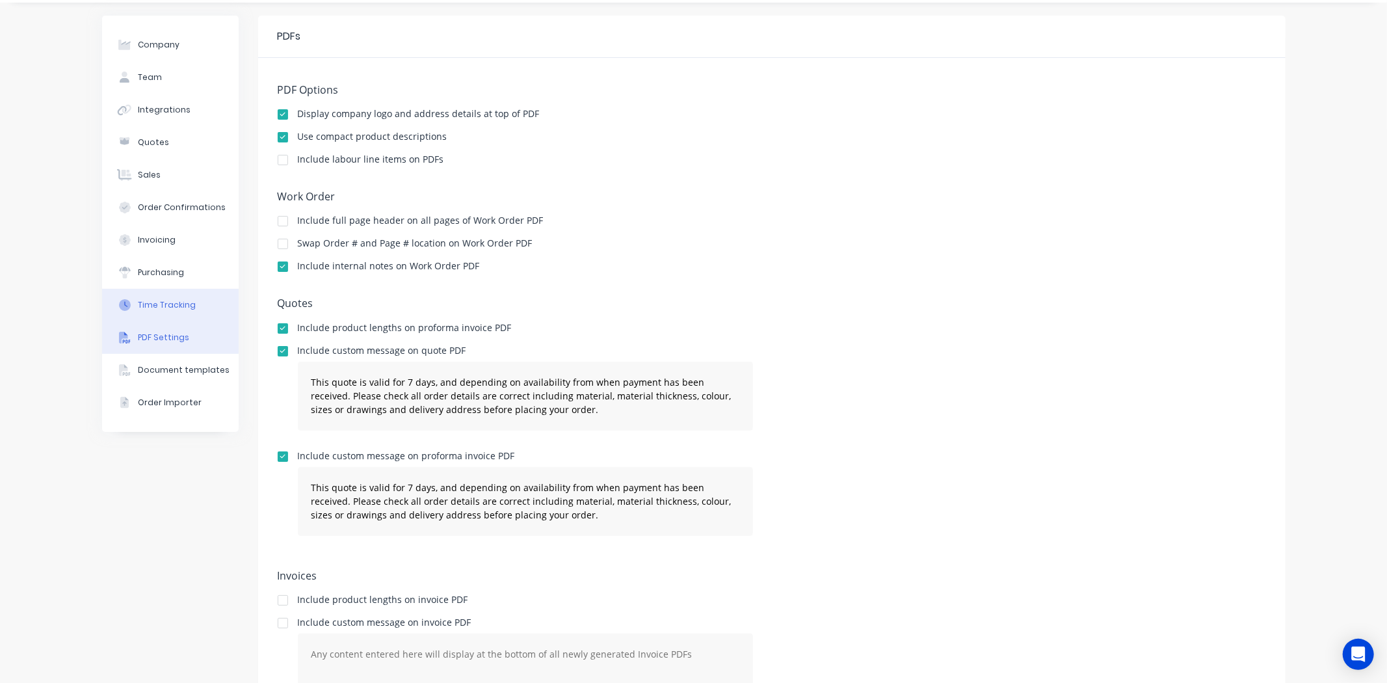
click at [148, 295] on button "Time Tracking" at bounding box center [170, 305] width 137 height 33
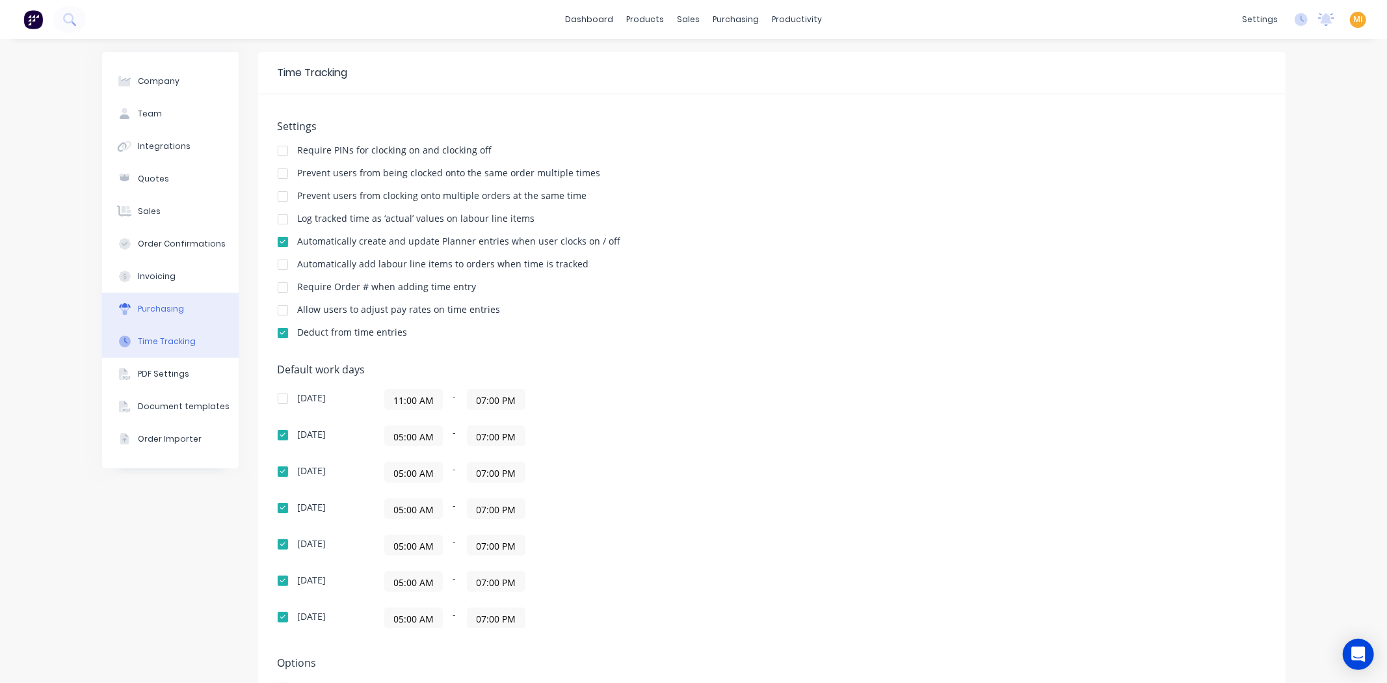
click at [153, 297] on button "Purchasing" at bounding box center [170, 309] width 137 height 33
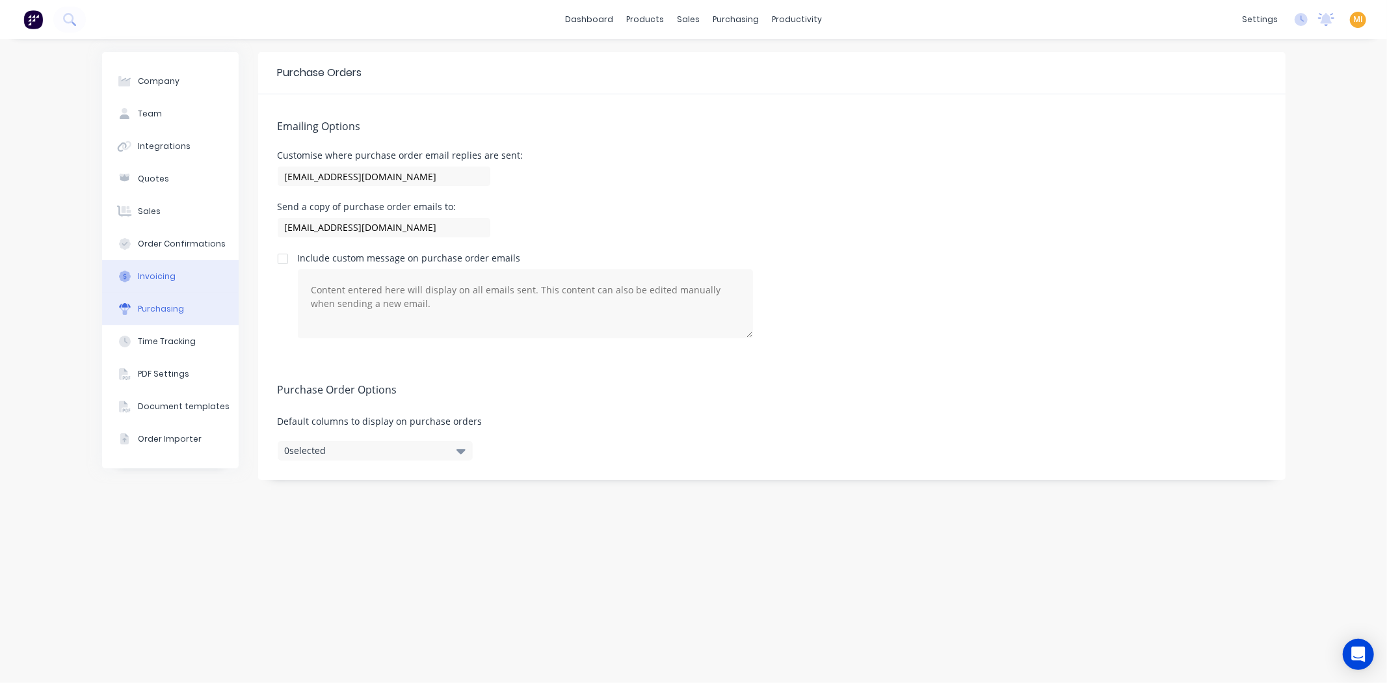
click at [153, 274] on div "Invoicing" at bounding box center [157, 277] width 38 height 12
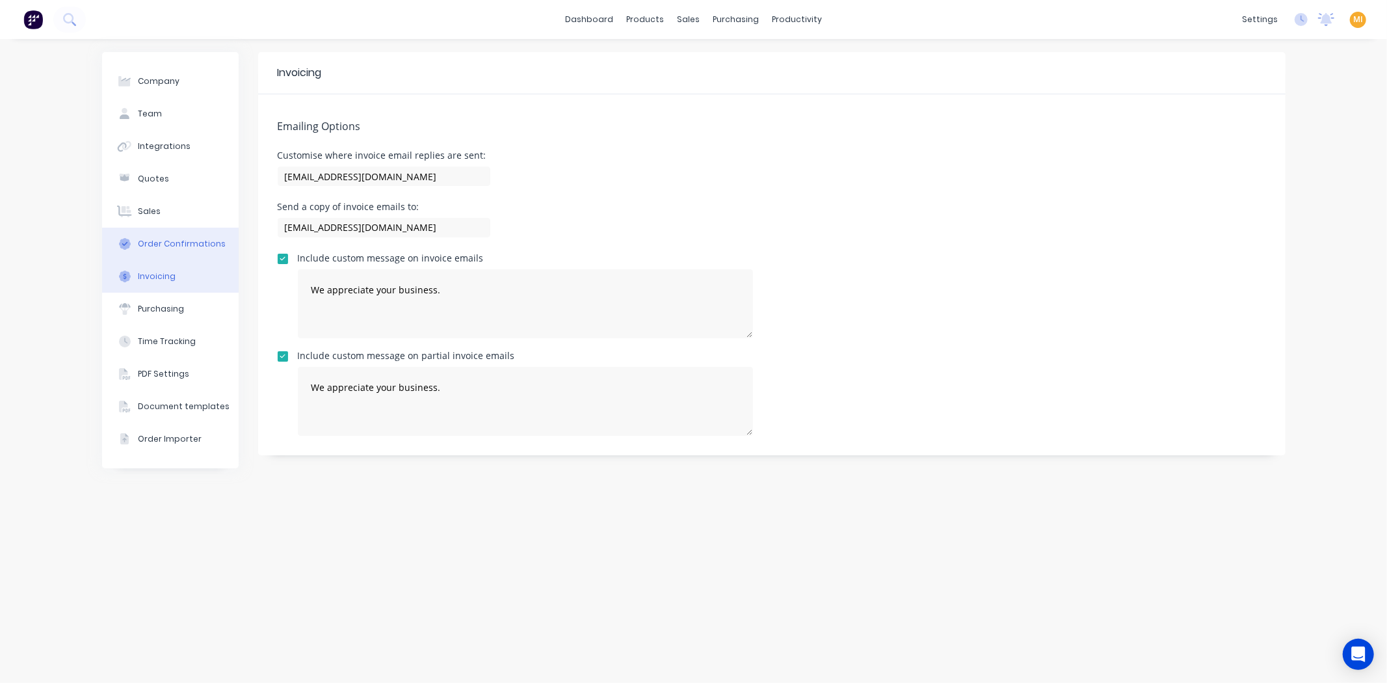
click at [177, 239] on div "Order Confirmations" at bounding box center [182, 244] width 88 height 12
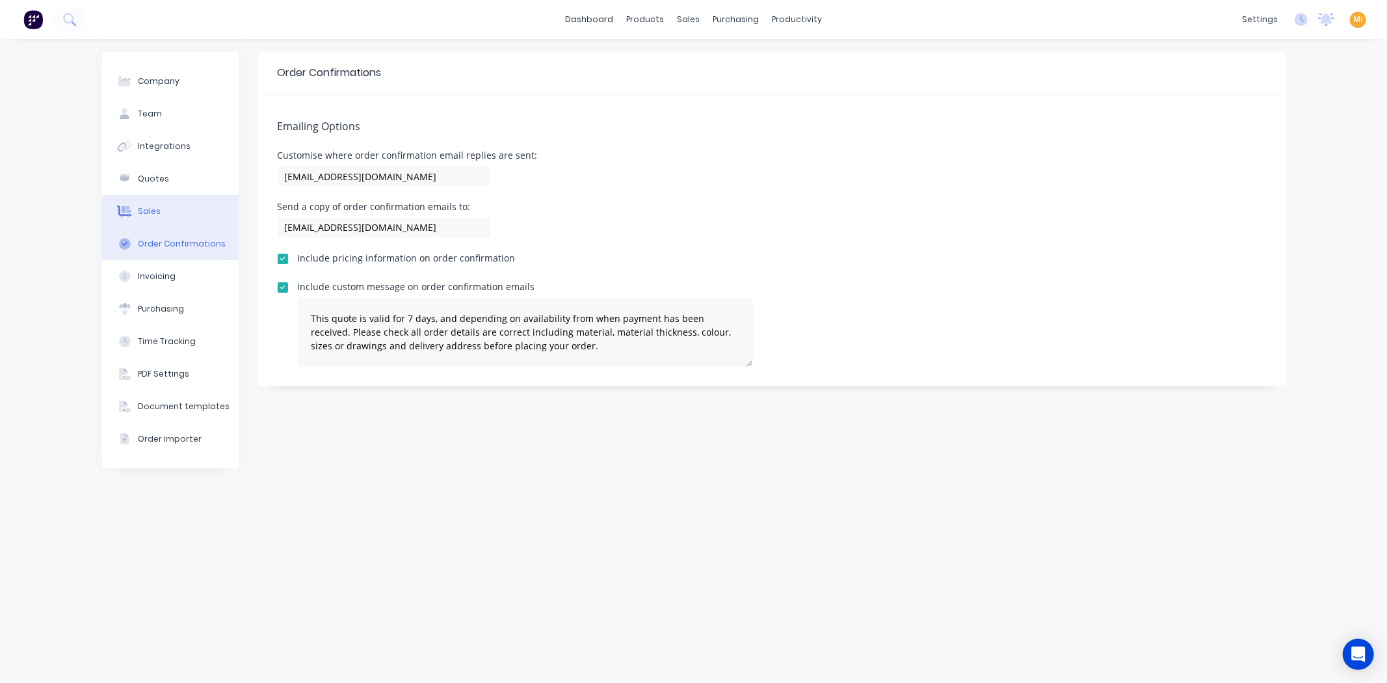
click at [172, 204] on button "Sales" at bounding box center [170, 211] width 137 height 33
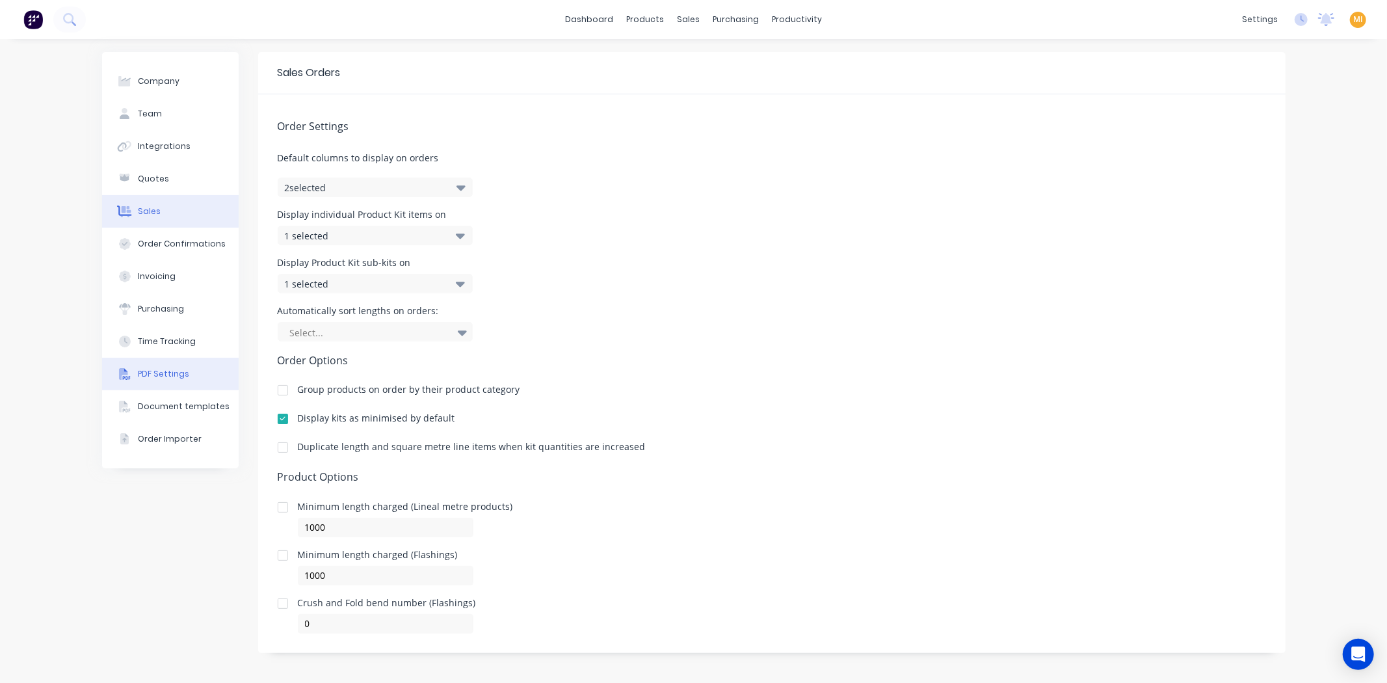
click at [156, 369] on div "PDF Settings" at bounding box center [163, 374] width 51 height 12
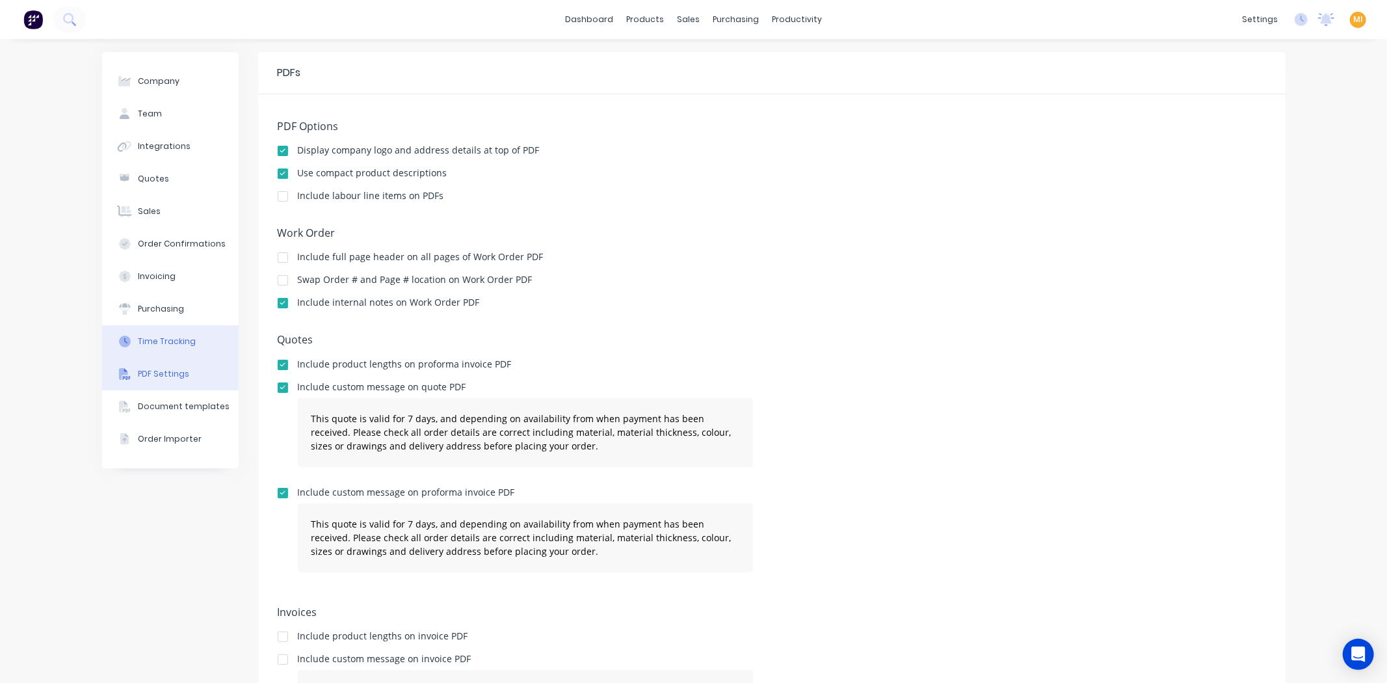
click at [180, 340] on div "Time Tracking" at bounding box center [167, 342] width 58 height 12
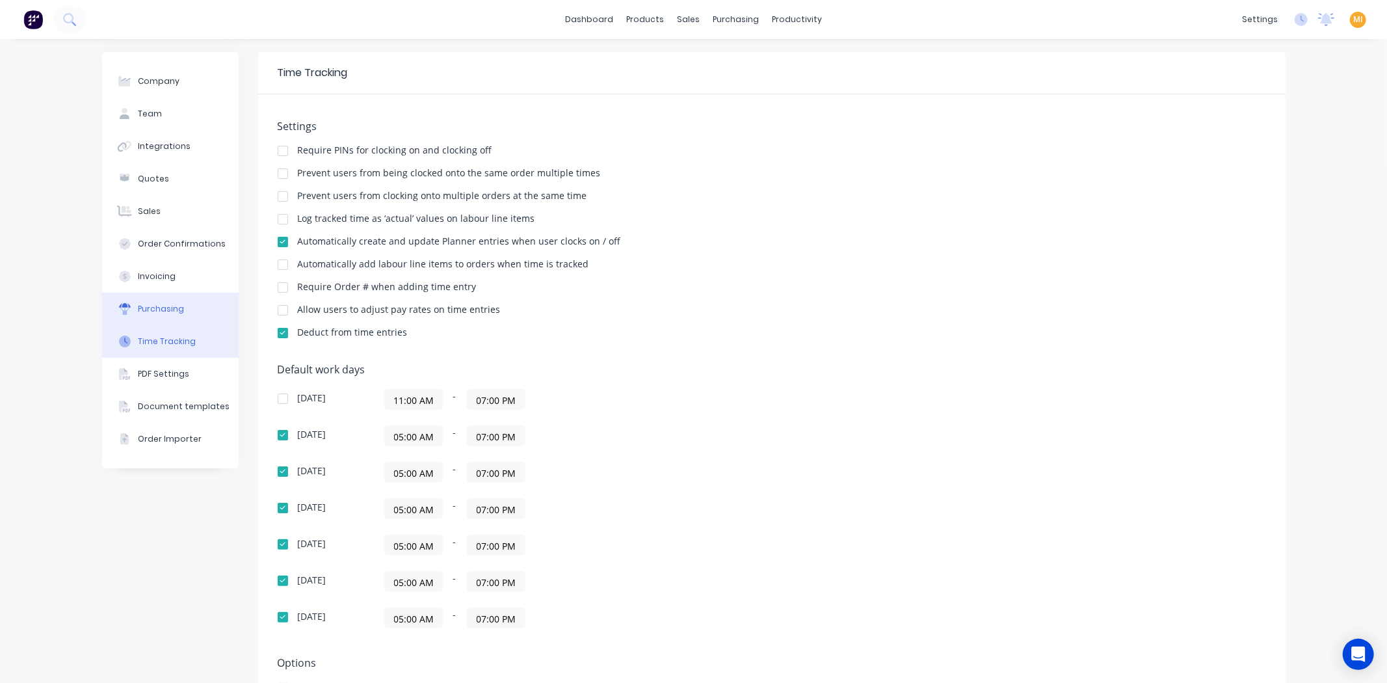
click at [153, 309] on div "Purchasing" at bounding box center [161, 309] width 46 height 12
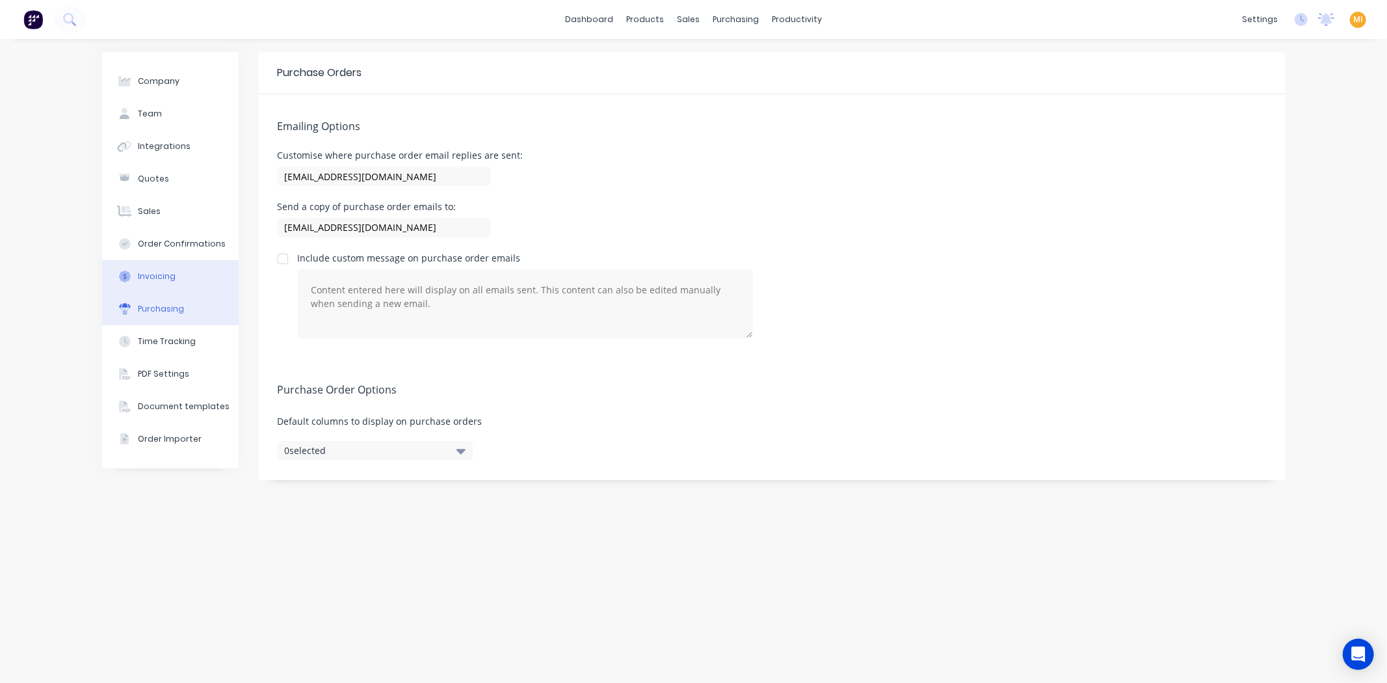
click at [166, 269] on button "Invoicing" at bounding box center [170, 276] width 137 height 33
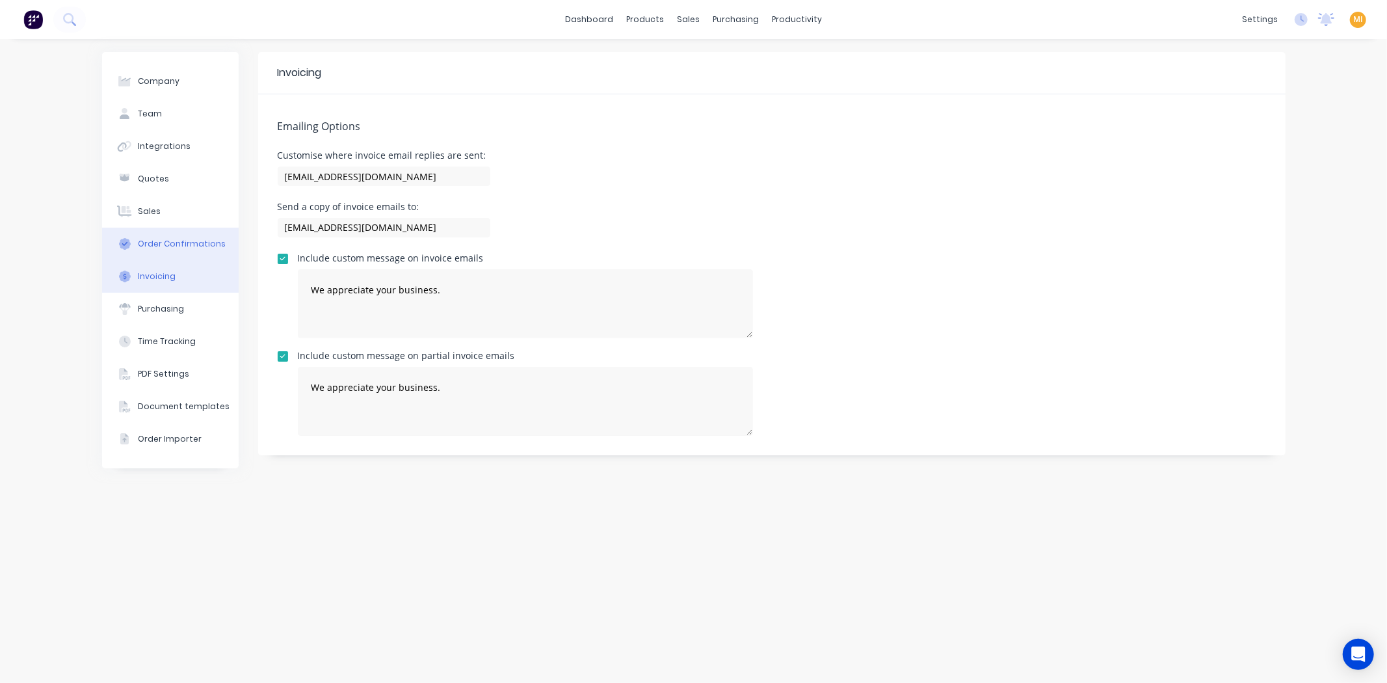
click at [178, 247] on div "Order Confirmations" at bounding box center [182, 244] width 88 height 12
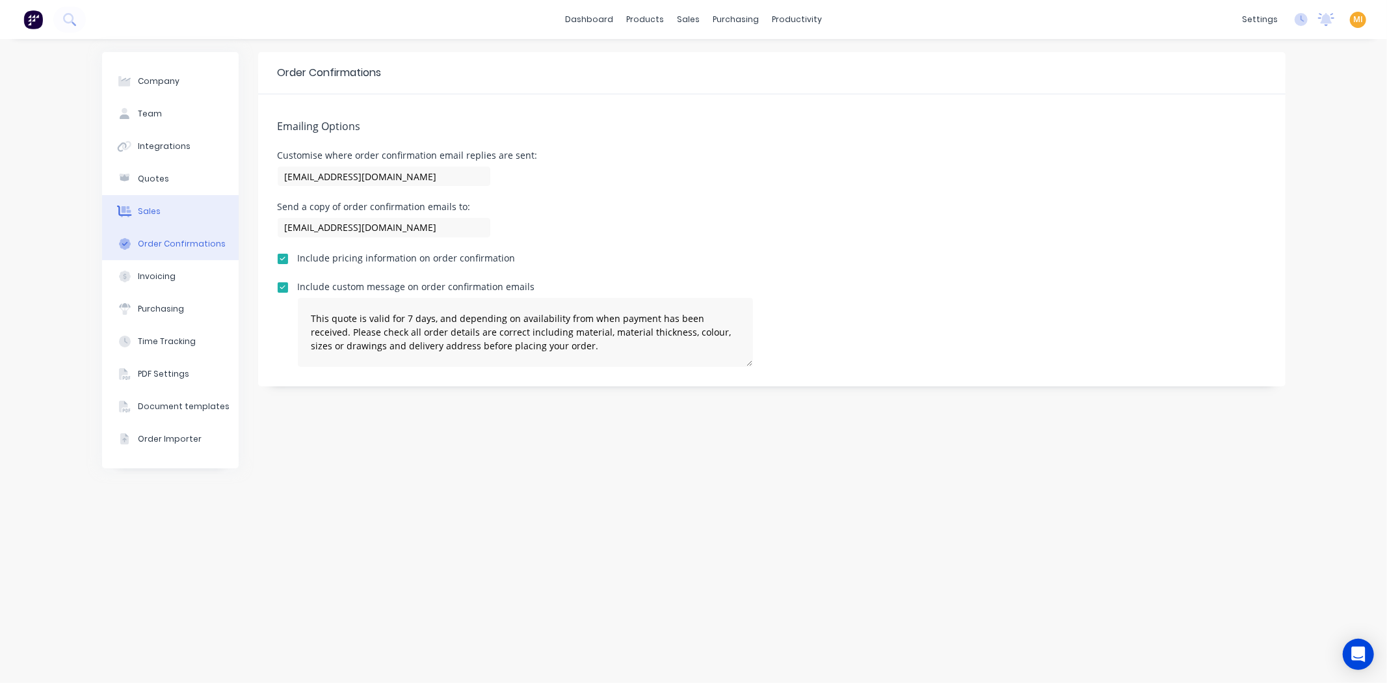
click at [173, 222] on button "Sales" at bounding box center [170, 211] width 137 height 33
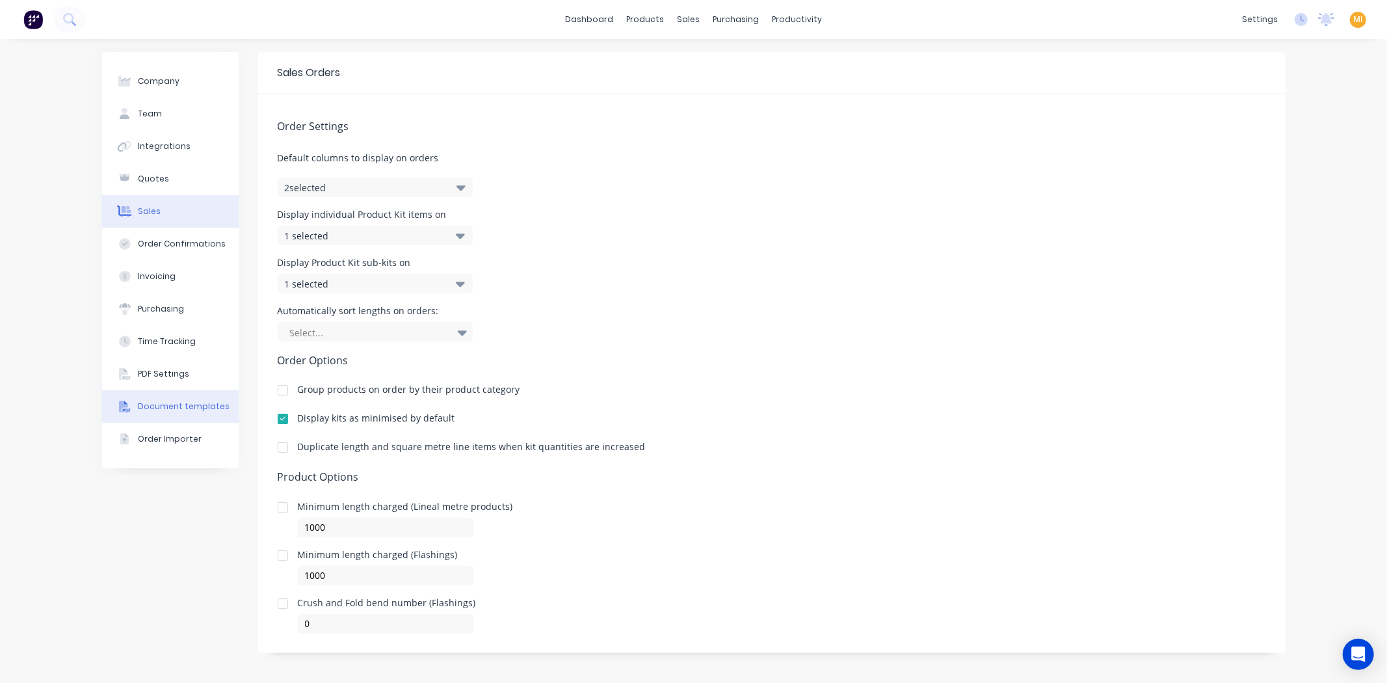
click at [168, 411] on div "Document templates" at bounding box center [184, 407] width 92 height 12
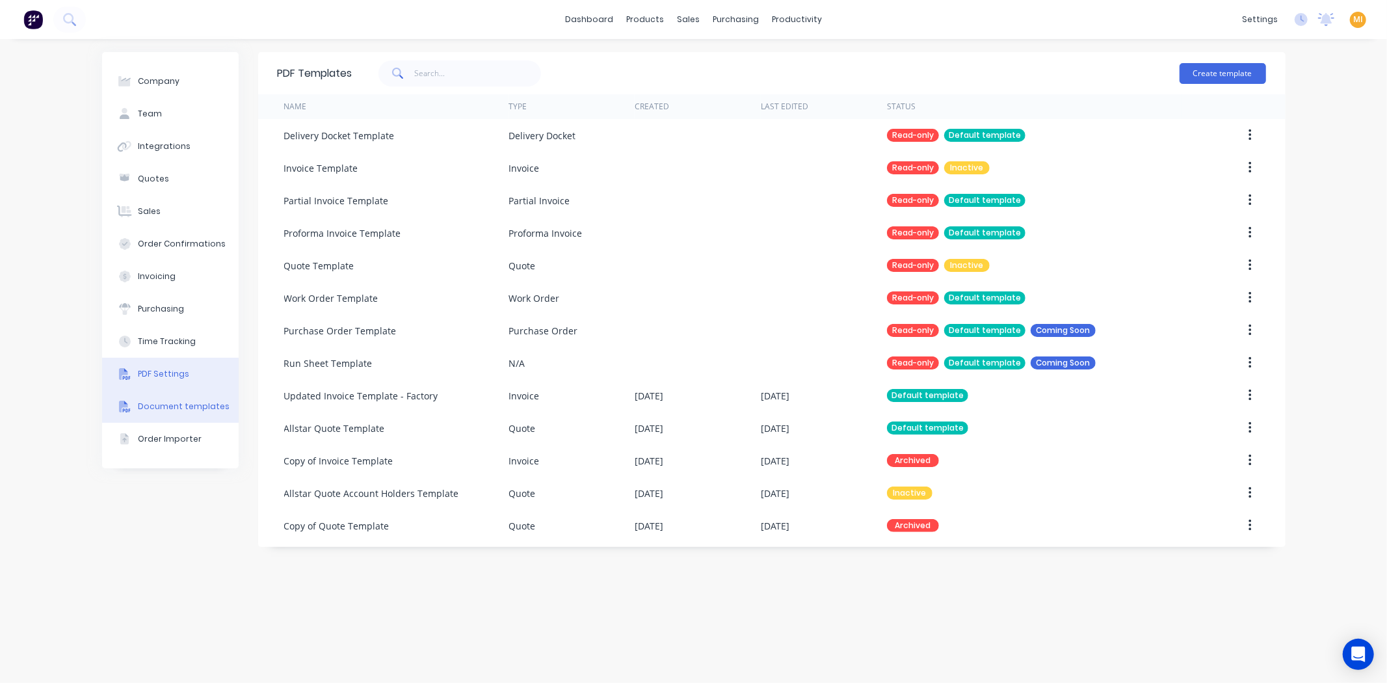
click at [172, 369] on div "PDF Settings" at bounding box center [163, 374] width 51 height 12
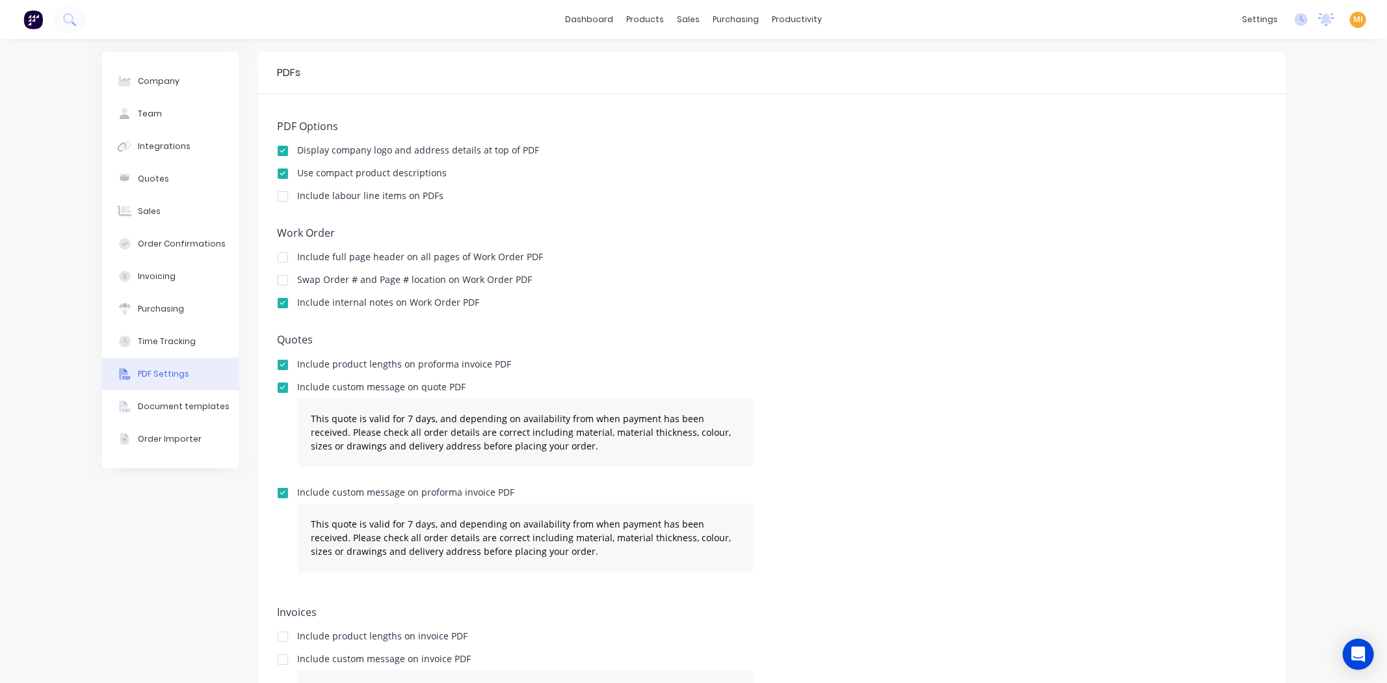
click at [1353, 18] on span "MI" at bounding box center [1358, 20] width 10 height 12
click at [1281, 159] on button "Sign out" at bounding box center [1277, 163] width 172 height 26
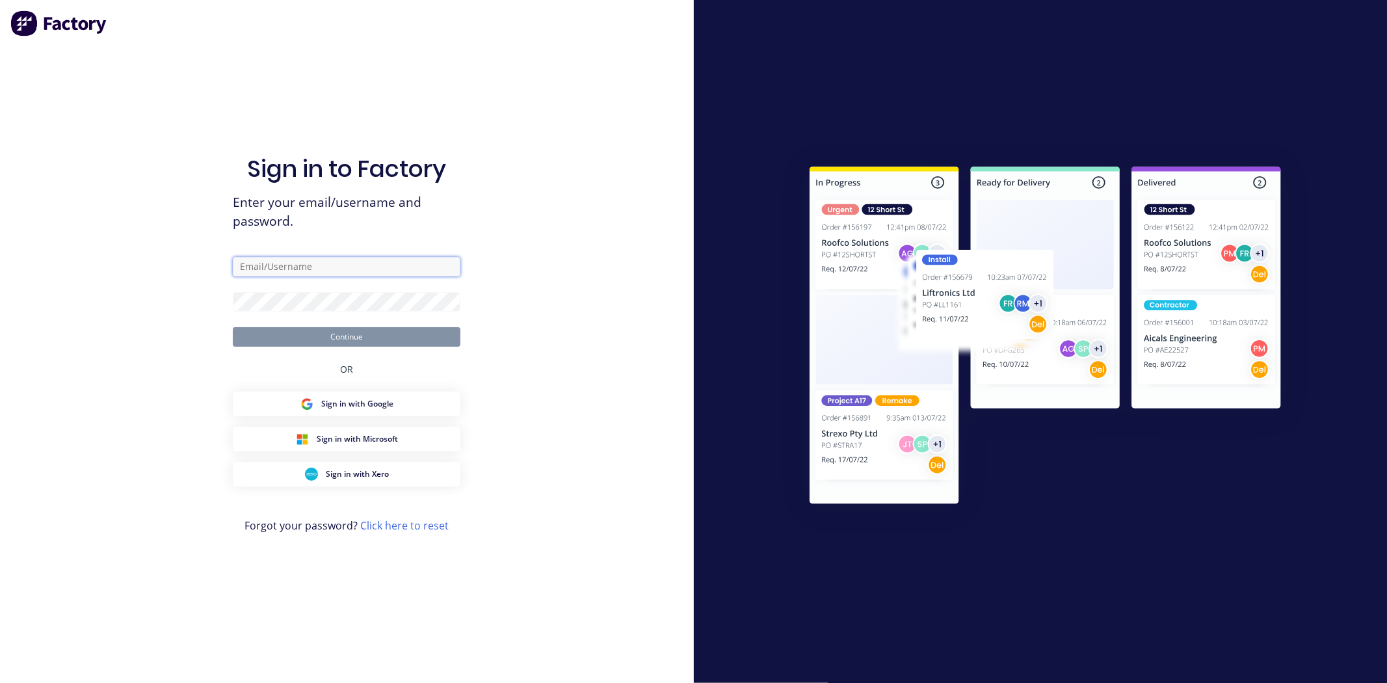
click at [297, 264] on input "text" at bounding box center [347, 267] width 228 height 20
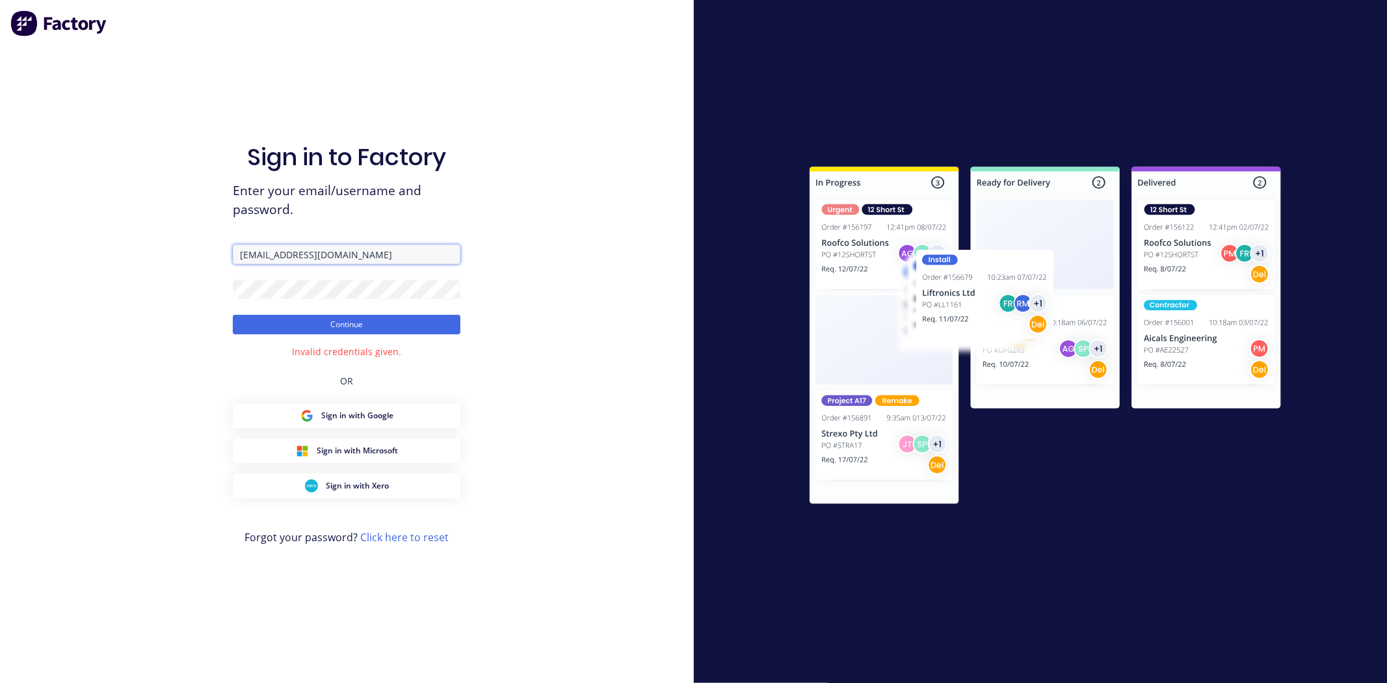
drag, startPoint x: 404, startPoint y: 254, endPoint x: 127, endPoint y: 248, distance: 276.4
click at [127, 248] on div "Sign in to Factory Enter your email/username and password. [EMAIL_ADDRESS][DOMA…" at bounding box center [347, 341] width 694 height 683
paste input "[DOMAIN_NAME]"
type input "[EMAIL_ADDRESS][DOMAIN_NAME]"
click at [122, 256] on div "Sign in to Factory Enter your email/username and password. team+maricardemo@fmf…" at bounding box center [347, 341] width 694 height 683
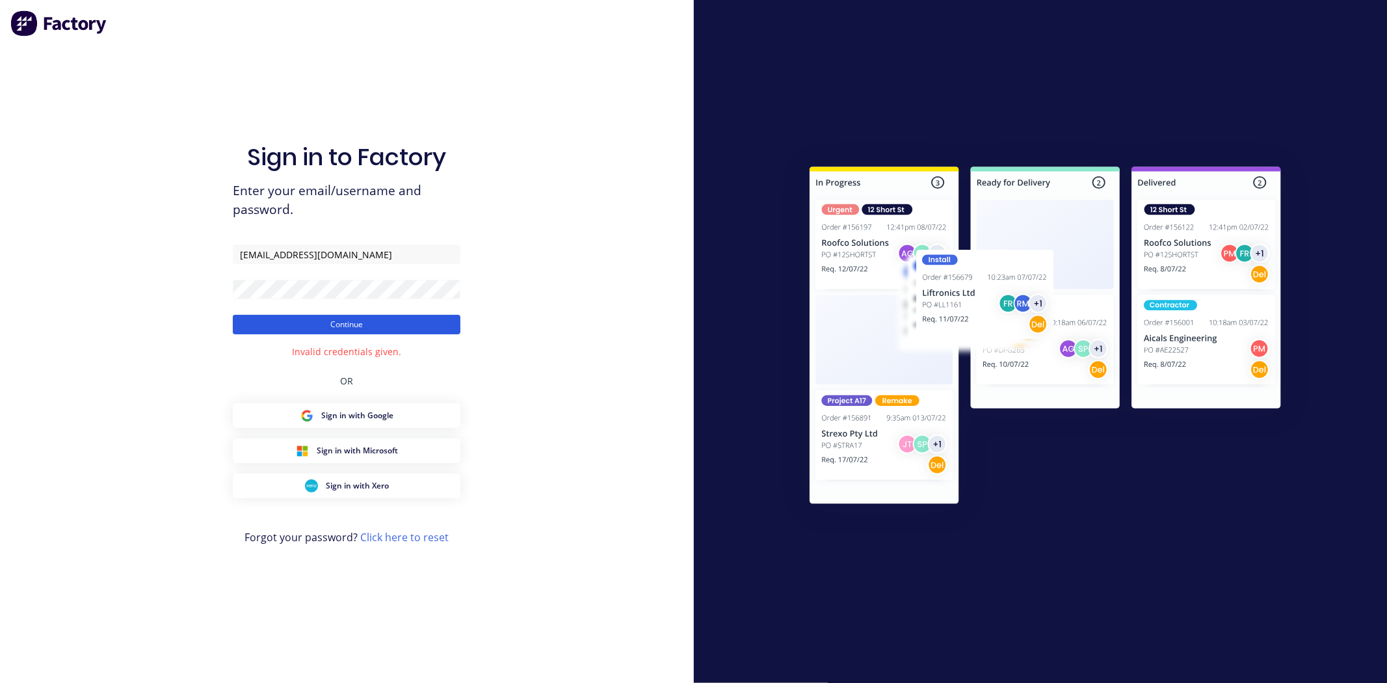
click at [353, 320] on button "Continue" at bounding box center [347, 325] width 228 height 20
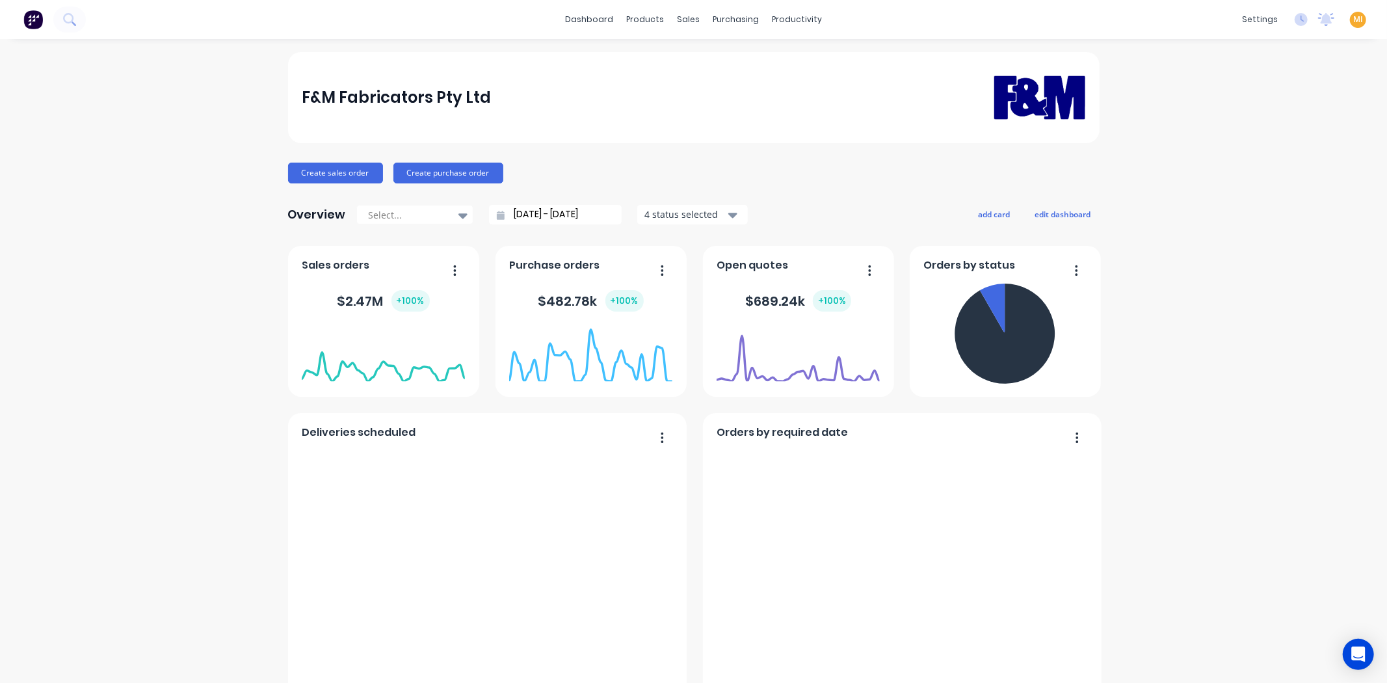
click at [675, 77] on div "F&M Fabricators Pty Ltd" at bounding box center [694, 97] width 784 height 81
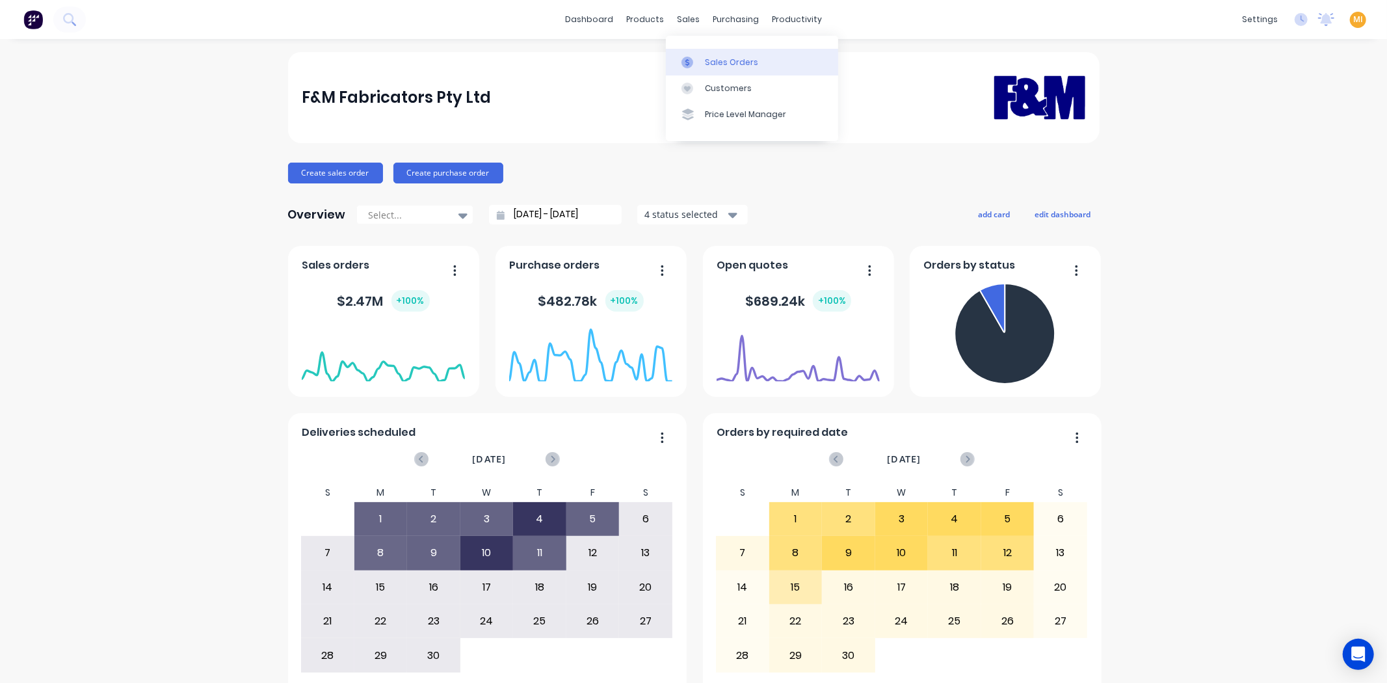
click at [722, 62] on div "Sales Orders" at bounding box center [731, 63] width 53 height 12
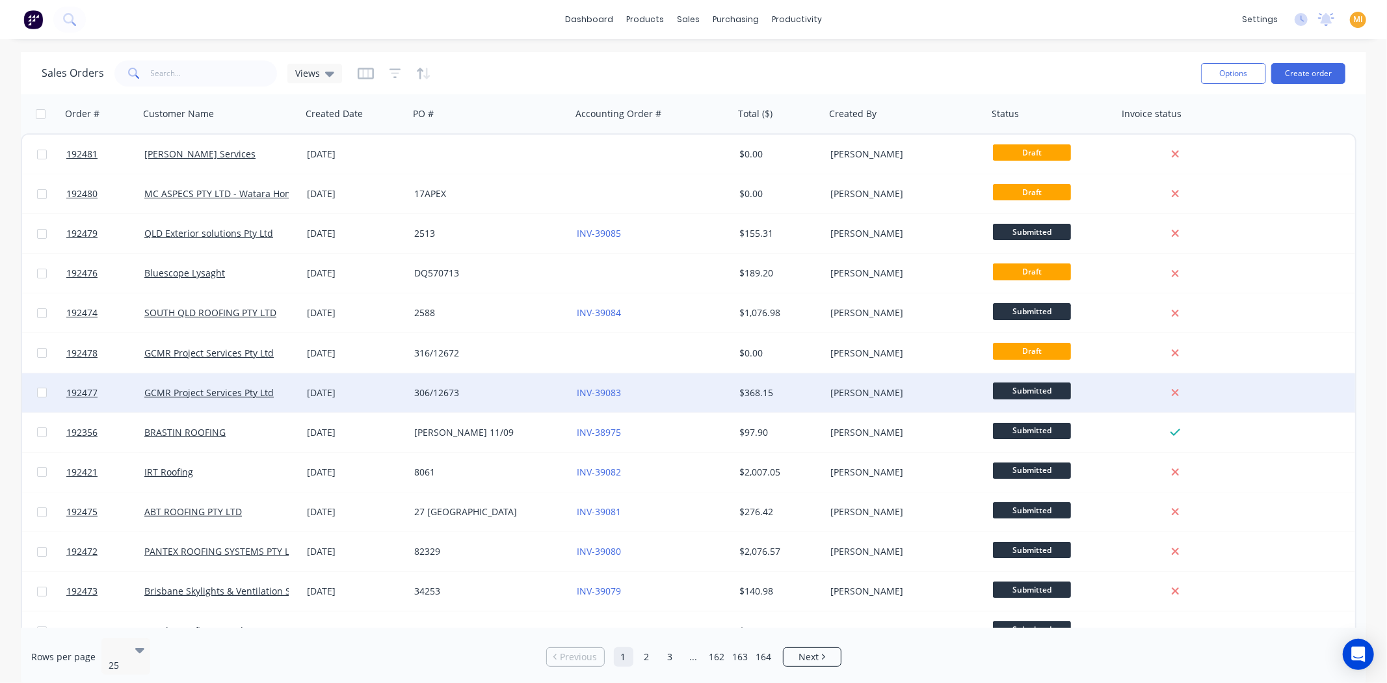
click at [782, 395] on div "$368.15" at bounding box center [777, 392] width 77 height 13
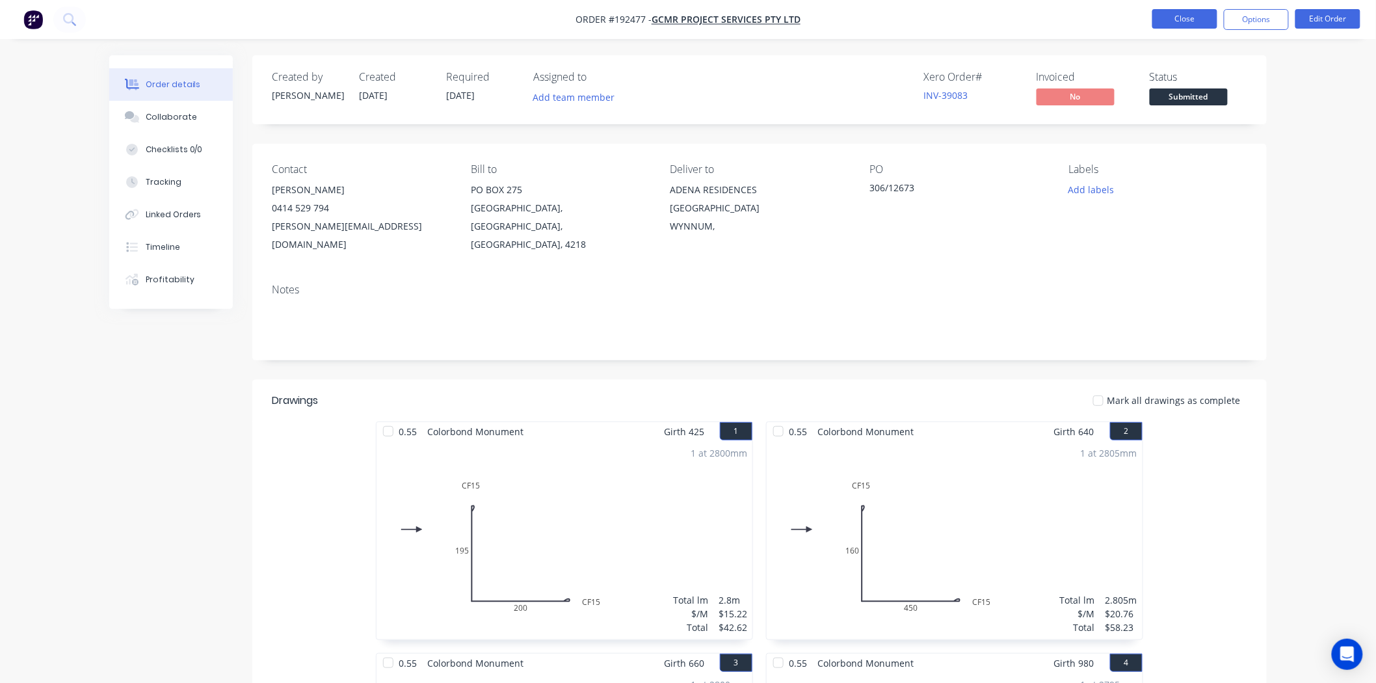
click at [1160, 14] on button "Close" at bounding box center [1184, 19] width 65 height 20
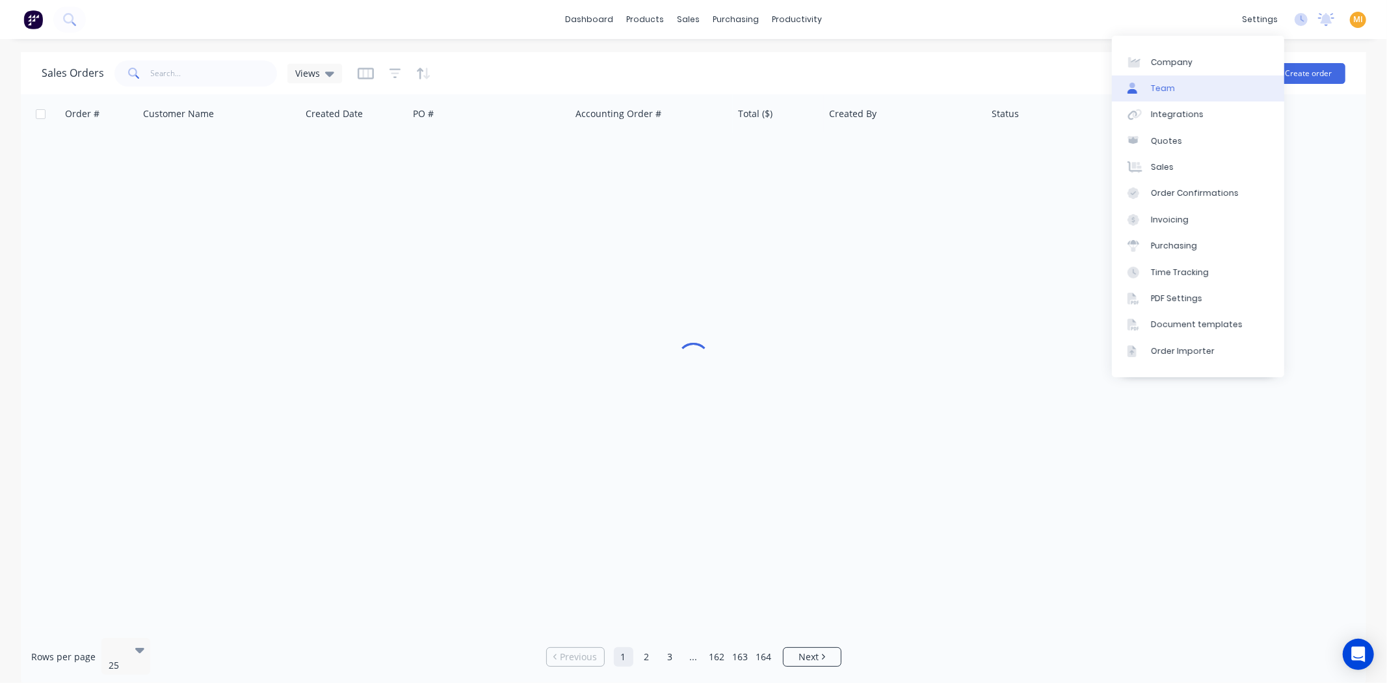
click at [1185, 88] on link "Team" at bounding box center [1198, 88] width 172 height 26
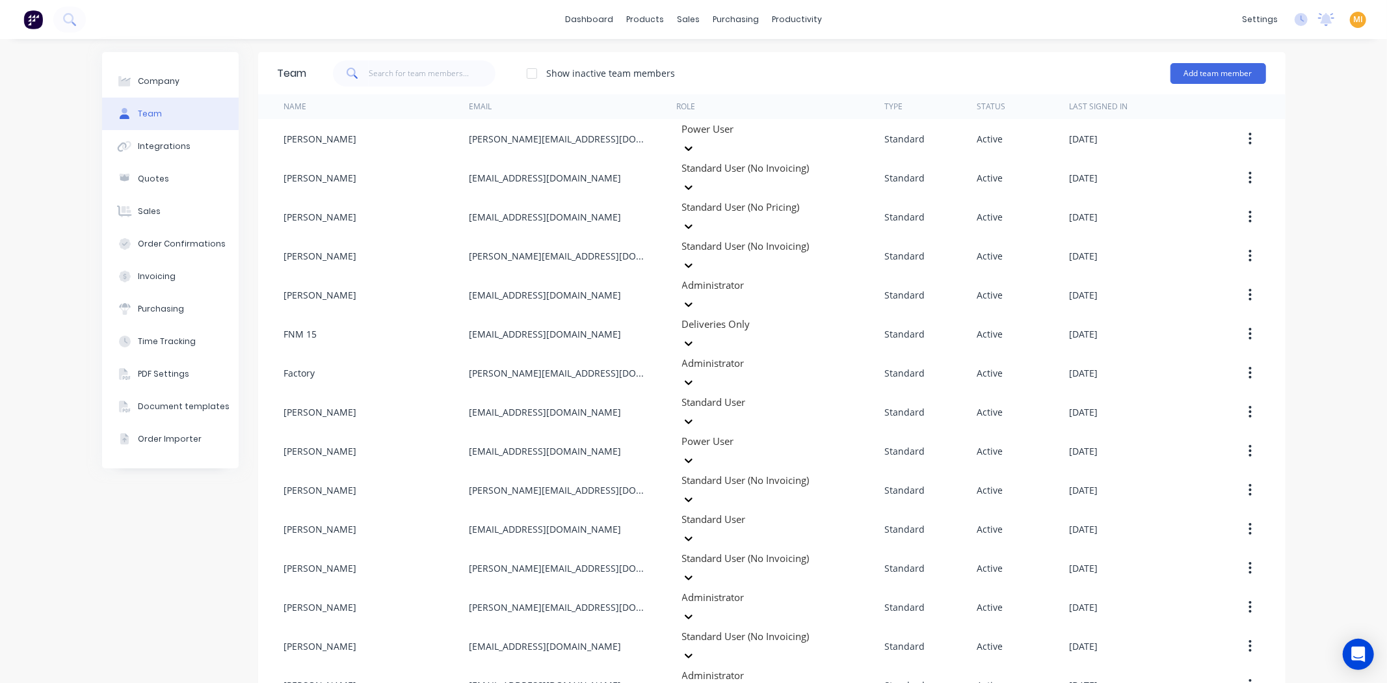
click at [36, 11] on img at bounding box center [33, 20] width 20 height 20
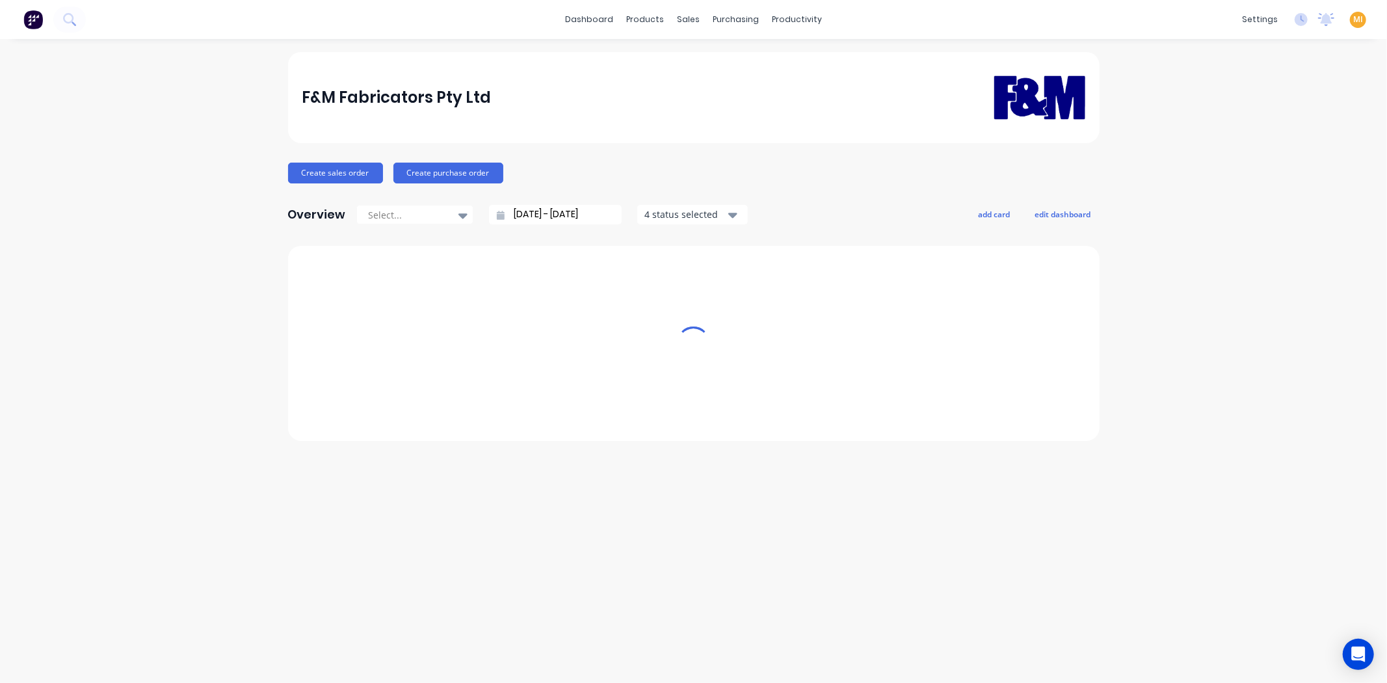
click at [1348, 18] on div "settings No new notifications Mark all as read You have no notifications MI F&M…" at bounding box center [1312, 20] width 152 height 20
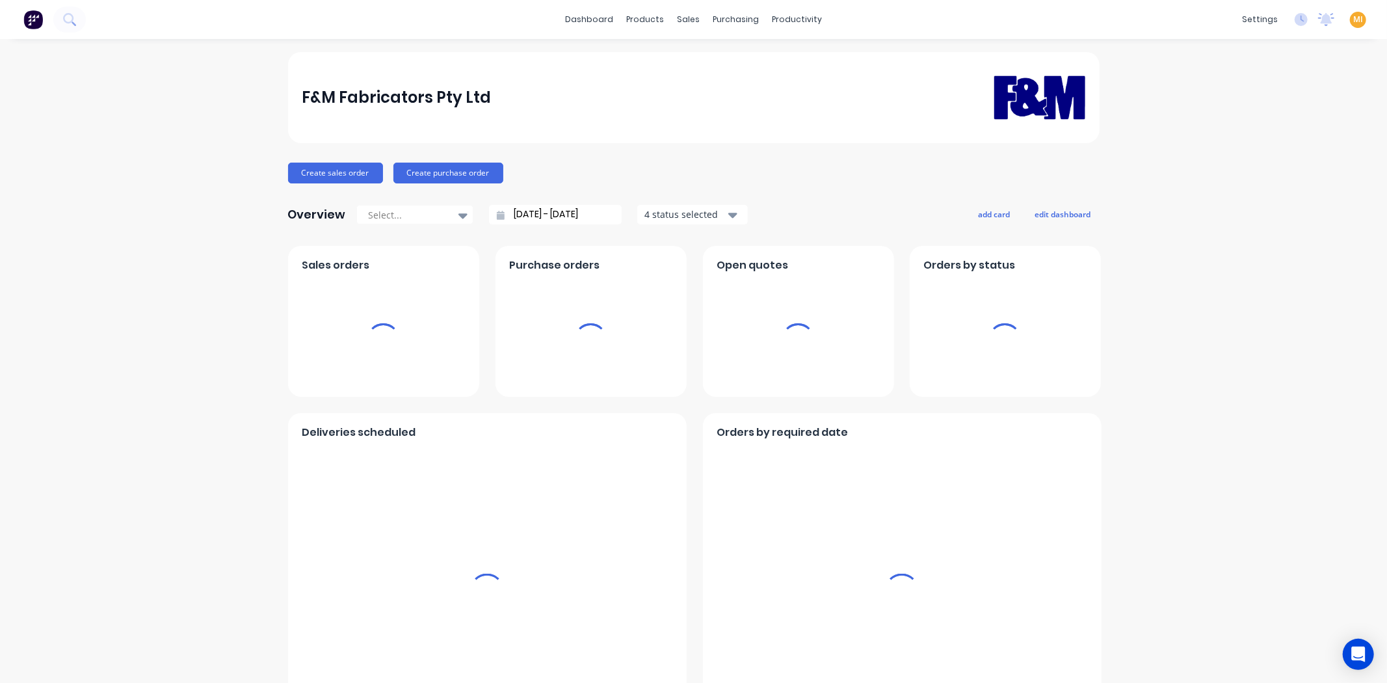
click at [1353, 18] on span "MI" at bounding box center [1358, 20] width 10 height 12
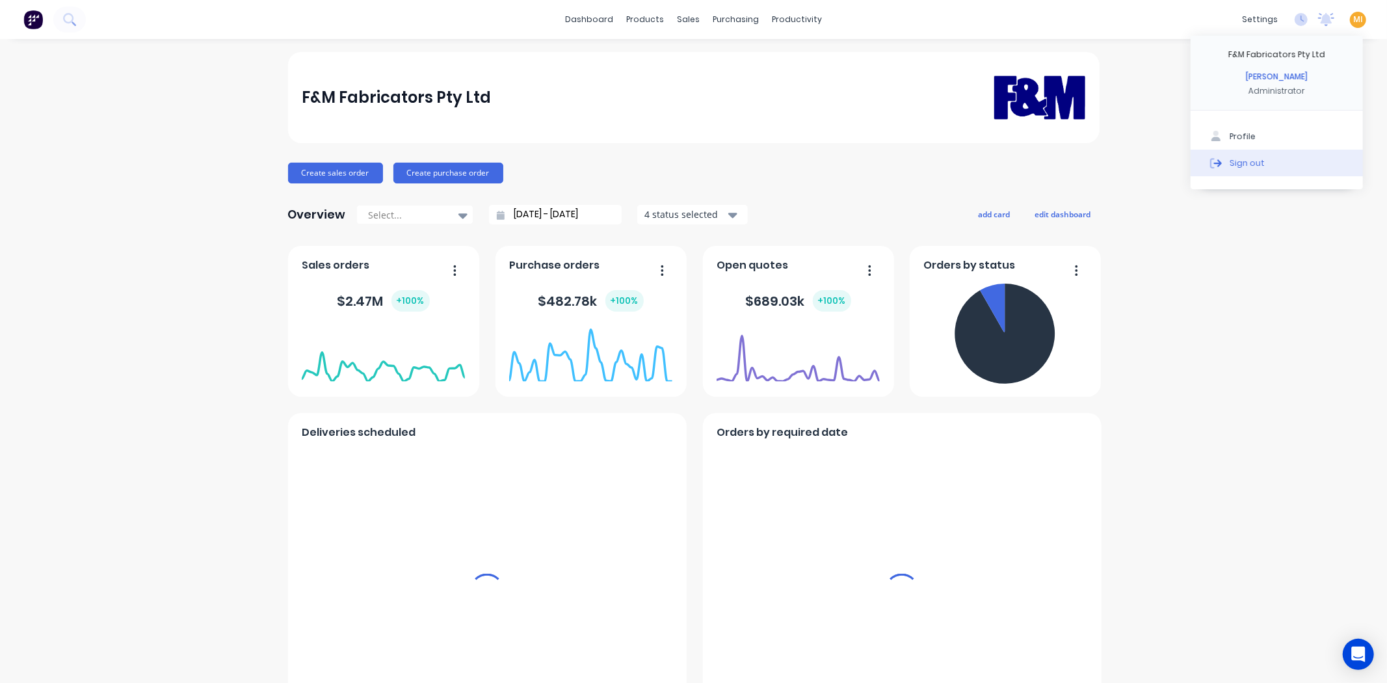
click at [1243, 165] on div "Sign out" at bounding box center [1247, 163] width 35 height 12
click at [1232, 168] on div "Sign out" at bounding box center [1247, 163] width 35 height 12
